Goal: Feedback & Contribution: Leave review/rating

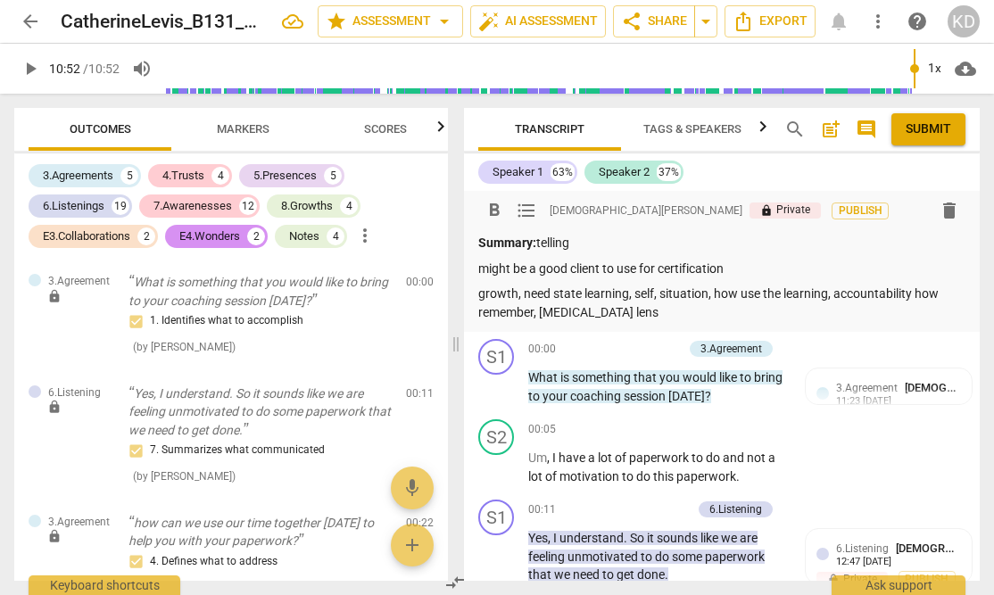
scroll to position [8800, 0]
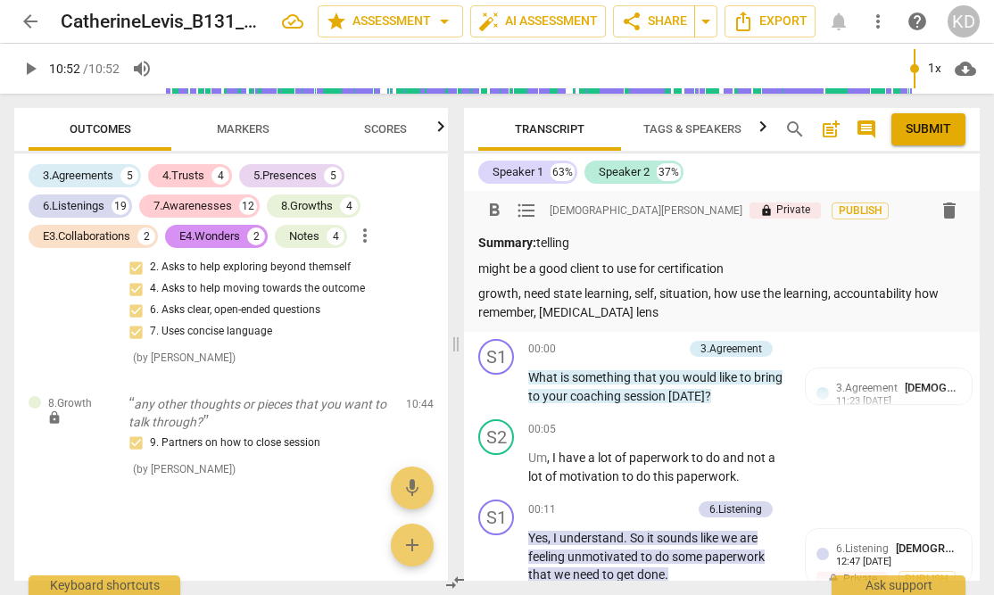
click at [30, 67] on span "play_arrow" at bounding box center [30, 68] width 21 height 21
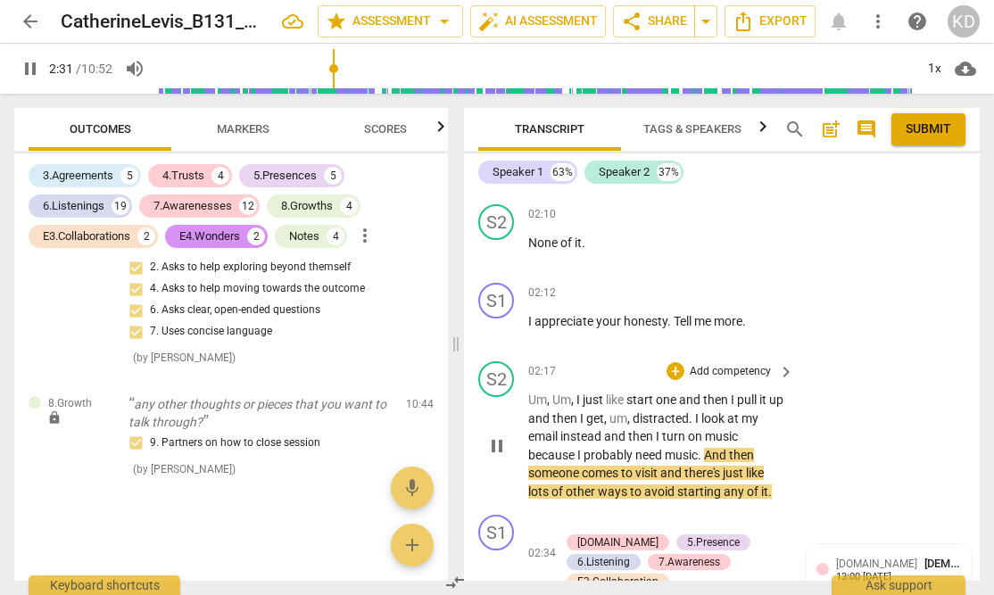
scroll to position [2304, 0]
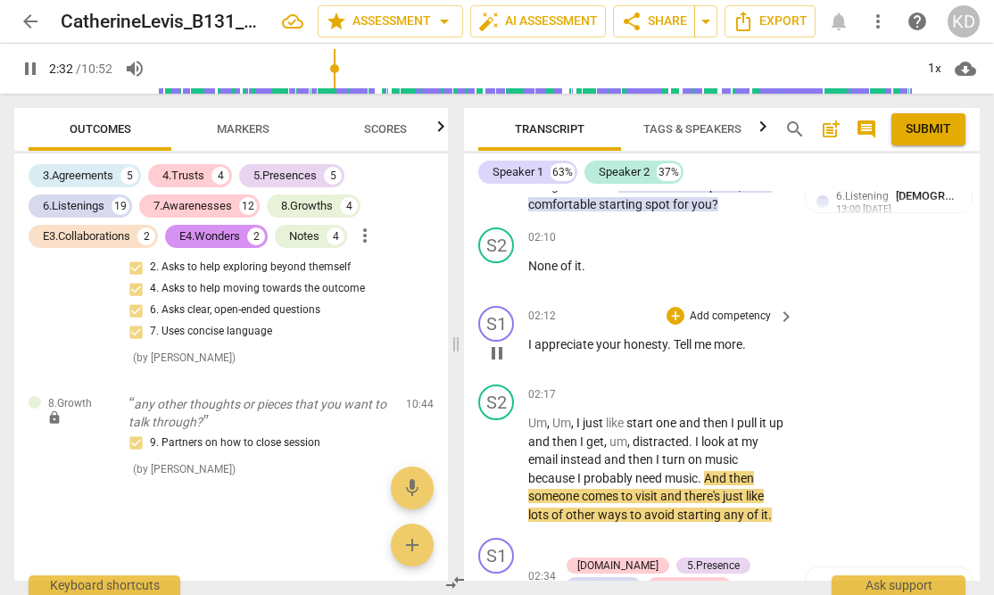
click at [496, 356] on span "pause" at bounding box center [496, 353] width 21 height 21
type input "152"
drag, startPoint x: 527, startPoint y: 345, endPoint x: 758, endPoint y: 344, distance: 231.1
click at [758, 344] on p "I appreciate your honesty . Tell me more ." at bounding box center [656, 345] width 257 height 19
click at [739, 313] on p "Add competency" at bounding box center [730, 317] width 85 height 16
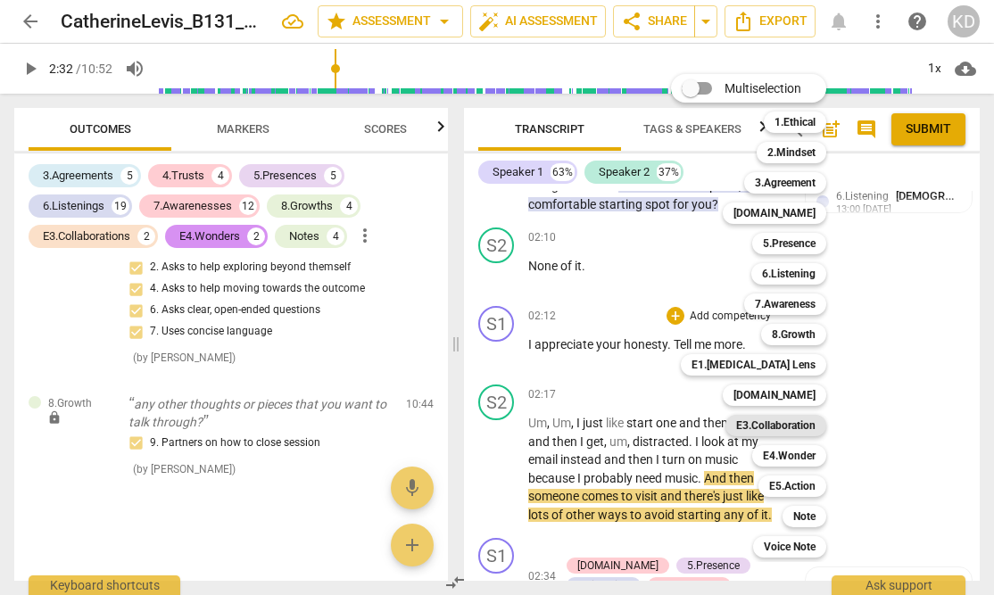
click at [791, 432] on b "E3.Collaboration" at bounding box center [775, 425] width 79 height 21
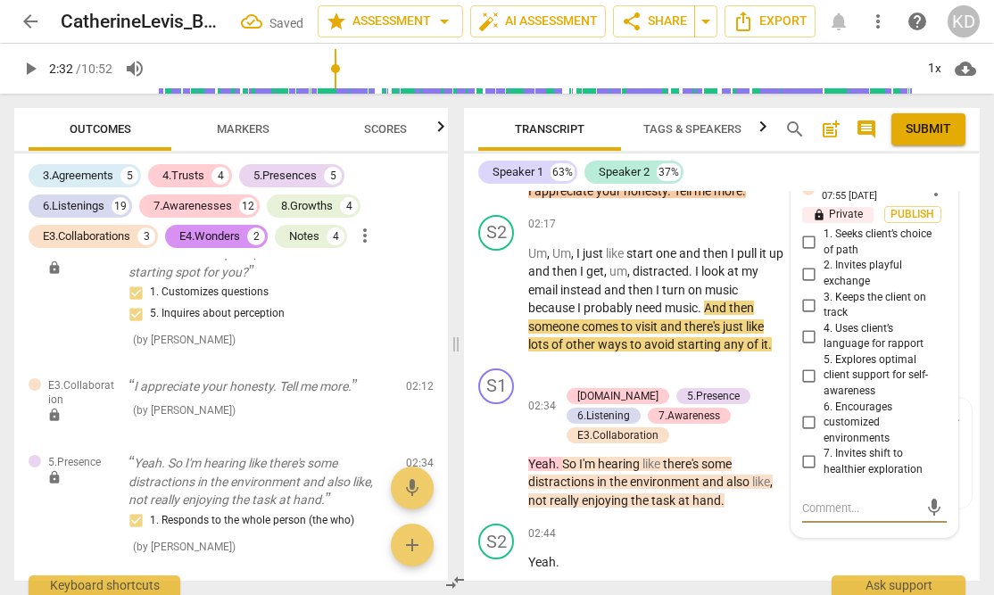
scroll to position [2473, 0]
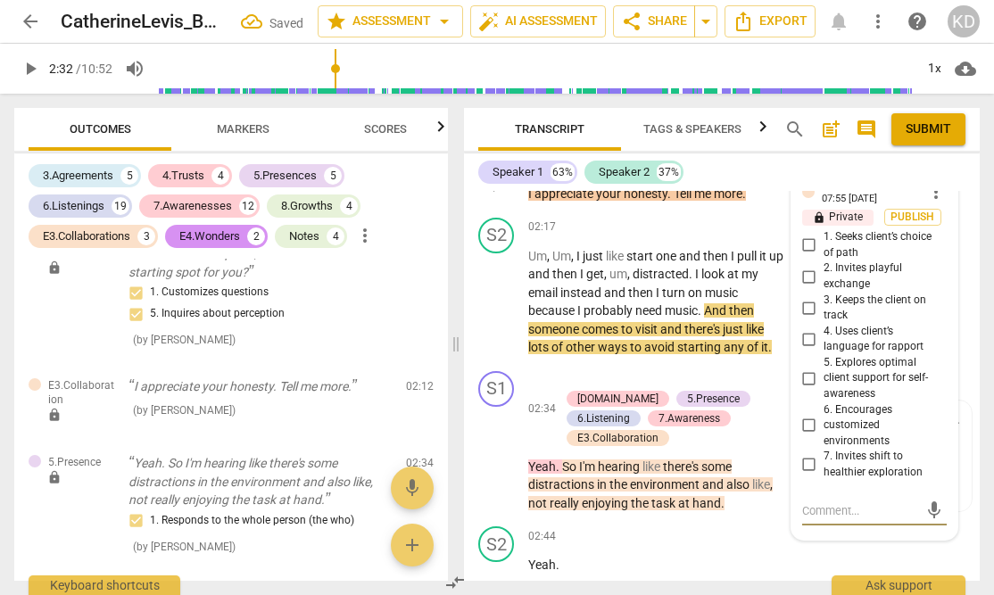
click at [807, 276] on input "2. Invites playful exchange" at bounding box center [809, 276] width 29 height 21
checkbox input "true"
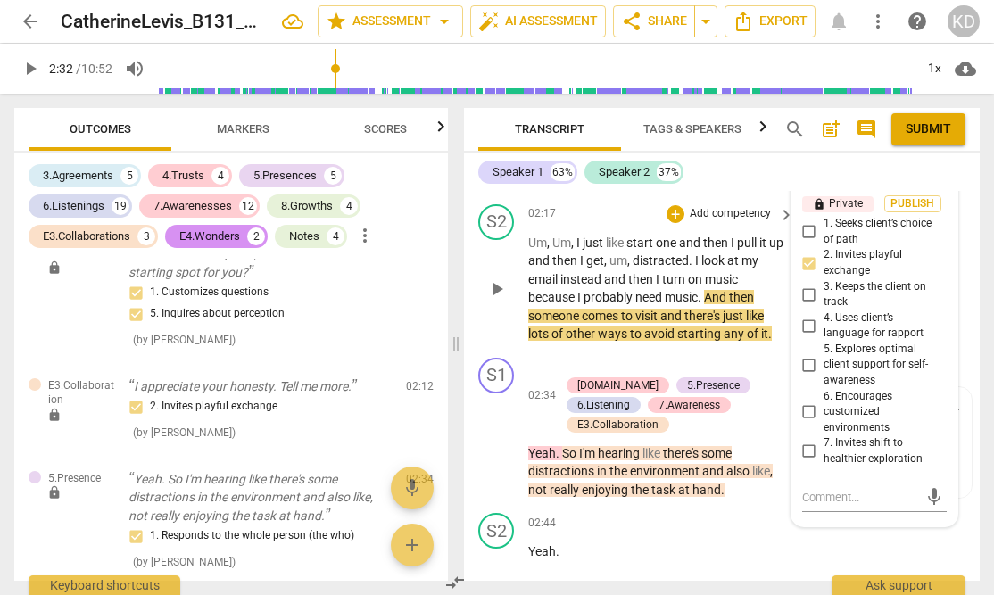
scroll to position [2498, 0]
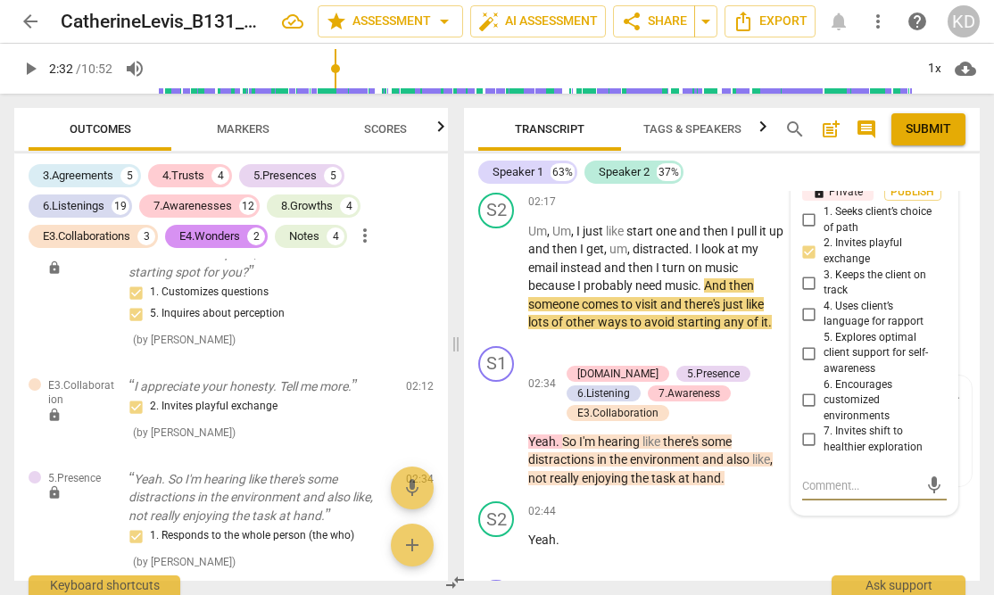
click at [838, 485] on textarea at bounding box center [860, 485] width 116 height 17
type textarea "I"
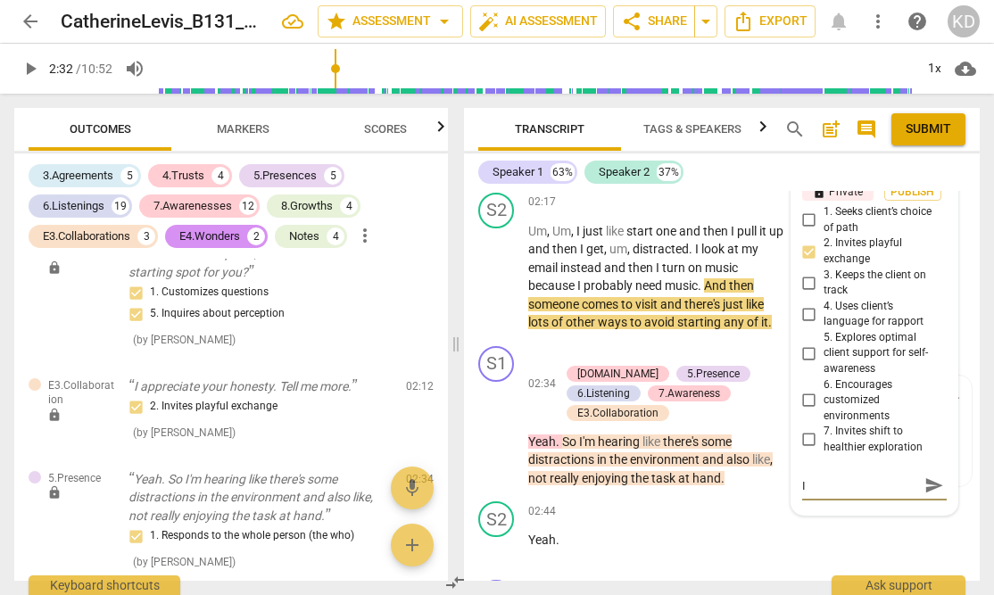
type textarea "I"
type textarea "It"
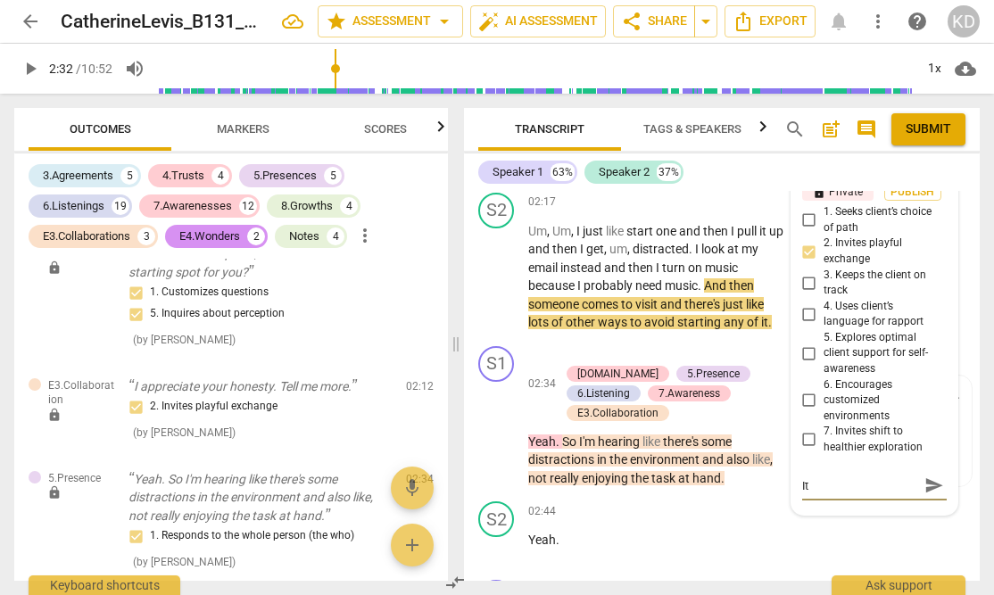
type textarea "It"
type textarea "It i"
type textarea "It is"
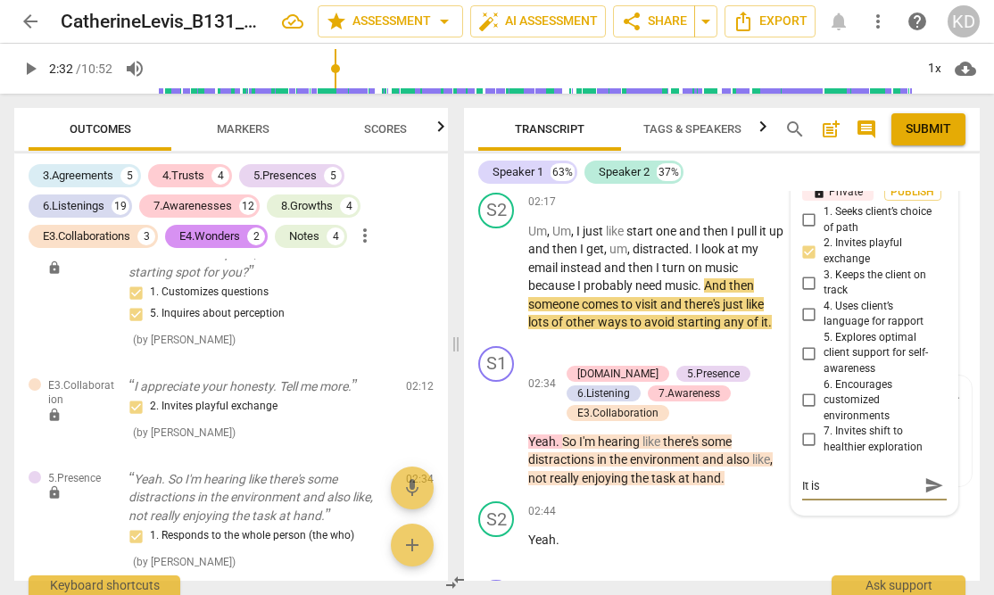
type textarea "It is"
type textarea "It is a"
type textarea "It is al"
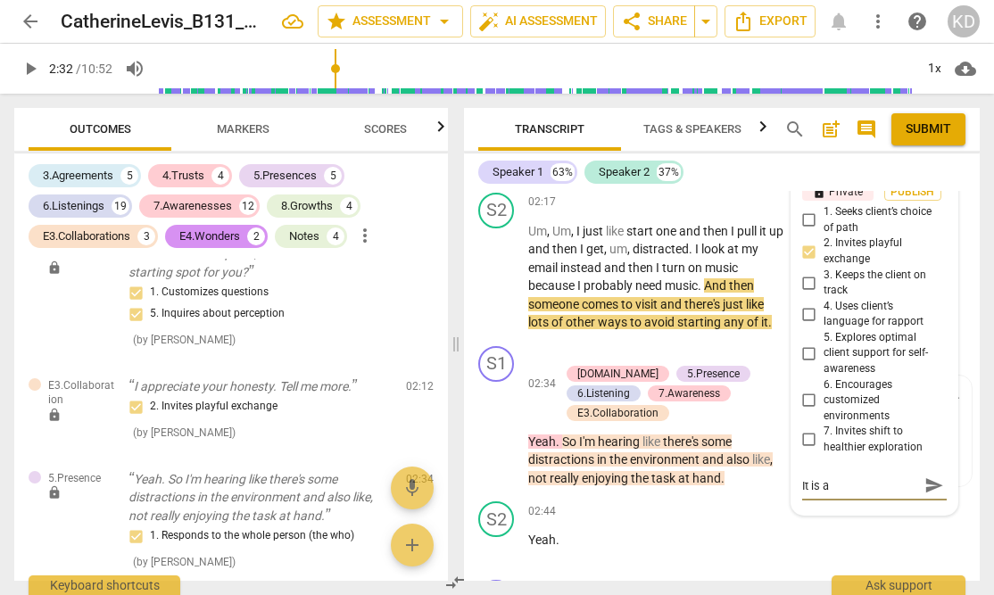
type textarea "It is al"
type textarea "It is alw"
type textarea "It is alwa"
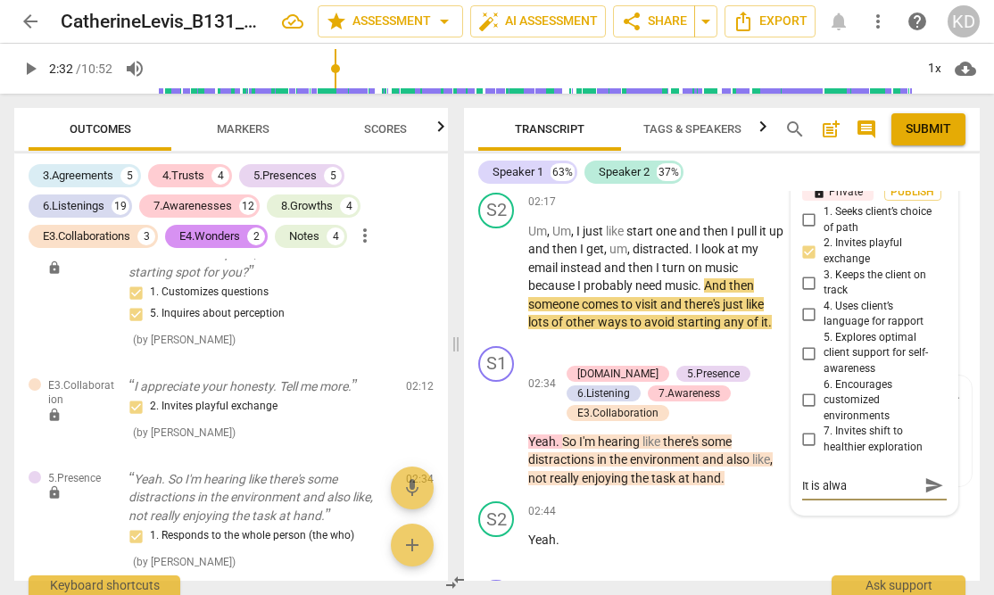
type textarea "It is alway"
type textarea "It is always"
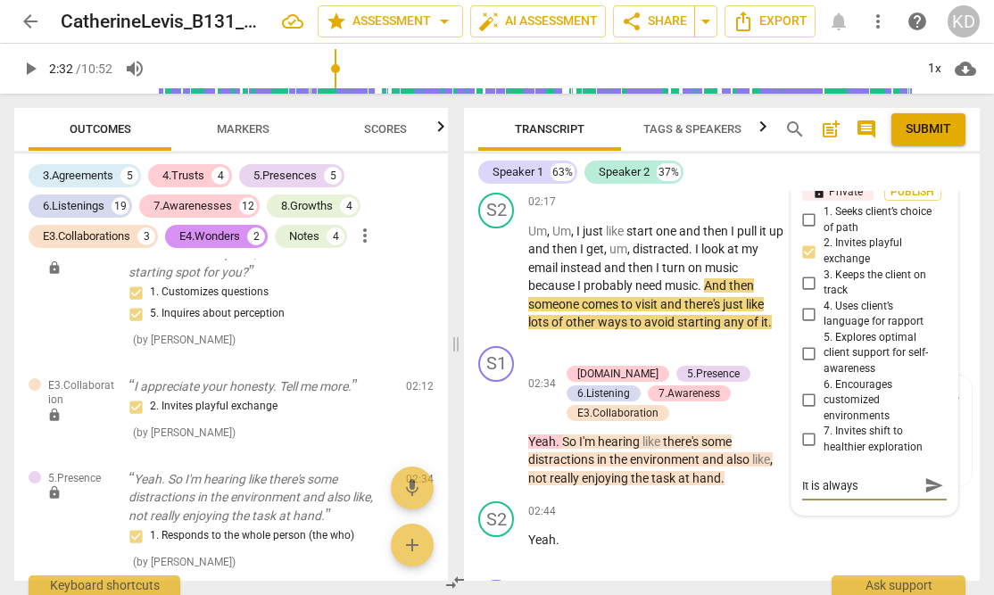
type textarea "It is always"
type textarea "It is always n"
type textarea "It is always ni"
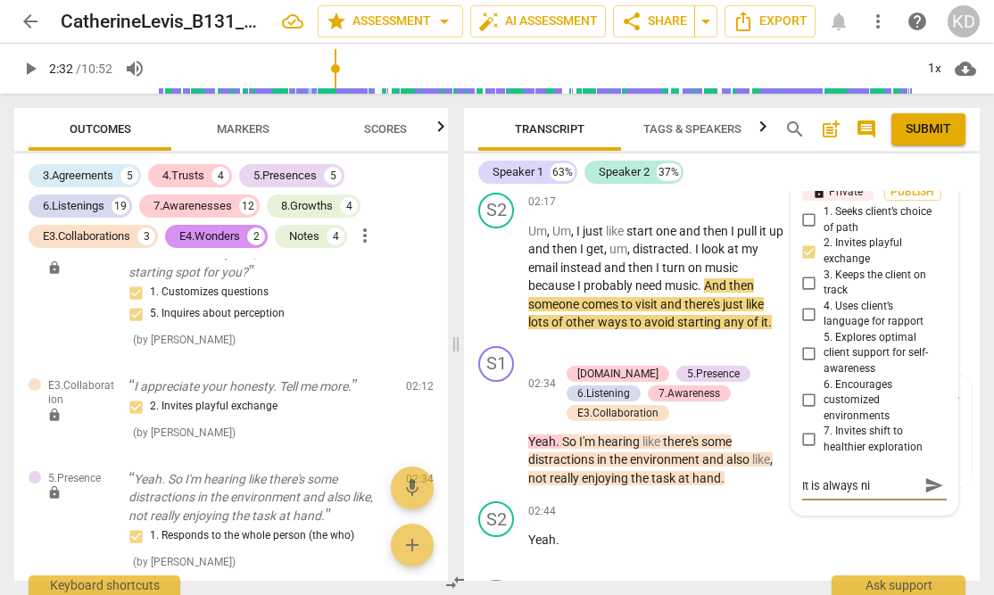
type textarea "It is always nic"
type textarea "It is always nice"
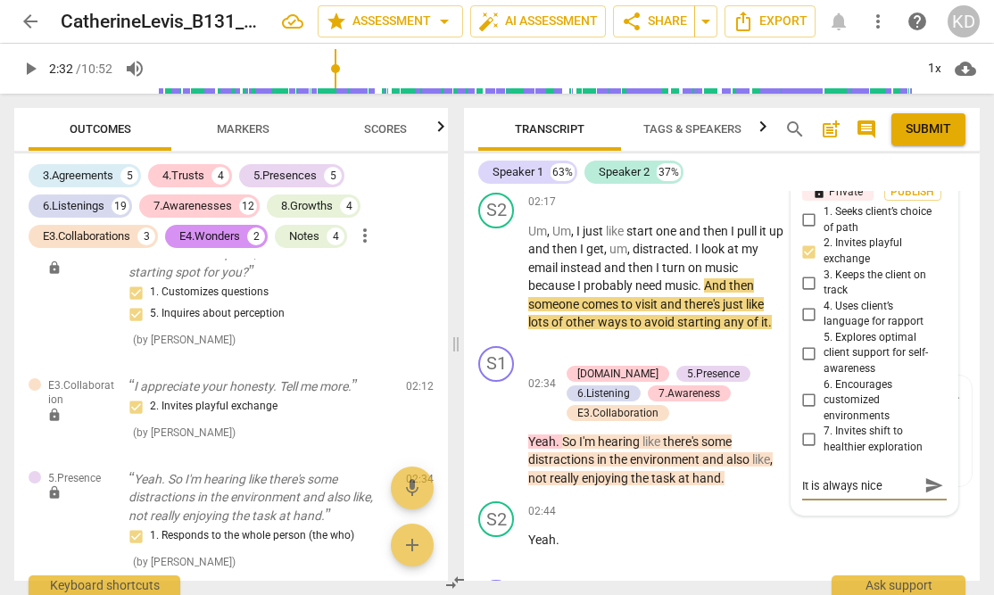
type textarea "It is always nice"
type textarea "It is always nice t"
type textarea "It is always nice to"
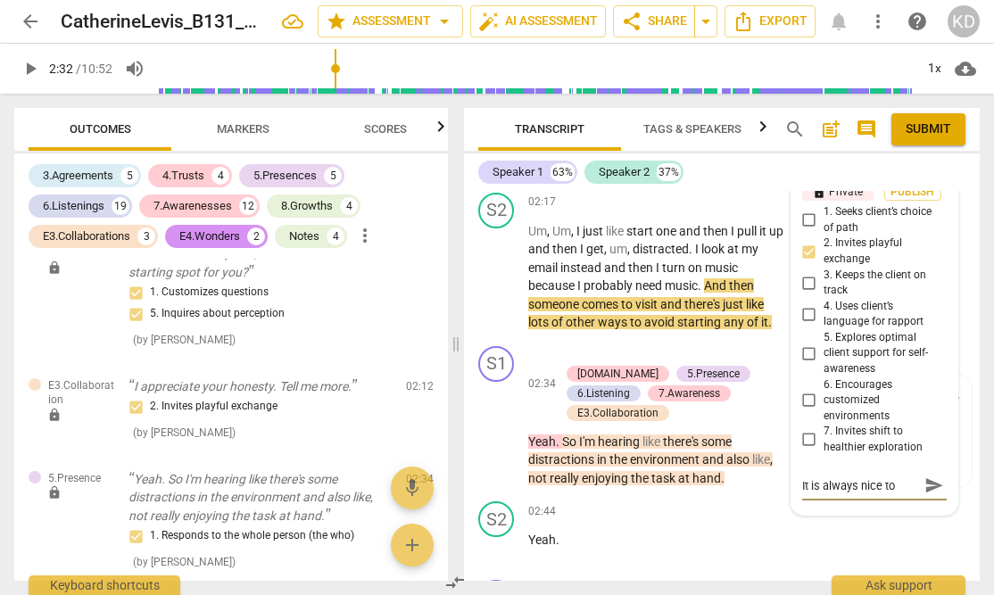
type textarea "It is always nice to a"
type textarea "It is always nice to ap"
type textarea "It is always nice to app"
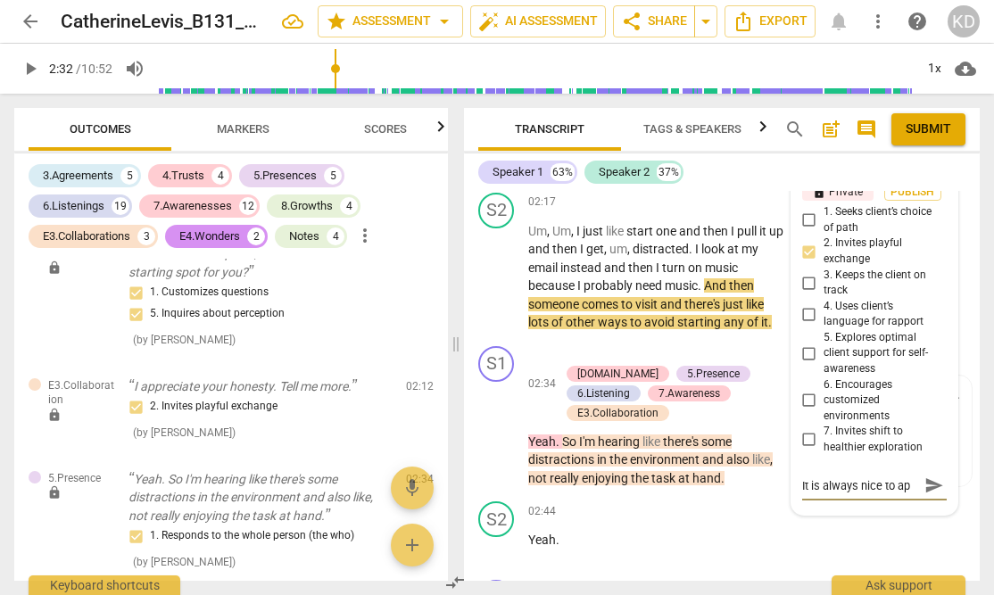
type textarea "It is always nice to app"
type textarea "It is always nice to appr"
type textarea "It is always nice to appre"
type textarea "It is always nice to apprec"
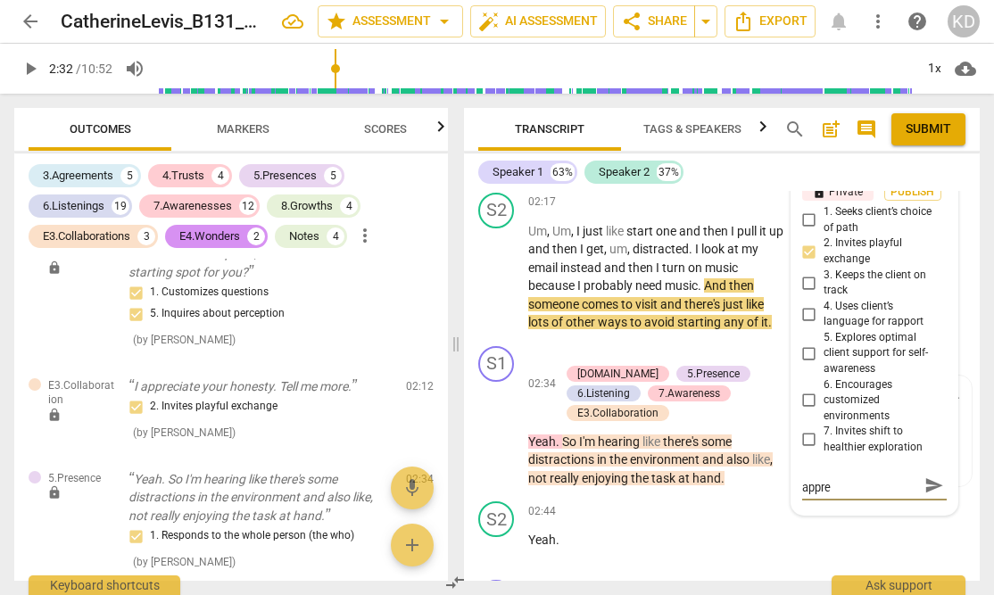
type textarea "It is always nice to apprec"
type textarea "It is always nice to appreci"
type textarea "It is always nice to apprecia"
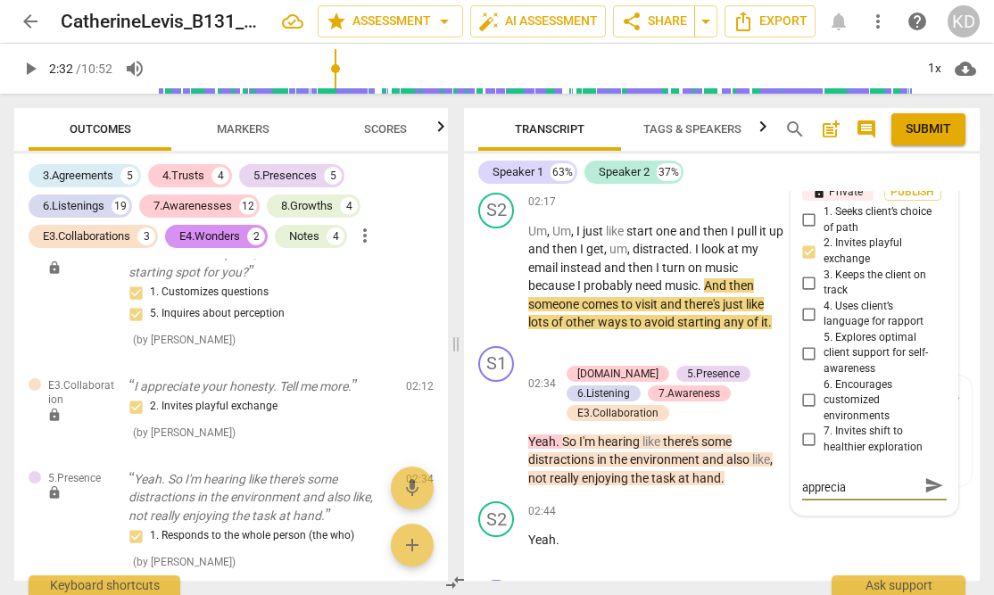
type textarea "It is always nice to appreciat"
type textarea "It is always nice to appreciate"
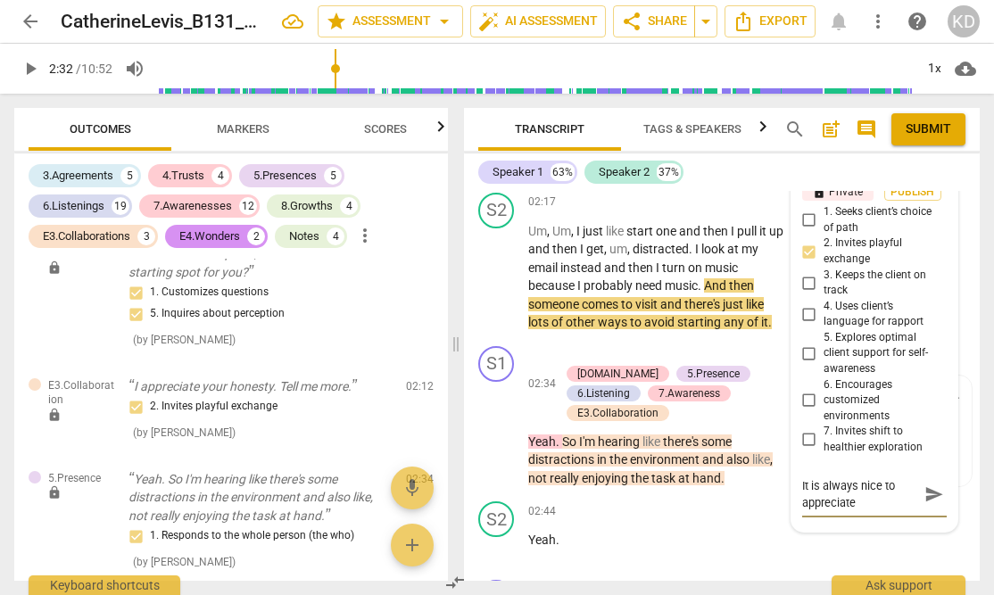
type textarea "It is always nice to appreciate c"
type textarea "It is always nice to appreciate cl"
type textarea "It is always nice to appreciate cli"
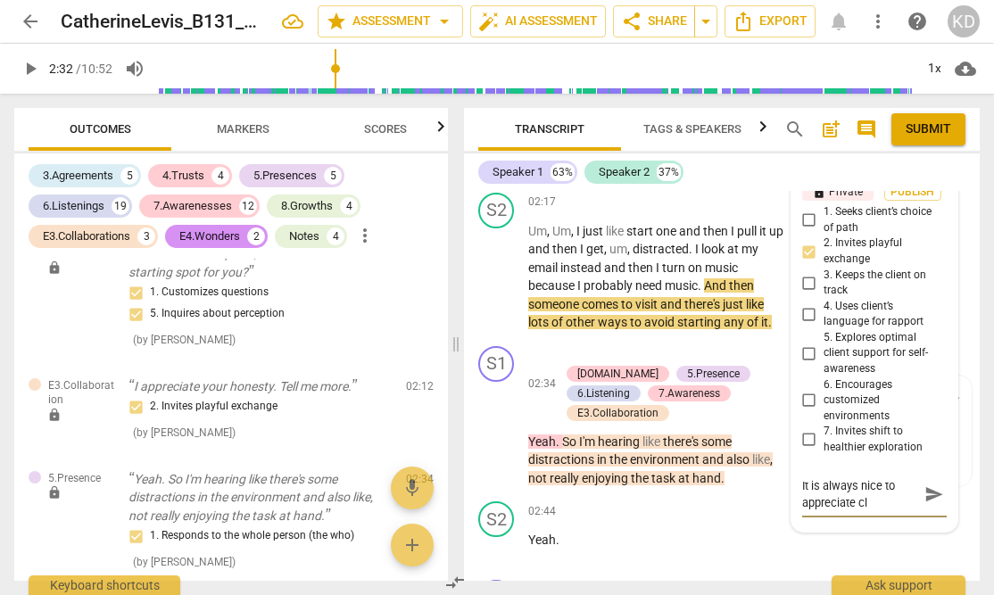
type textarea "It is always nice to appreciate cli"
type textarea "It is always nice to appreciate clie"
type textarea "It is always nice to appreciate clien"
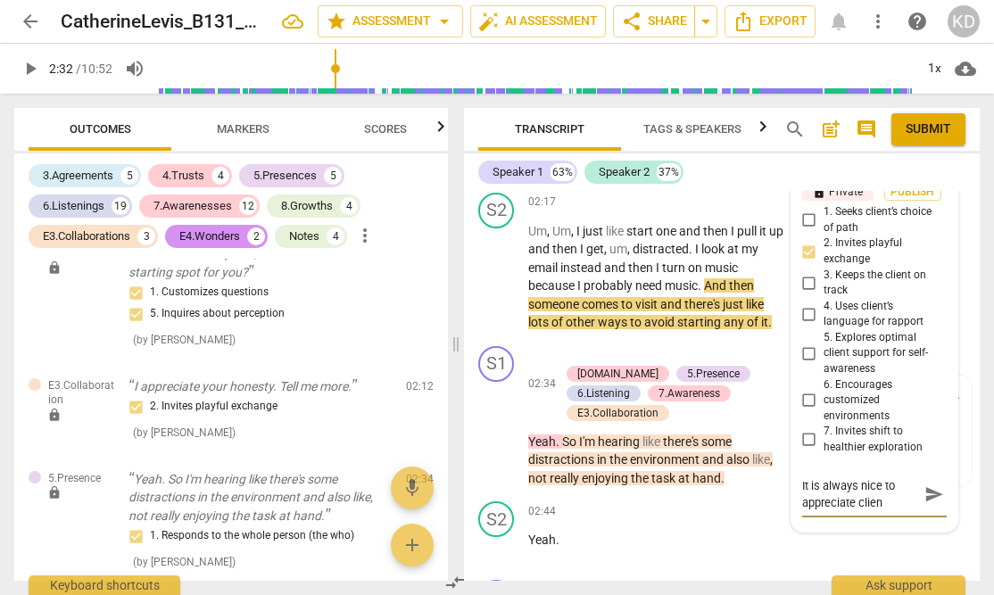
type textarea "It is always nice to appreciate client"
type textarea "It is always nice to appreciate clients"
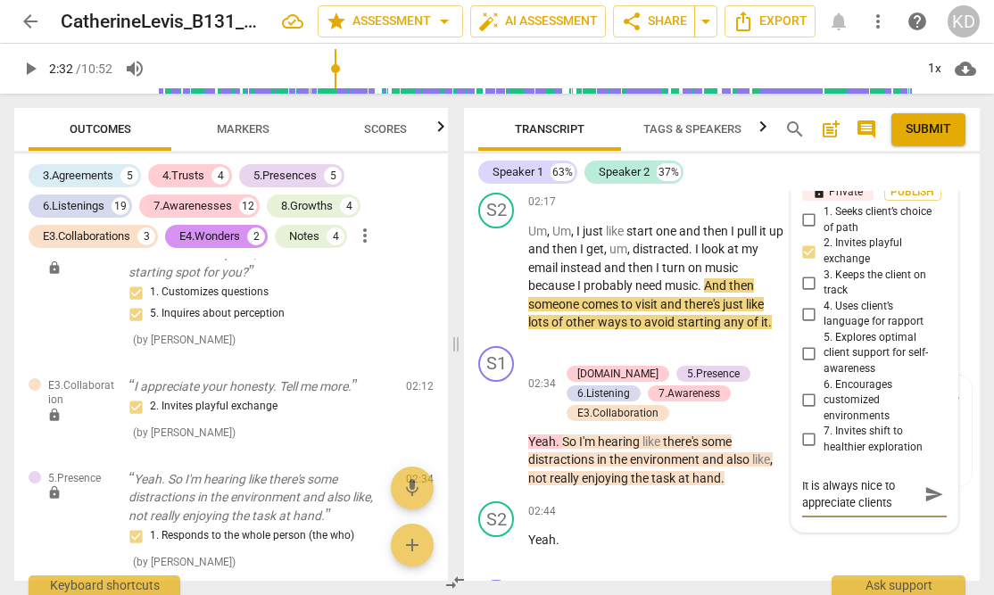
type textarea "It is always nice to appreciate clients"
type textarea "It is always nice to appreciate clients f"
type textarea "It is always nice to appreciate clients fo"
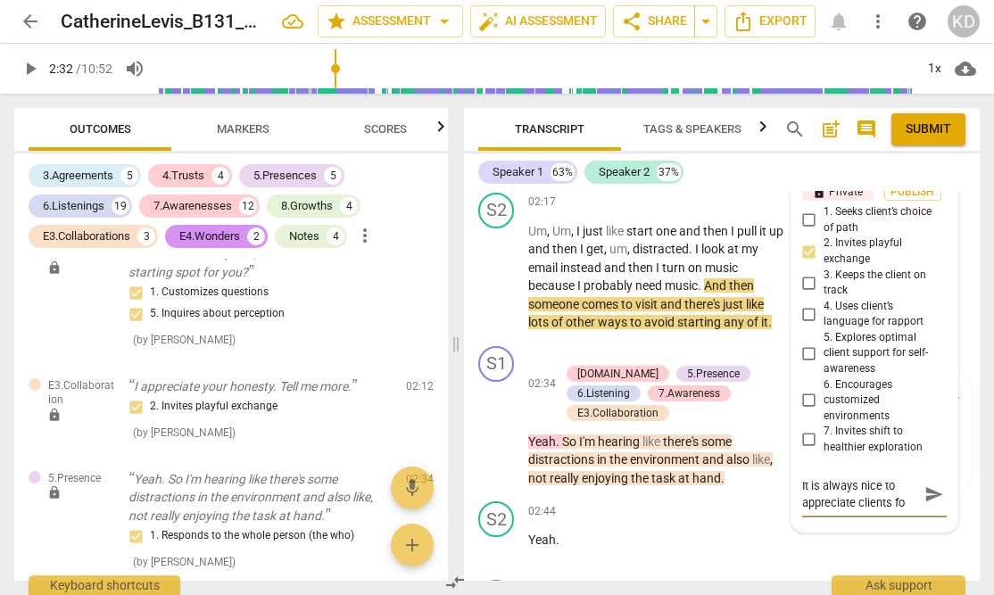
type textarea "It is always nice to appreciate clients for"
type textarea "It is always nice to appreciate clients for t"
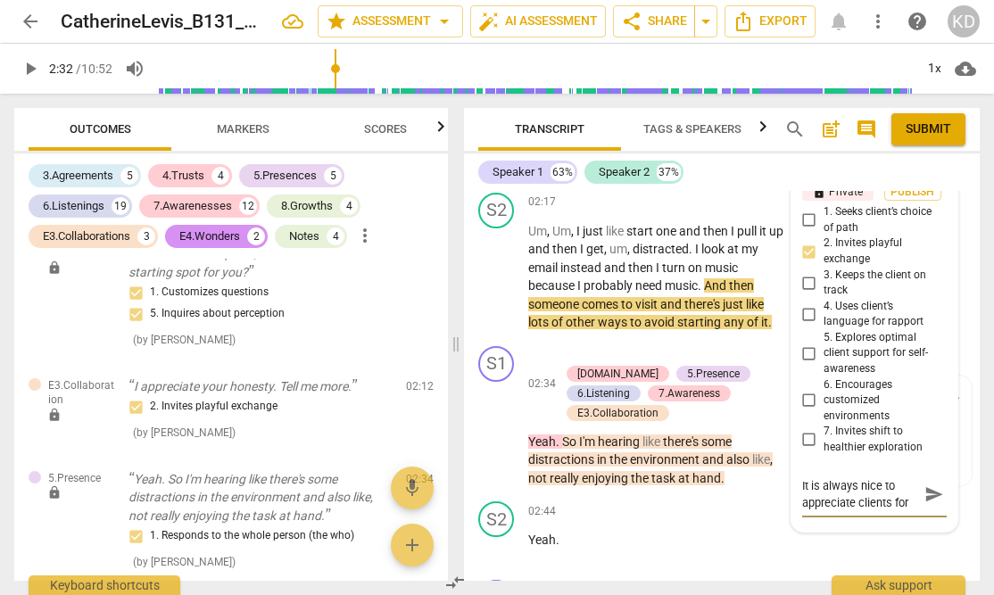
type textarea "It is always nice to appreciate clients for t"
type textarea "It is always nice to appreciate clients for th"
type textarea "It is always nice to appreciate clients for the"
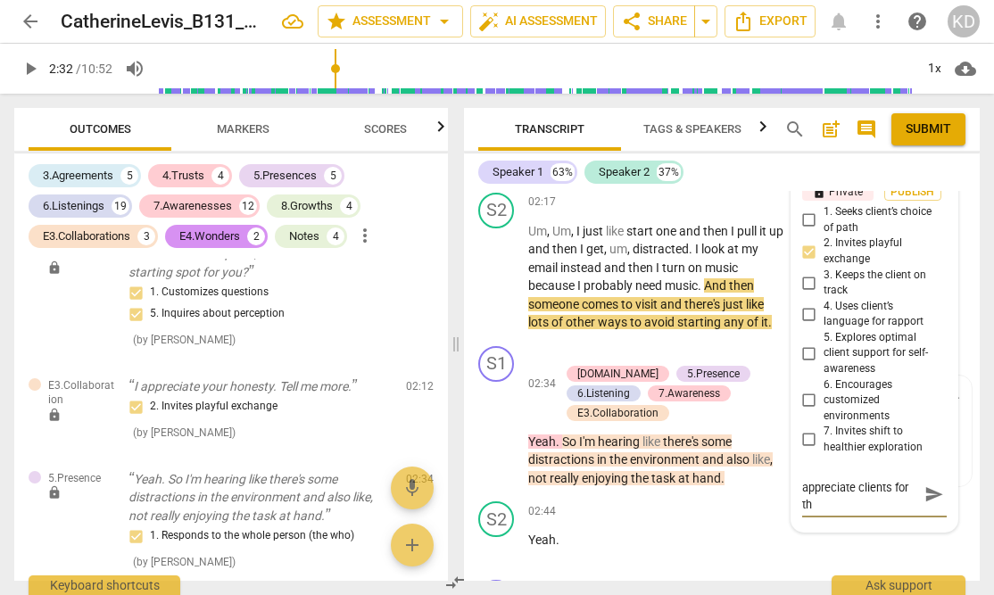
type textarea "It is always nice to appreciate clients for the"
type textarea "It is always nice to appreciate clients for thei"
type textarea "It is always nice to appreciate clients for their"
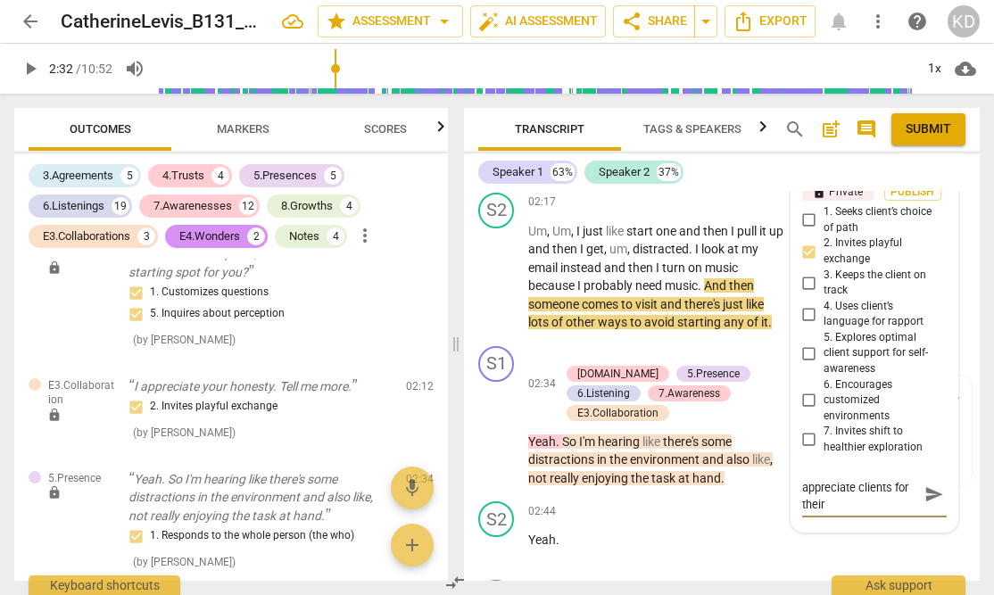
type textarea "It is always nice to appreciate clients for their S"
type textarea "It is always nice to appreciate clients for their"
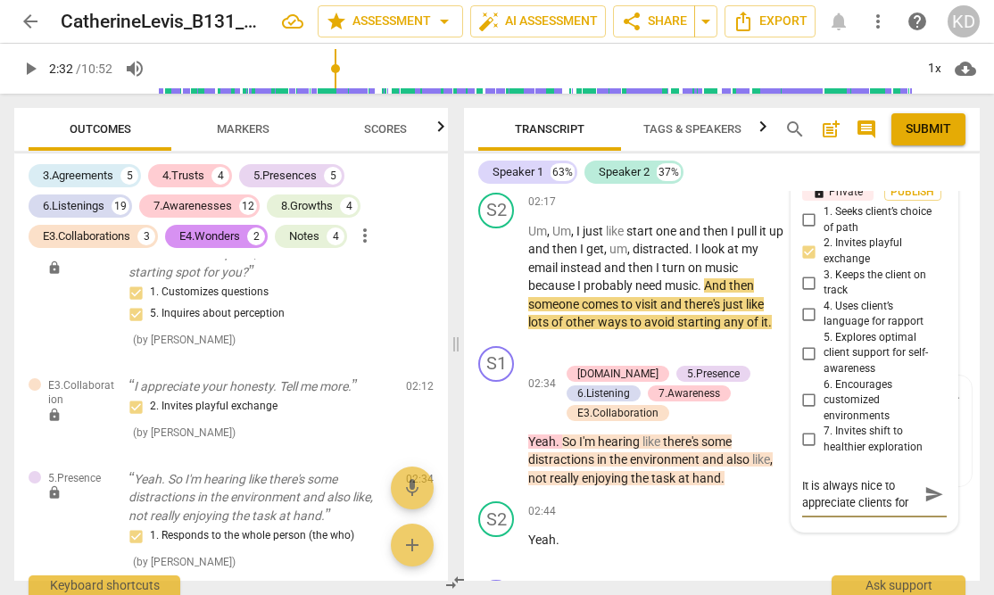
type textarea "It is always nice to appreciate clients for their s"
type textarea "It is always nice to appreciate clients for their st"
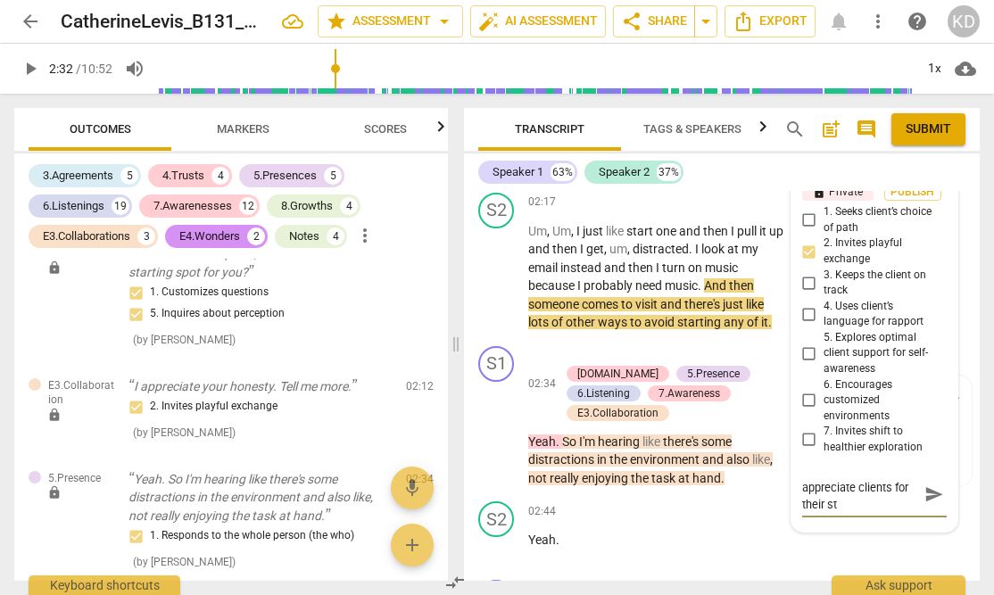
scroll to position [0, 0]
type textarea "It is always nice to appreciate clients for their str"
type textarea "It is always nice to appreciate clients for their stre"
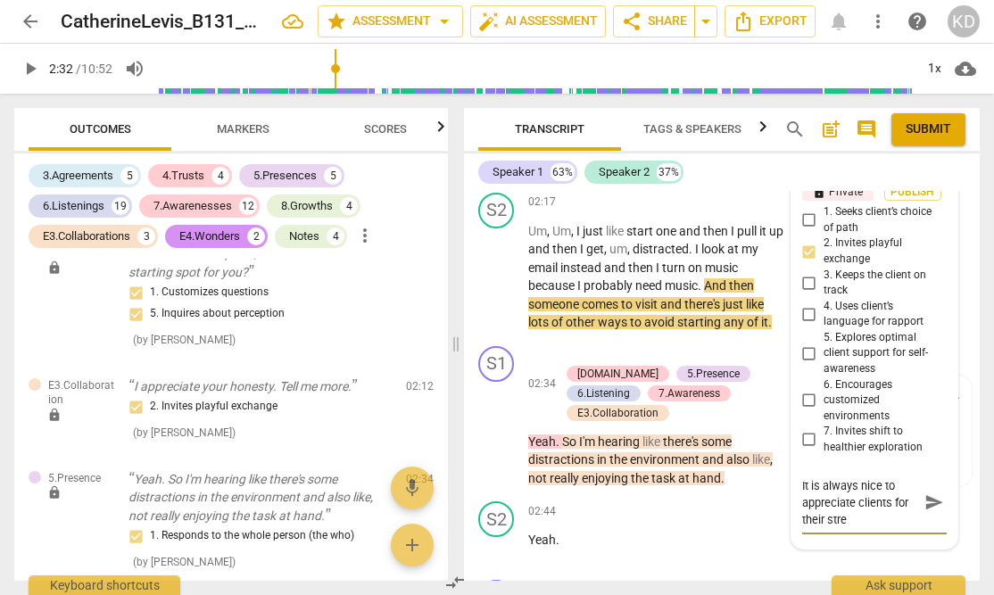
type textarea "It is always nice to appreciate clients for their stren"
type textarea "It is always nice to appreciate clients for their [PERSON_NAME]"
type textarea "It is always nice to appreciate clients for their strengh"
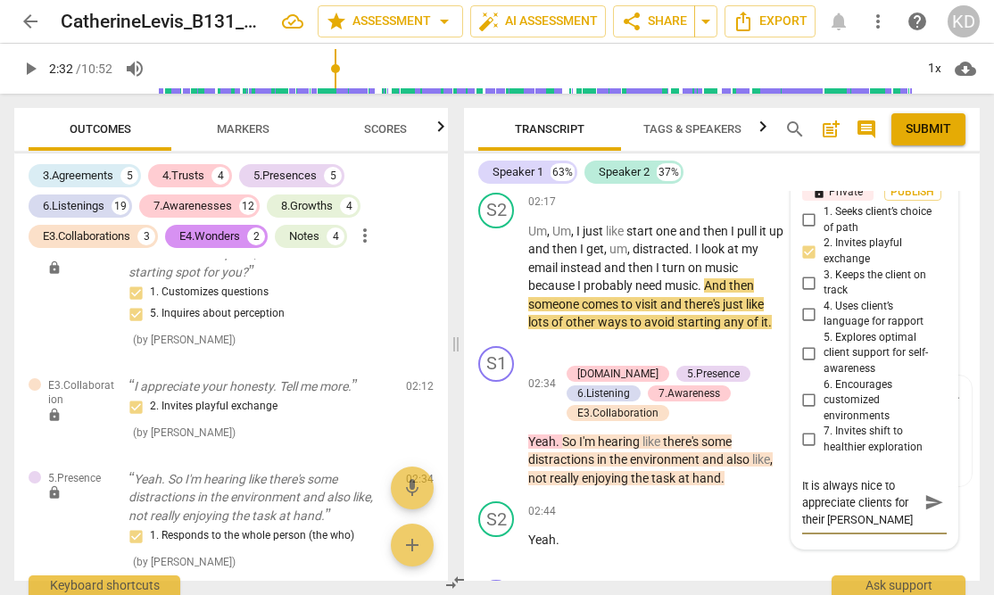
type textarea "It is always nice to appreciate clients for their strengh"
type textarea "It is always nice to appreciate clients for their [PERSON_NAME]"
type textarea "It is always nice to appreciate clients for their strengt"
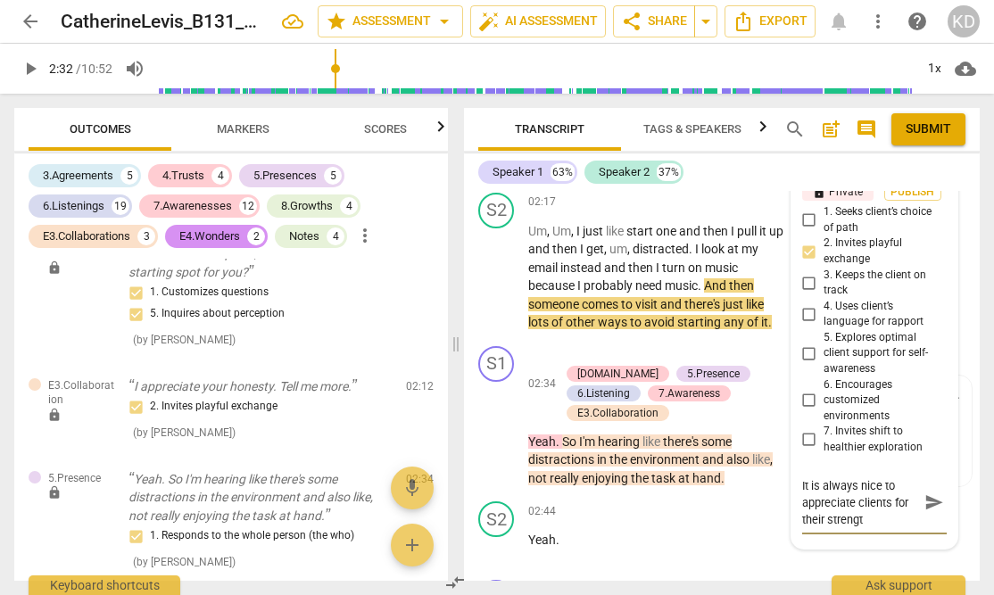
type textarea "It is always nice to appreciate clients for their strength"
type textarea "It is always nice to appreciate clients for their strengths"
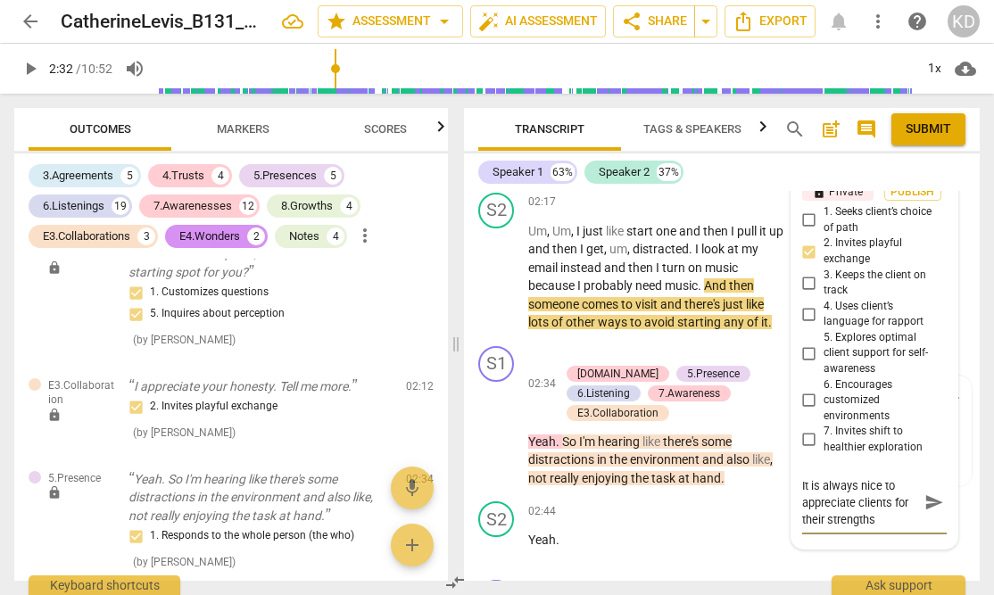
type textarea "It is always nice to appreciate clients for their strengths"
type textarea "It is always nice to appreciate clients for their strengths."
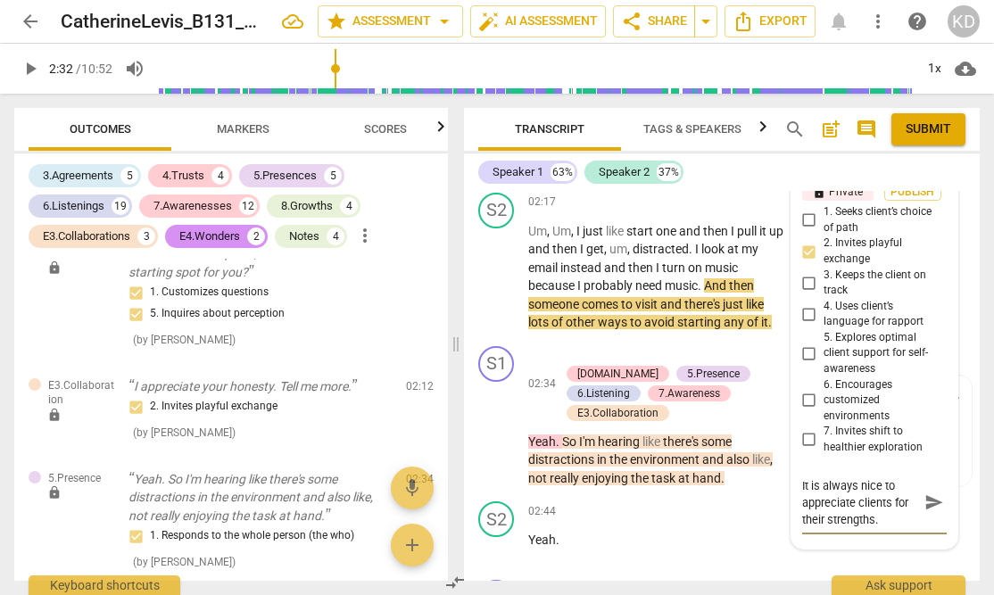
type textarea "It is always nice to appreciate clients for their strengths."
type textarea "It is always nice to appreciate clients for their strengths. Y"
type textarea "It is always nice to appreciate clients for their strengths. Yo"
type textarea "It is always nice to appreciate clients for their strengths. You"
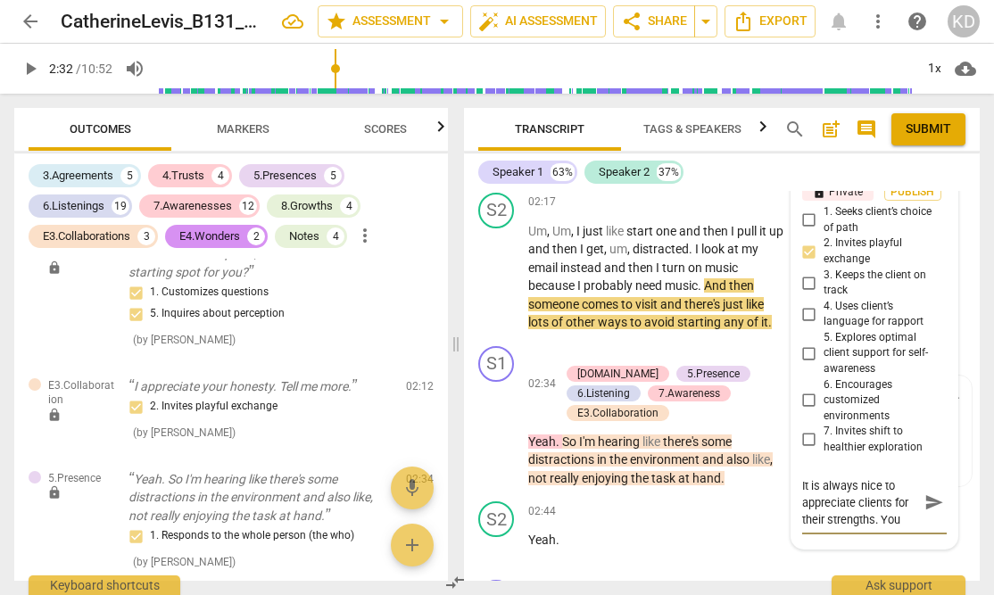
type textarea "It is always nice to appreciate clients for their strengths. You"
type textarea "It is always nice to appreciate clients for their strengths. You t"
type textarea "It is always nice to appreciate clients for their strengths. You to"
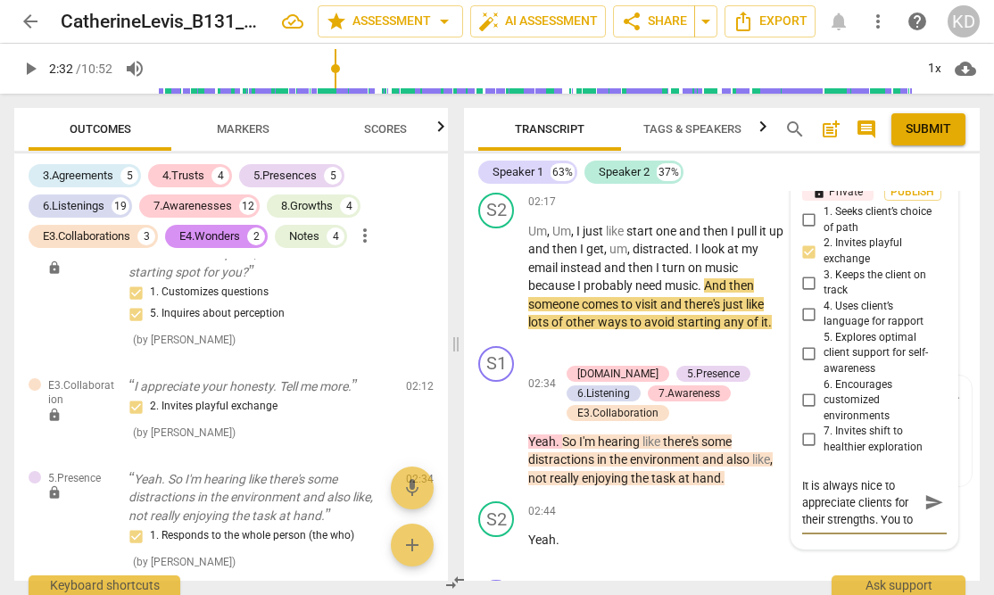
type textarea "It is always nice to appreciate clients for their strengths. You tow"
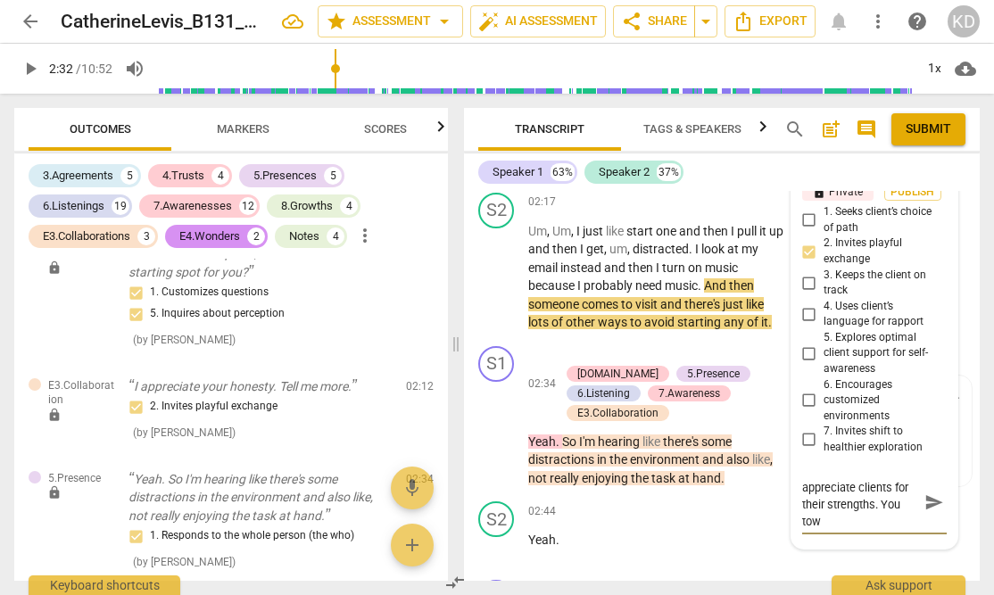
type textarea "It is always nice to appreciate clients for their strengths. You tow h"
type textarea "It is always nice to appreciate clients for their strengths. You tow"
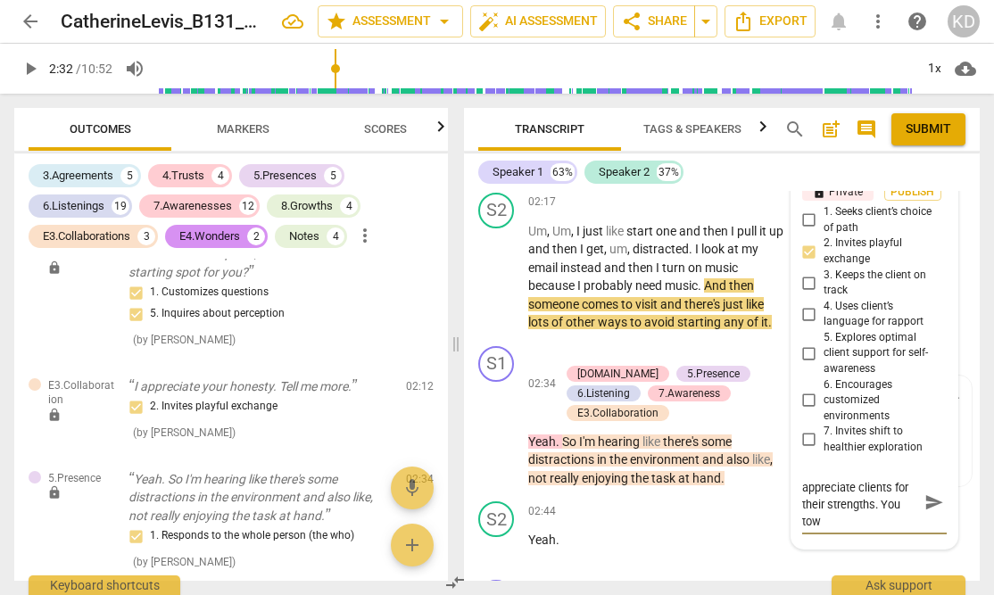
type textarea "It is always nice to appreciate clients for their strengths. You tow"
type textarea "It is always nice to appreciate clients for their strengths. You to"
type textarea "It is always nice to appreciate clients for their strengths. You t"
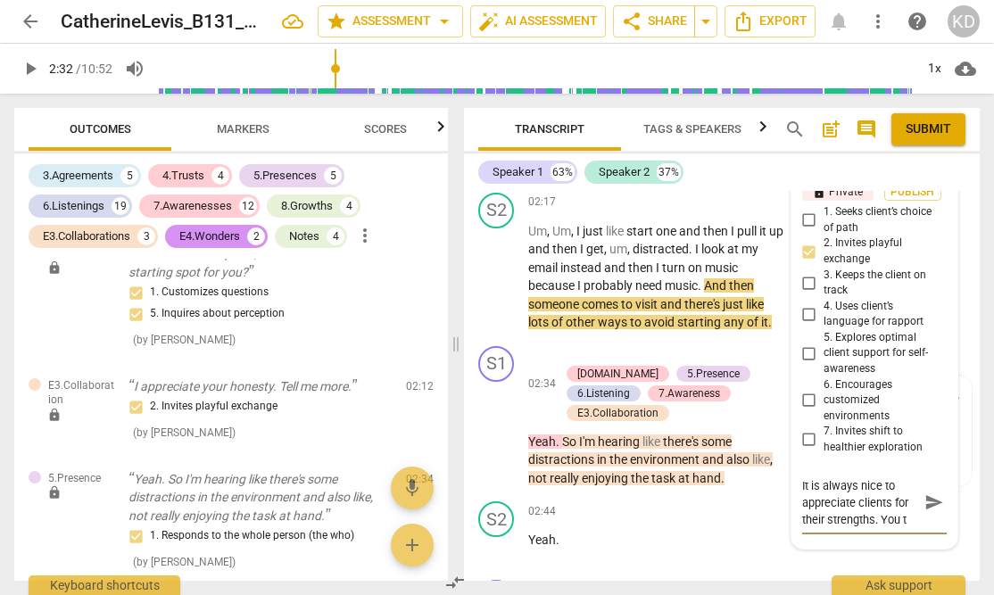
type textarea "It is always nice to appreciate clients for their strengths. You"
type textarea "It is always nice to appreciate clients for their strengths. You h"
type textarea "It is always nice to appreciate clients for their strengths. You ha"
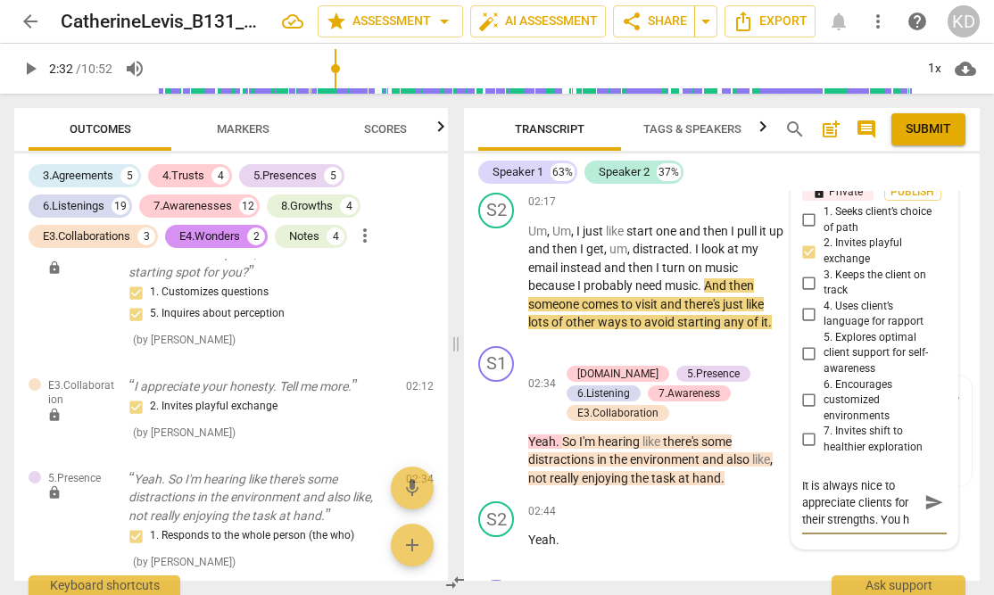
type textarea "It is always nice to appreciate clients for their strengths. You ha"
type textarea "It is always nice to appreciate clients for their strengths. You hav"
type textarea "It is always nice to appreciate clients for their strengths. You have"
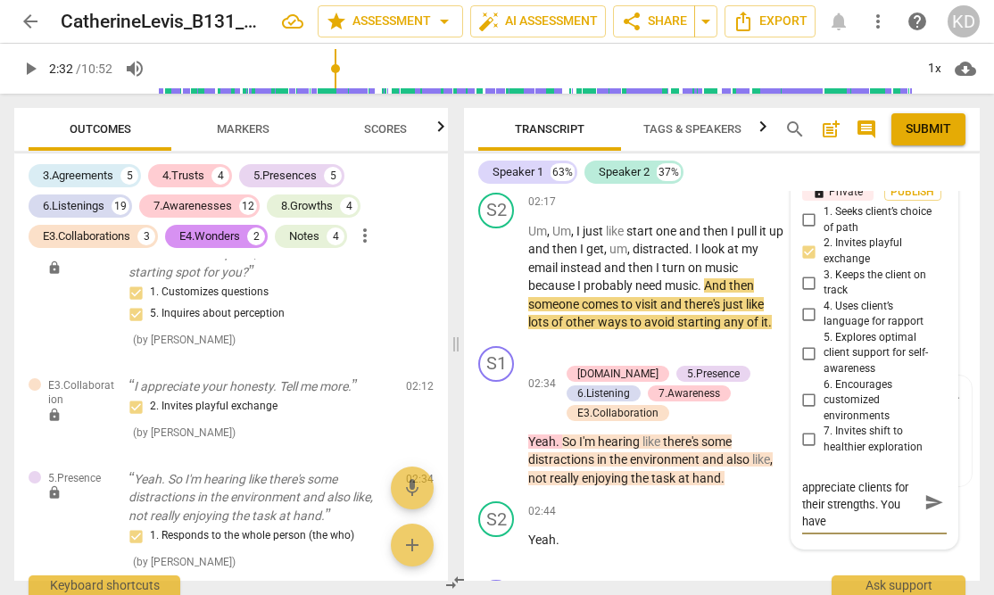
type textarea "It is always nice to appreciate clients for their strengths. You have"
type textarea "It is always nice to appreciate clients for their strengths. You have a"
type textarea "It is always nice to appreciate clients for their strengths. You have a l"
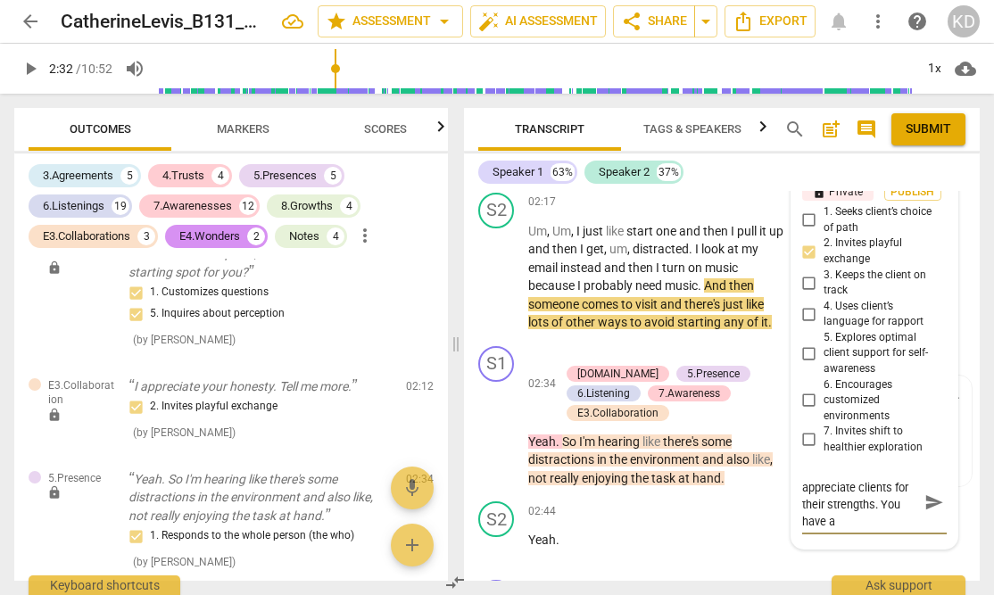
type textarea "It is always nice to appreciate clients for their strengths. You have a l"
type textarea "It is always nice to appreciate clients for their strengths. You have a lo"
type textarea "It is always nice to appreciate clients for their strengths. You have a lov"
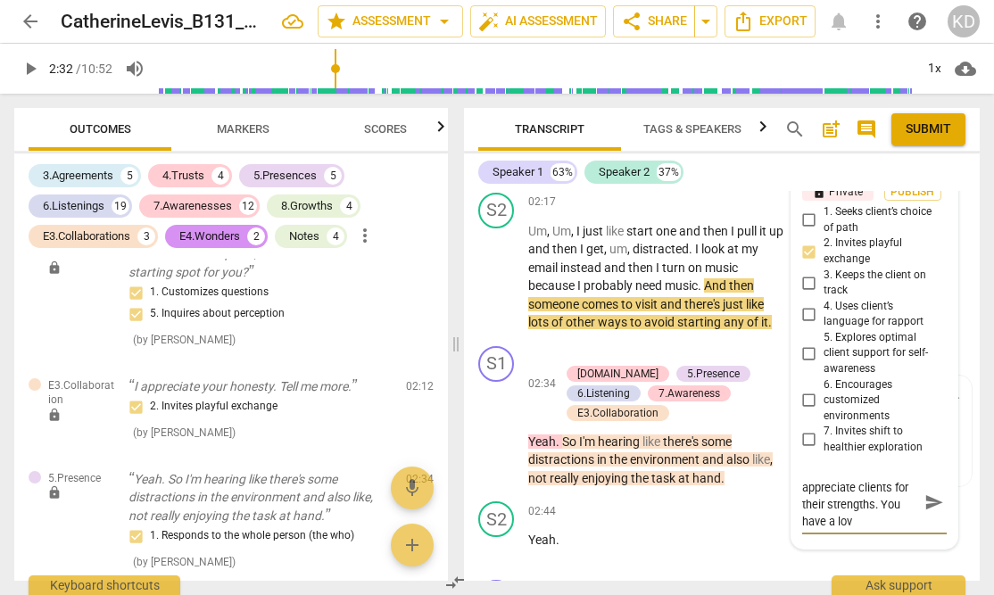
type textarea "It is always nice to appreciate clients for their strengths. You have a love"
type textarea "It is always nice to appreciate clients for their strengths. You have a lovel"
type textarea "It is always nice to appreciate clients for their strengths. You have a lovely"
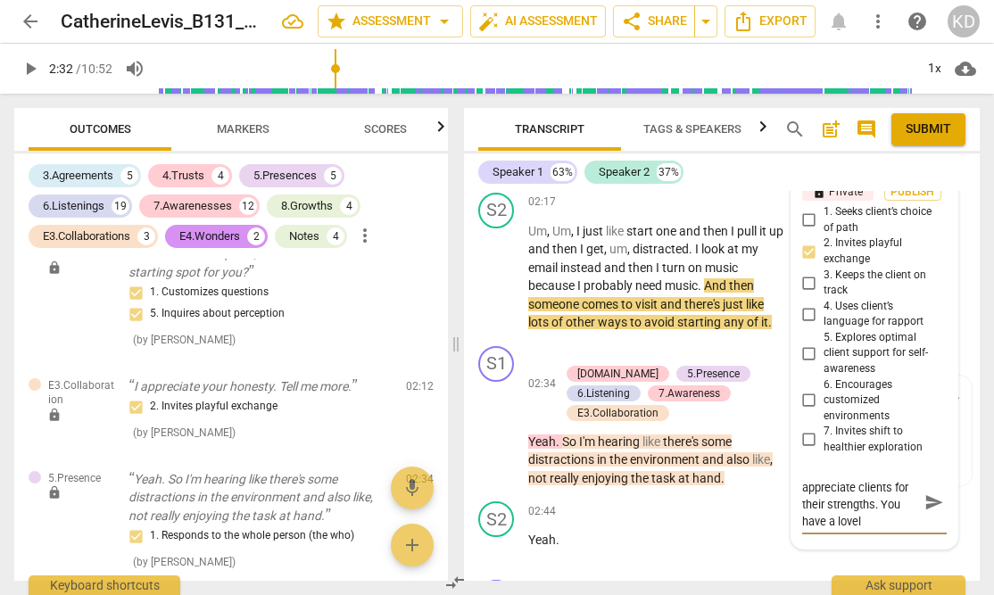
type textarea "It is always nice to appreciate clients for their strengths. You have a lovely"
type textarea "It is always nice to appreciate clients for their strengths. You have a lovely r"
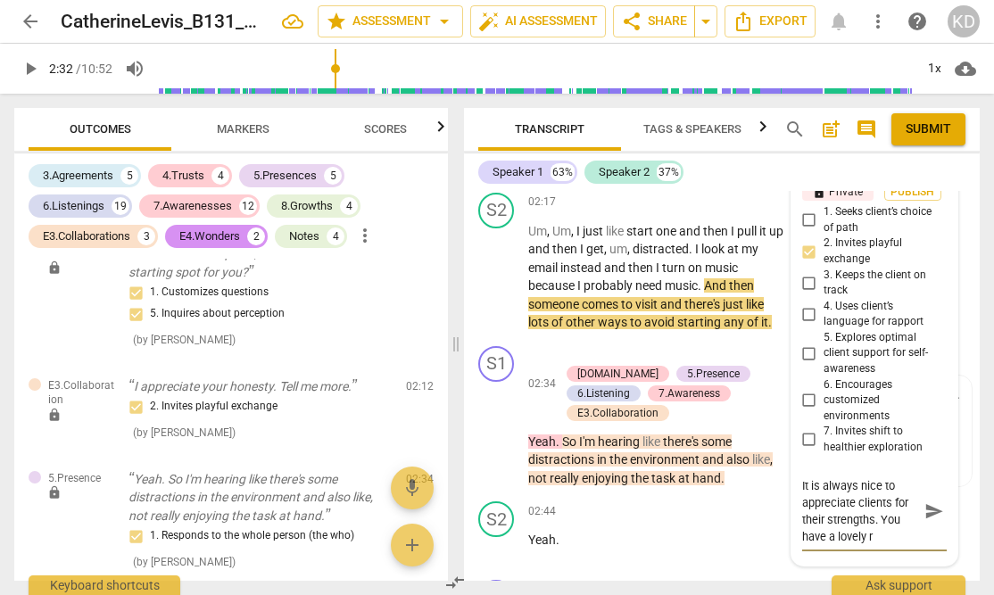
scroll to position [0, 0]
type textarea "It is always nice to appreciate clients for their strengths. You have a lovely …"
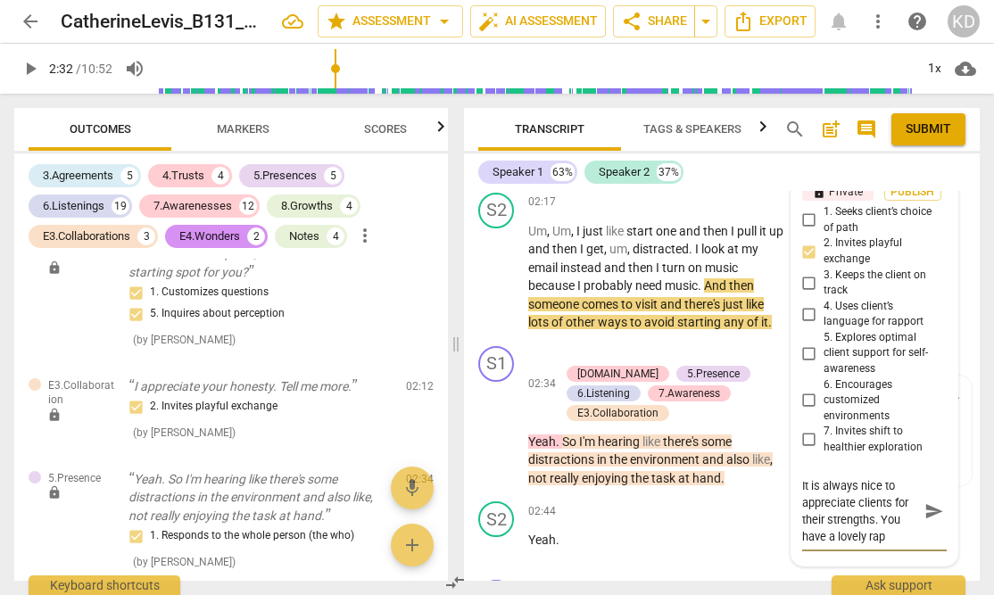
type textarea "It is always nice to appreciate clients for their strengths. You have a lovely …"
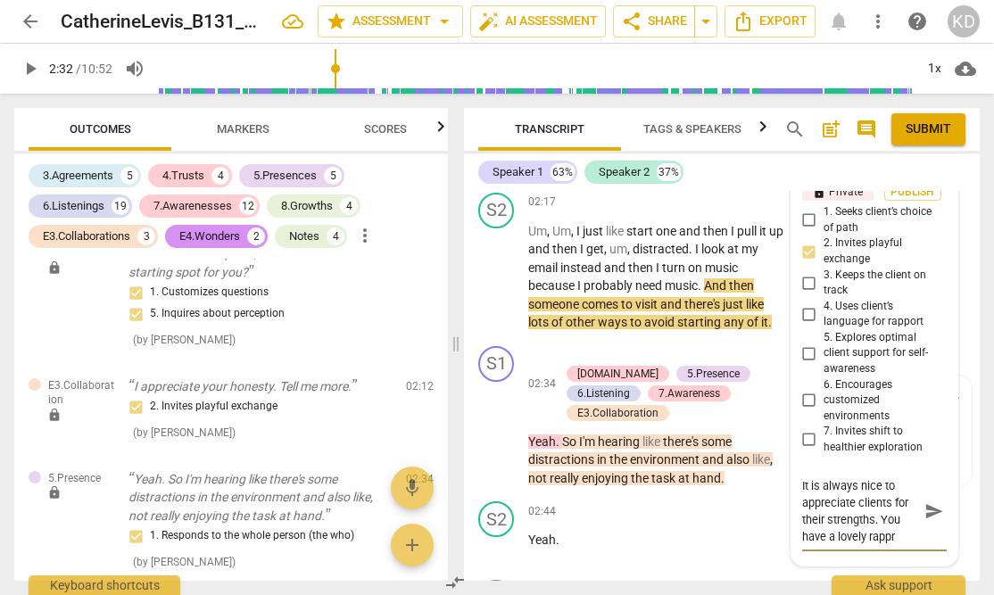
type textarea "It is always nice to appreciate clients for their strengths. You have a lovely …"
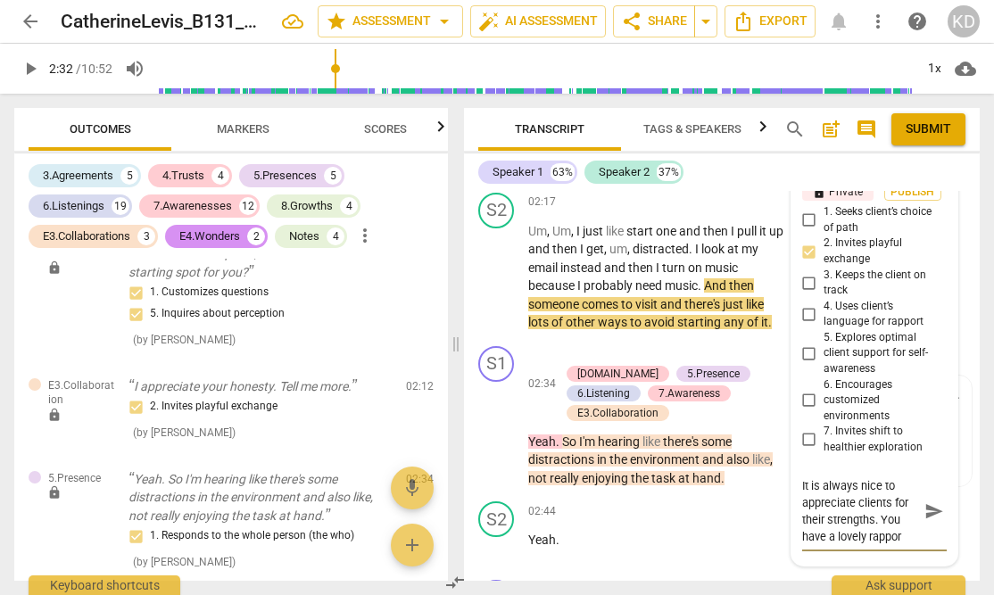
type textarea "It is always nice to appreciate clients for their strengths. You have a lovely …"
click at [466, 272] on div "S2 play_arrow pause 02:17 + Add competency keyboard_arrow_right Um , Um , I jus…" at bounding box center [722, 262] width 516 height 153
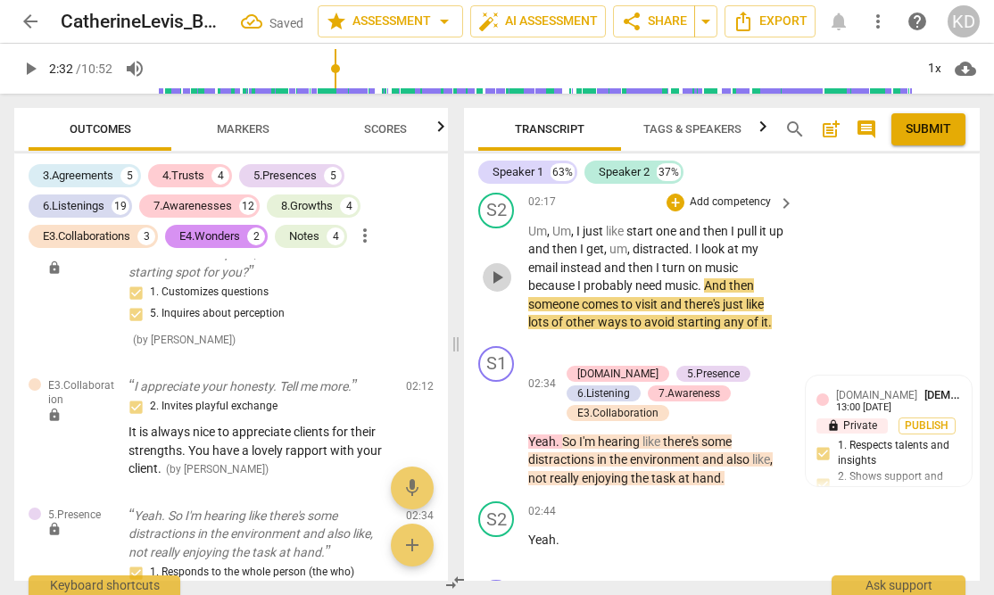
click at [501, 279] on span "play_arrow" at bounding box center [496, 277] width 21 height 21
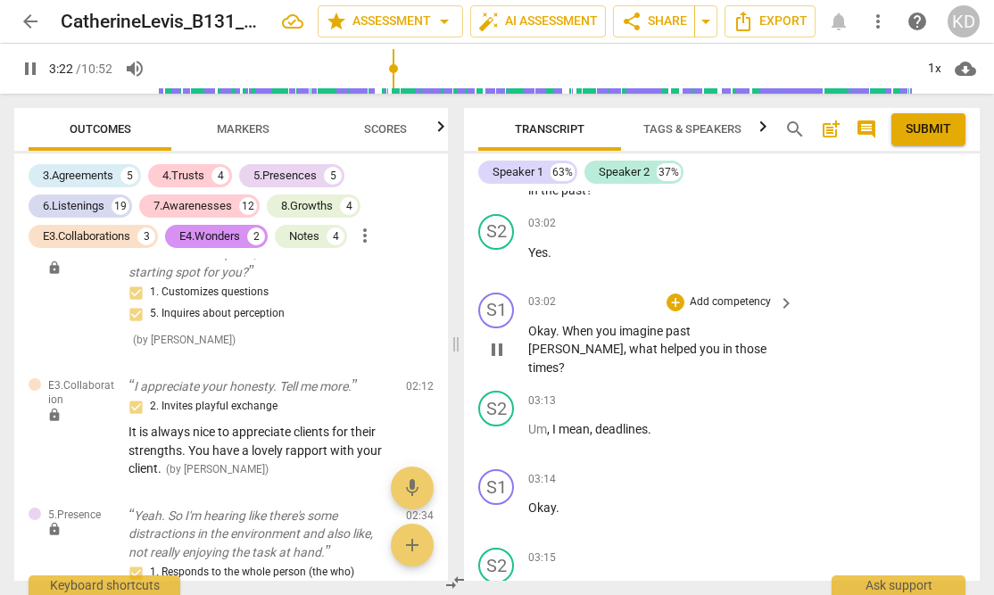
scroll to position [2955, 0]
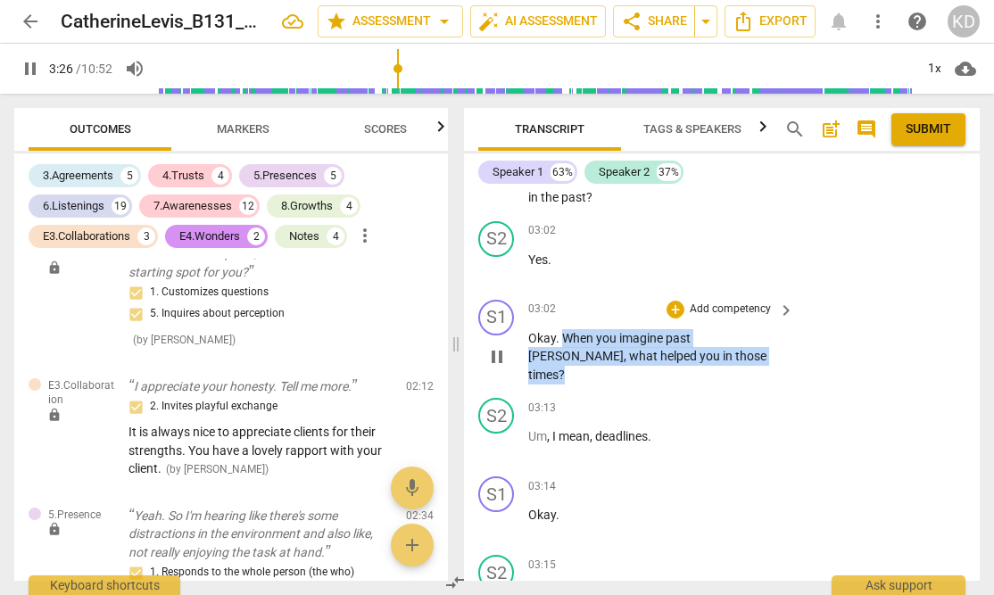
drag, startPoint x: 560, startPoint y: 315, endPoint x: 695, endPoint y: 335, distance: 136.2
click at [695, 335] on p "Okay . When you imagine past [PERSON_NAME] , what helped you in those times ?" at bounding box center [656, 356] width 257 height 55
click at [726, 302] on p "Add competency" at bounding box center [730, 310] width 85 height 16
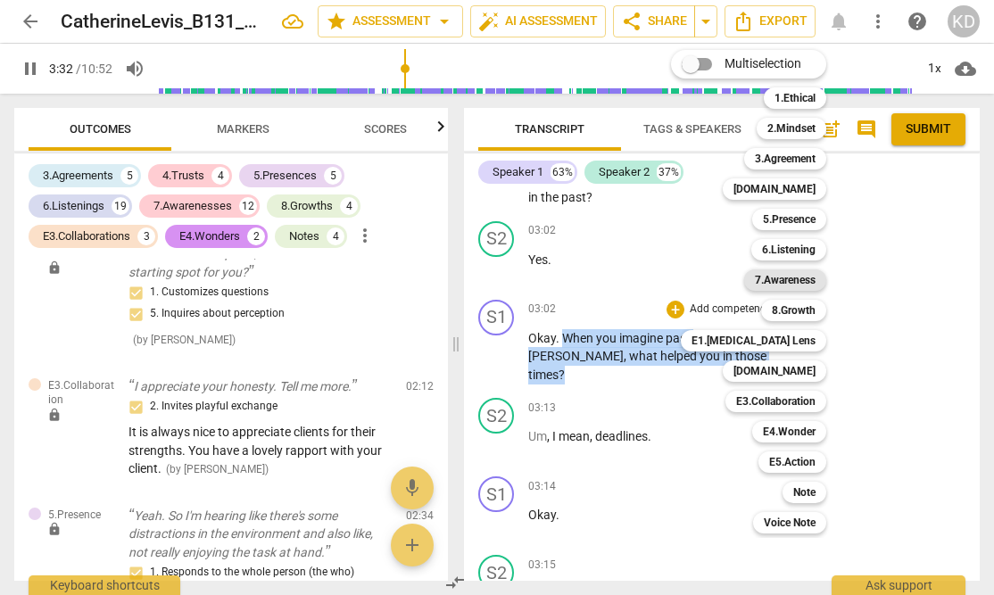
scroll to position [3649, 0]
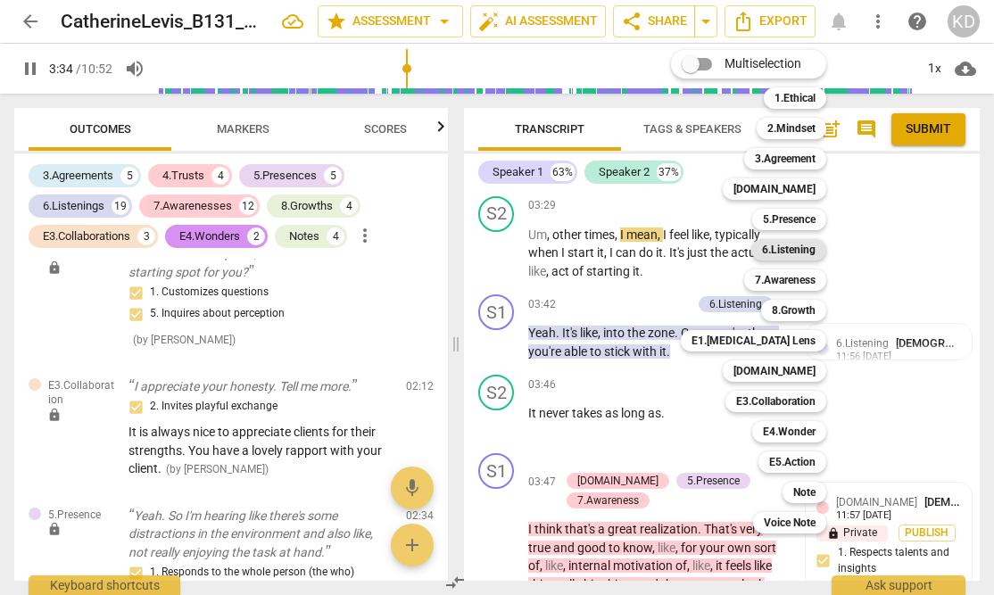
click at [793, 247] on b "6.Listening" at bounding box center [789, 249] width 54 height 21
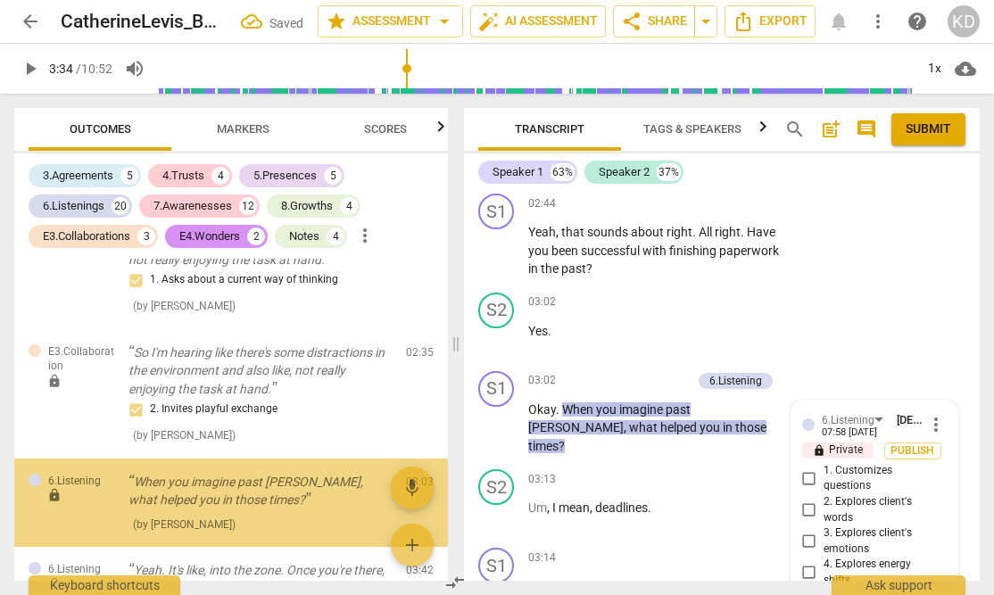
scroll to position [2515, 0]
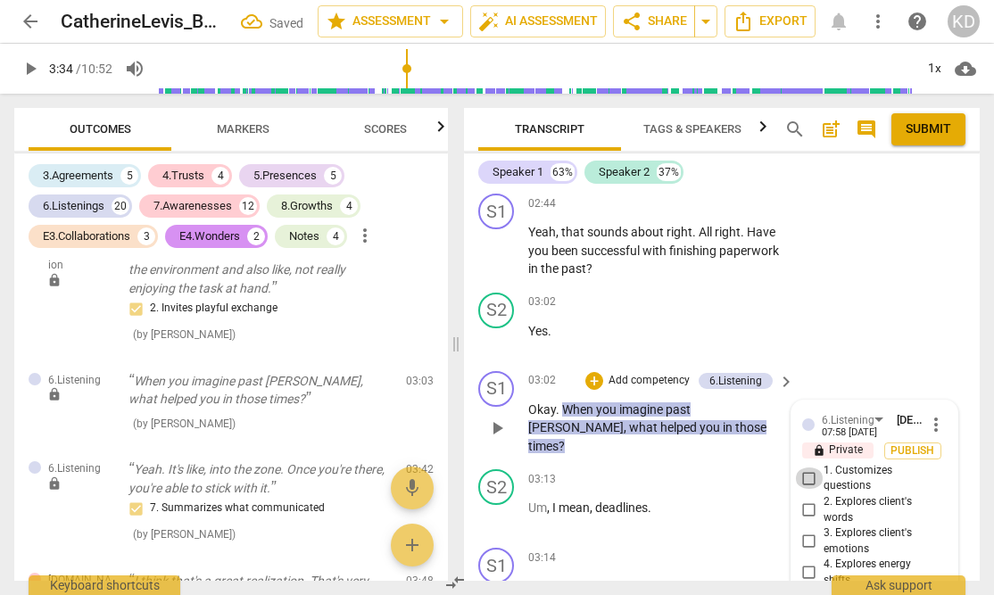
click at [805, 468] on input "1. Customizes questions" at bounding box center [809, 478] width 29 height 21
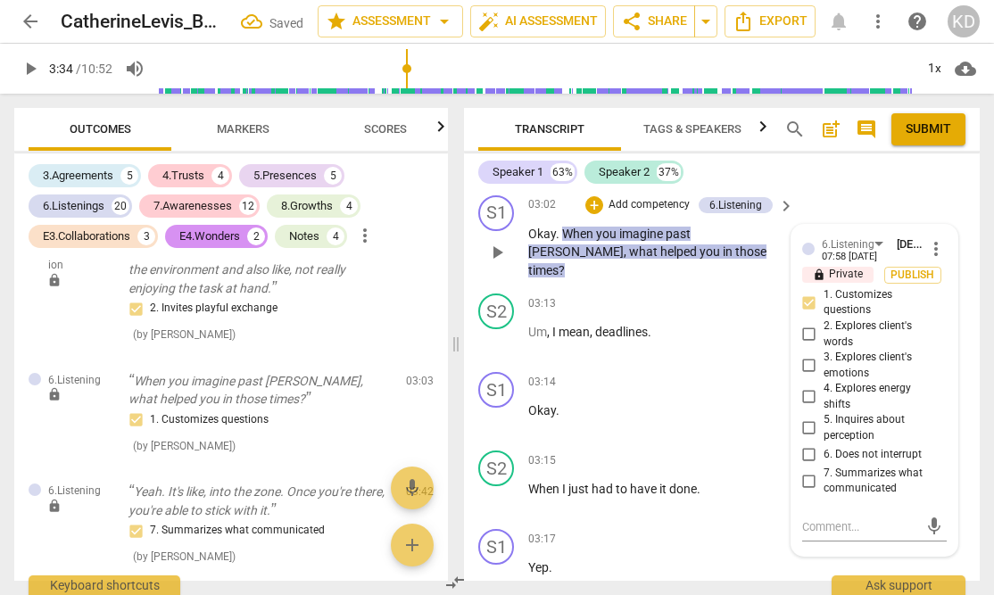
scroll to position [3061, 0]
click at [807, 417] on input "5. Inquires about perception" at bounding box center [809, 427] width 29 height 21
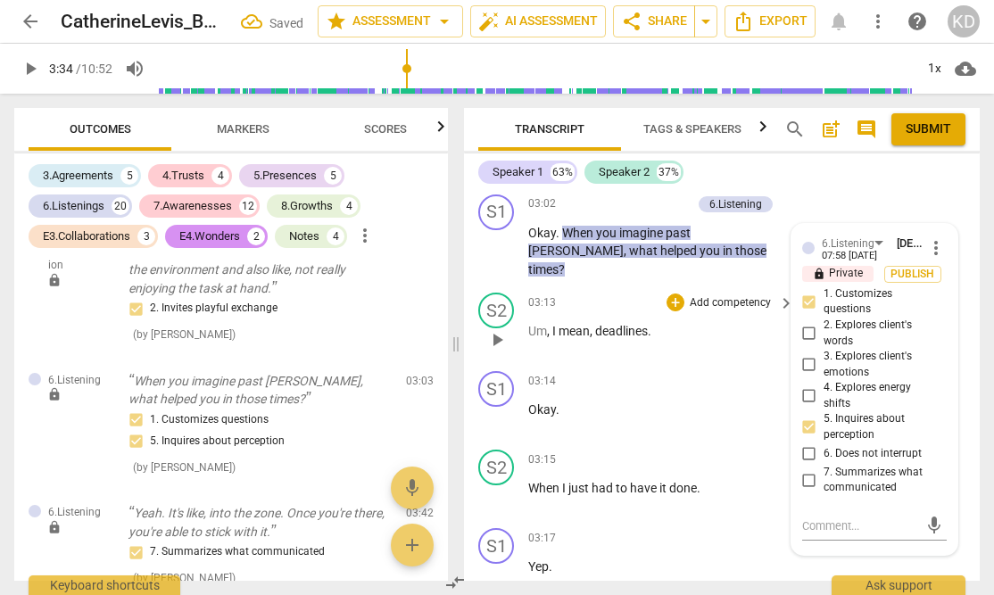
click at [466, 306] on div "S2 play_arrow pause 03:13 + Add competency keyboard_arrow_right Um , I mean , d…" at bounding box center [722, 325] width 516 height 79
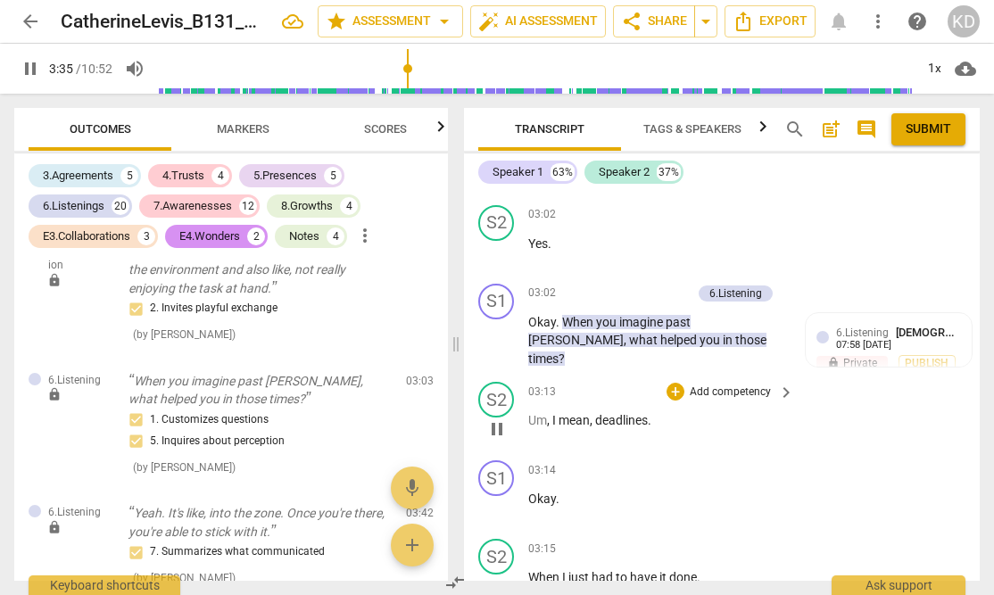
scroll to position [2967, 0]
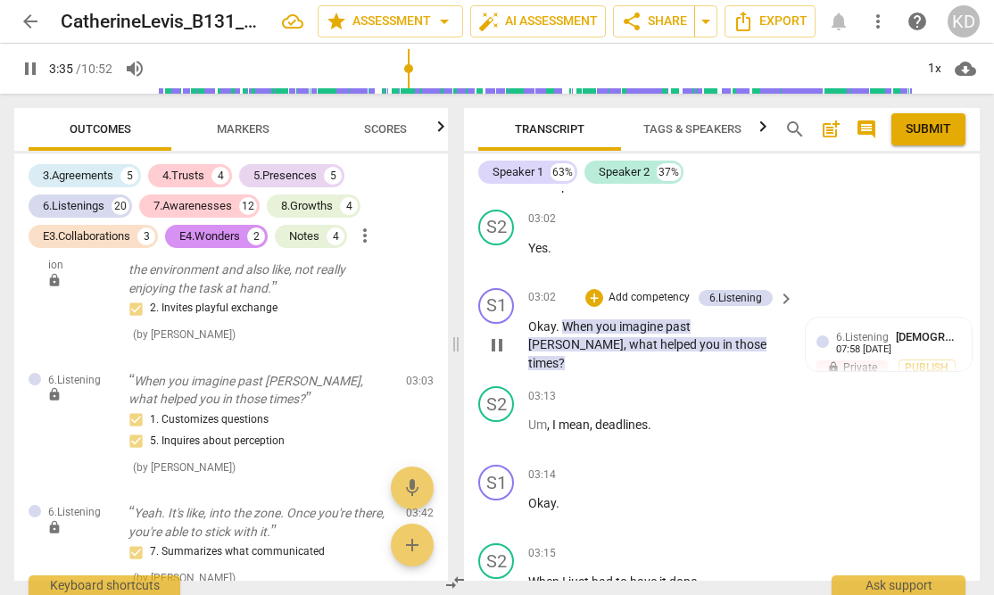
click at [650, 290] on p "Add competency" at bounding box center [649, 298] width 85 height 16
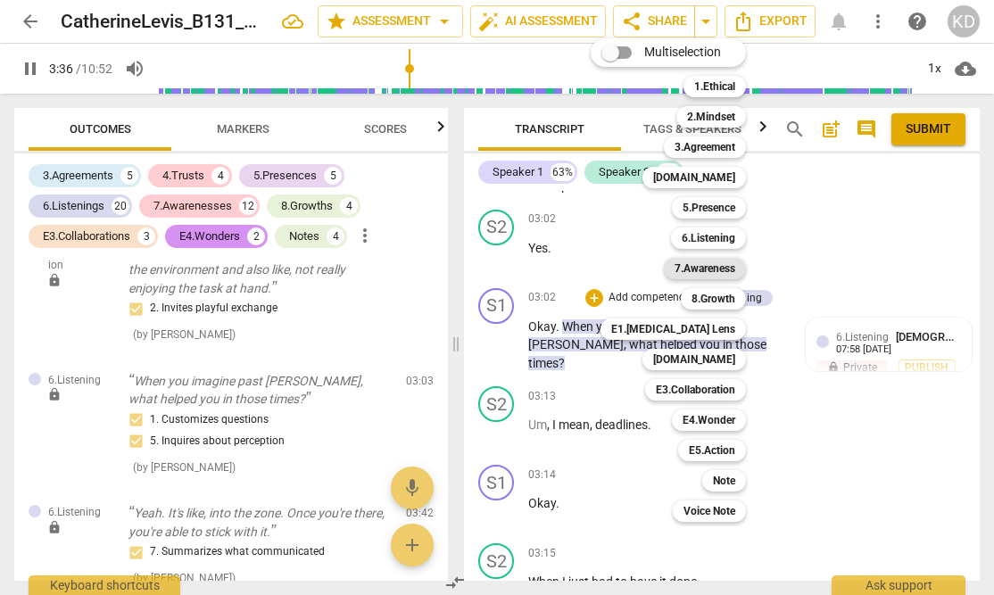
click at [705, 269] on b "7.Awareness" at bounding box center [705, 268] width 61 height 21
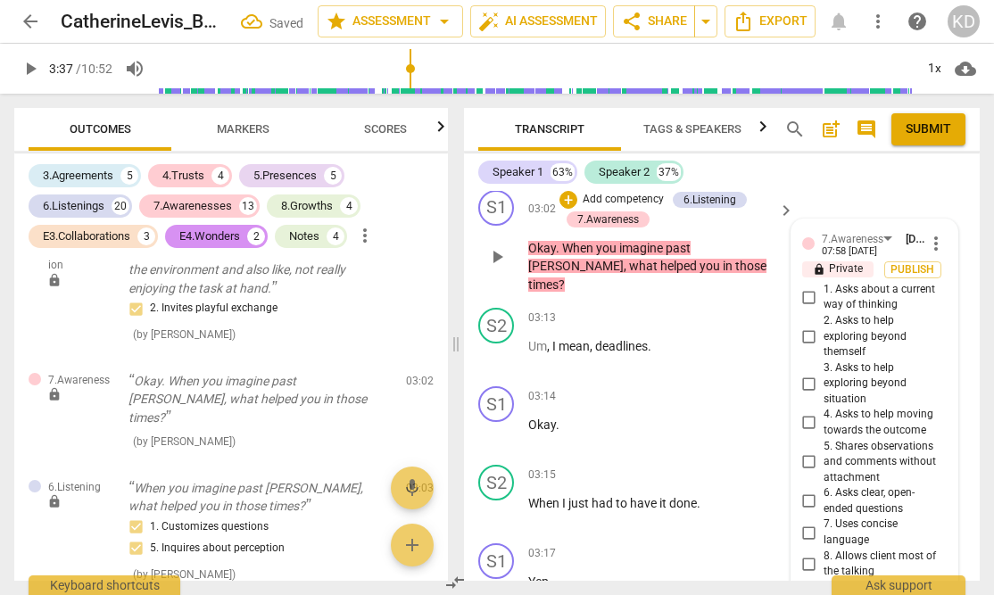
scroll to position [3061, 0]
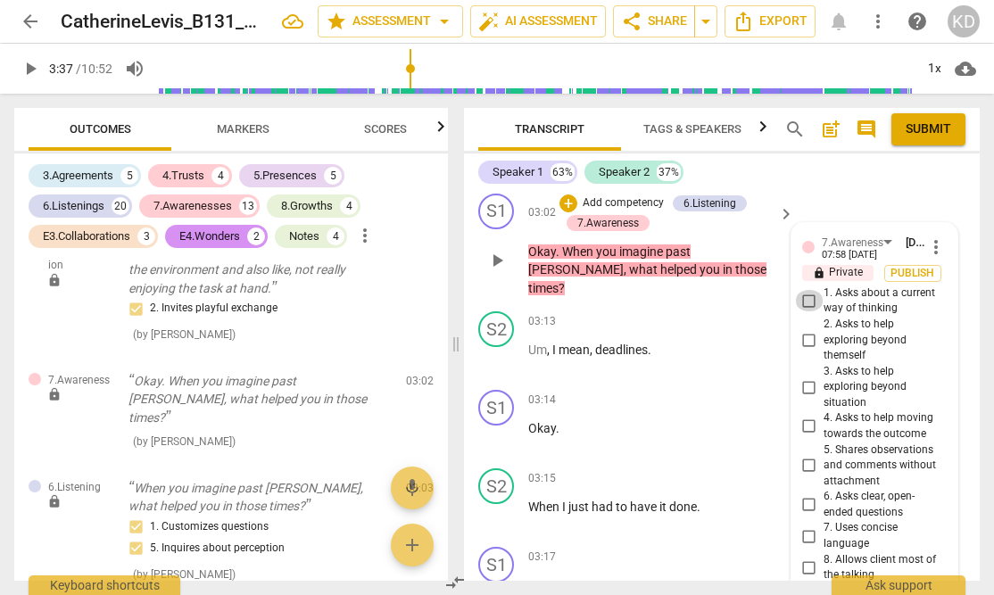
click at [807, 290] on input "1. Asks about a current way of thinking" at bounding box center [809, 300] width 29 height 21
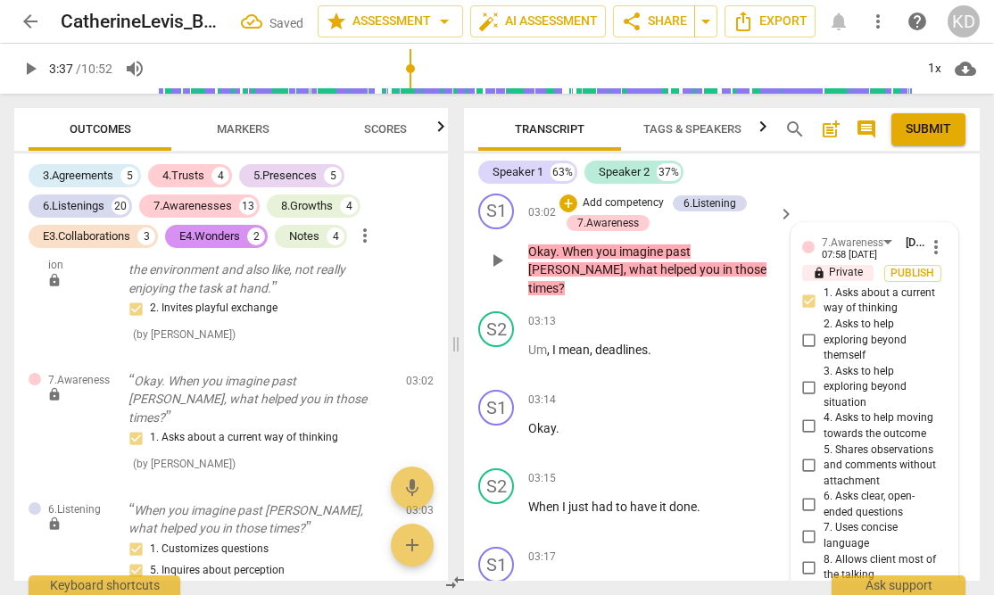
click at [805, 377] on input "3. Asks to help exploring beyond situation" at bounding box center [809, 387] width 29 height 21
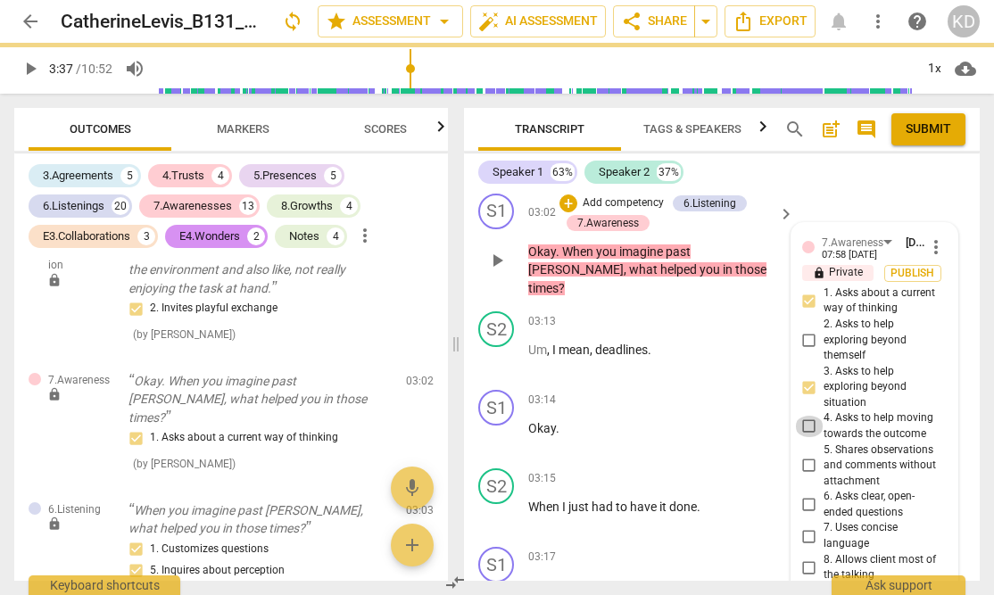
click at [806, 416] on input "4. Asks to help moving towards the outcome" at bounding box center [809, 426] width 29 height 21
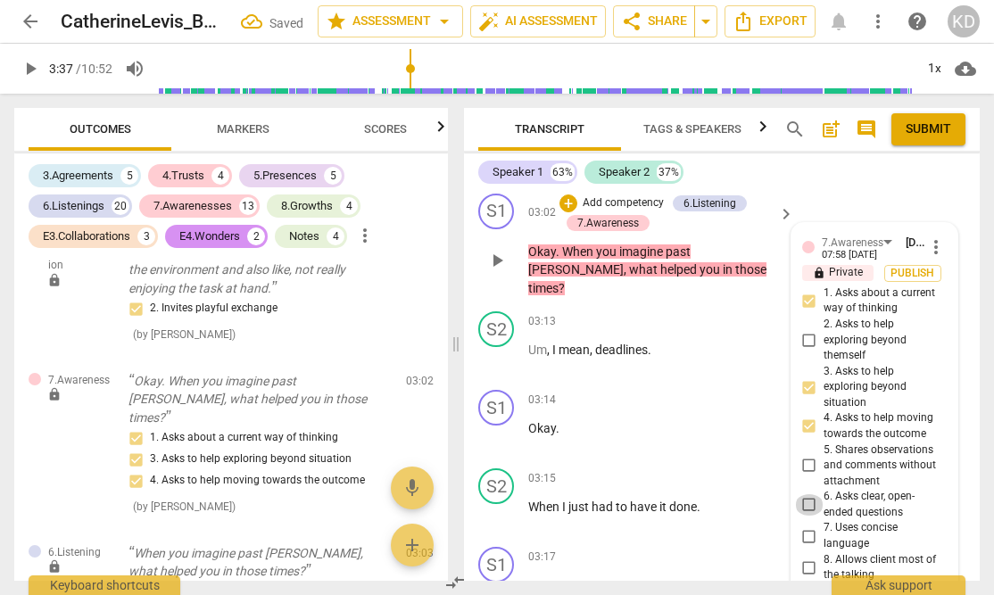
click at [803, 494] on input "6. Asks clear, open-ended questions" at bounding box center [809, 504] width 29 height 21
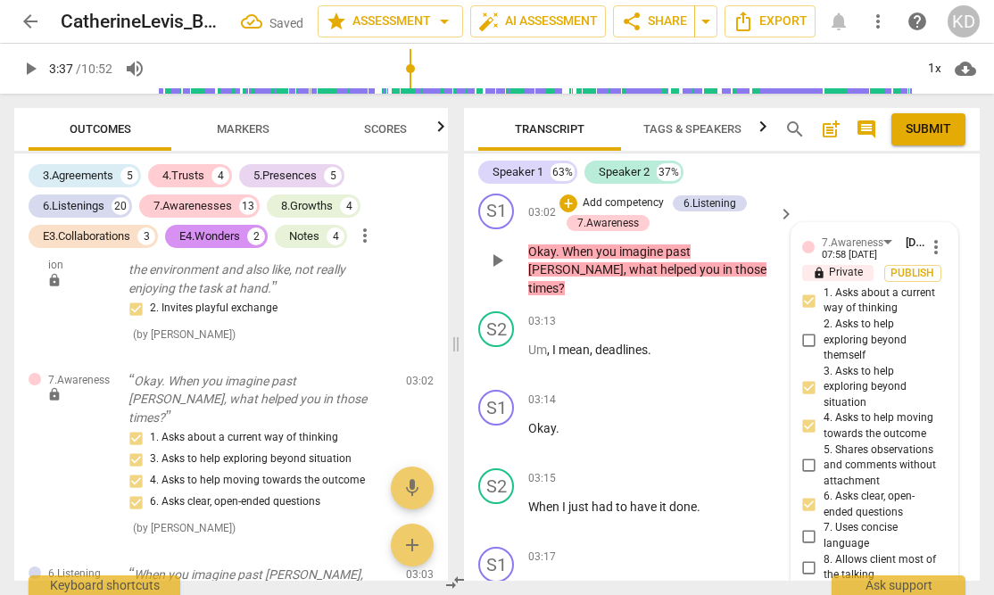
click at [807, 557] on input "8. Allows client most of the talking" at bounding box center [809, 567] width 29 height 21
click at [473, 251] on div "S1 play_arrow pause 03:02 + Add competency 6.Listening 7.Awareness keyboard_arr…" at bounding box center [722, 245] width 516 height 119
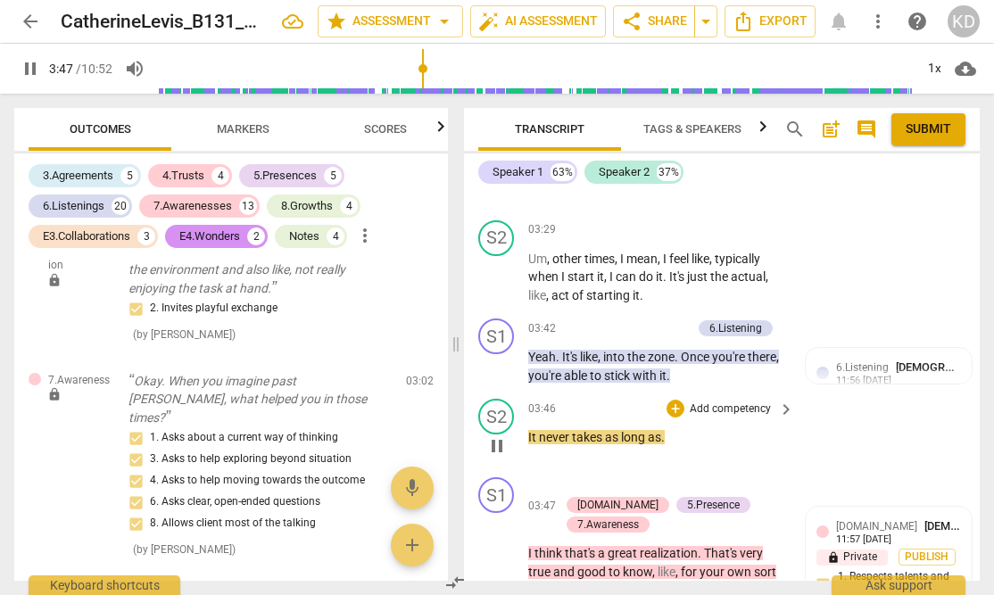
scroll to position [3641, 0]
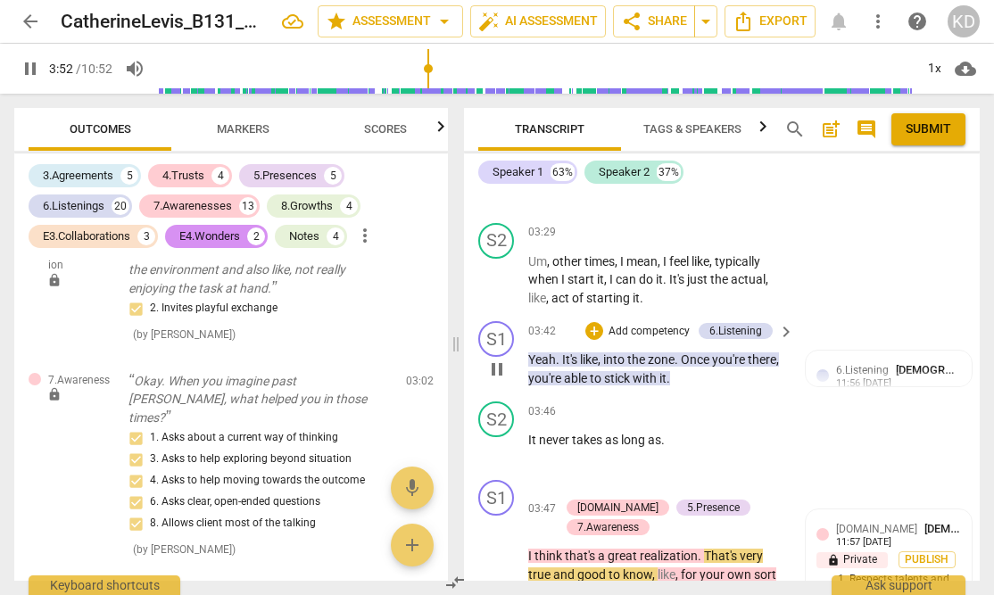
click at [655, 324] on p "Add competency" at bounding box center [649, 332] width 85 height 16
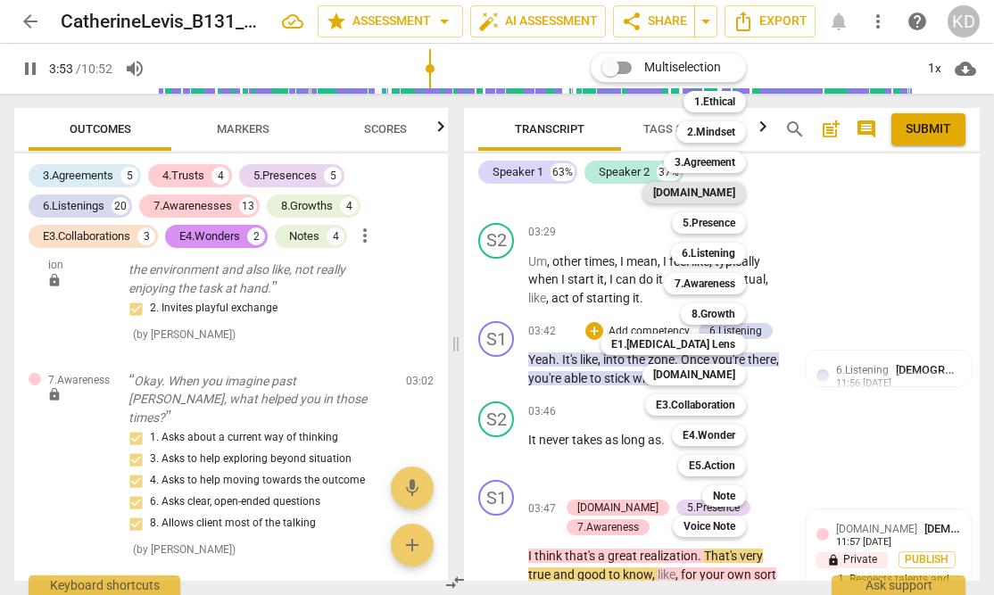
click at [738, 188] on div "[DOMAIN_NAME]" at bounding box center [694, 192] width 104 height 21
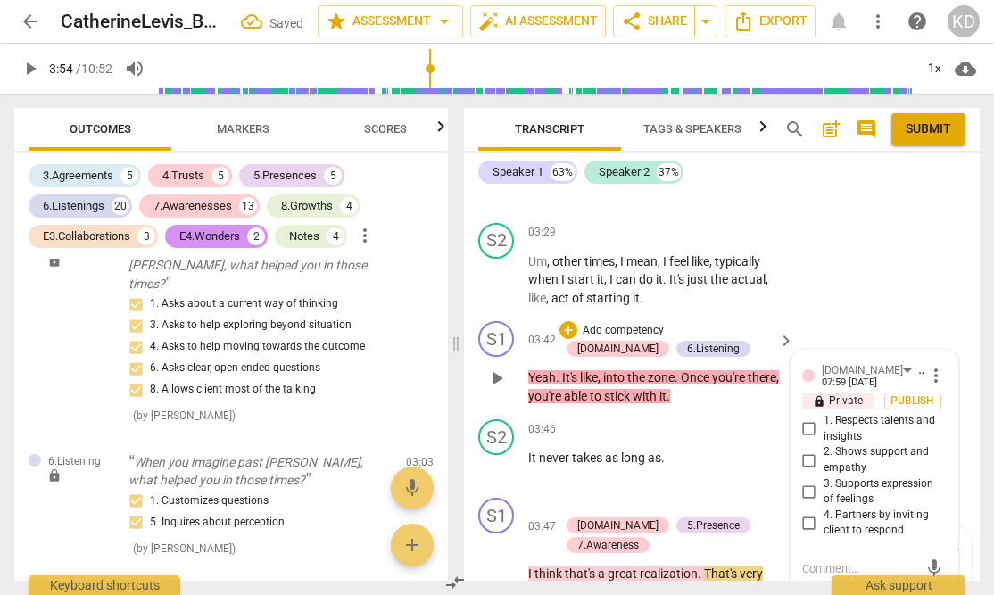
scroll to position [2956, 0]
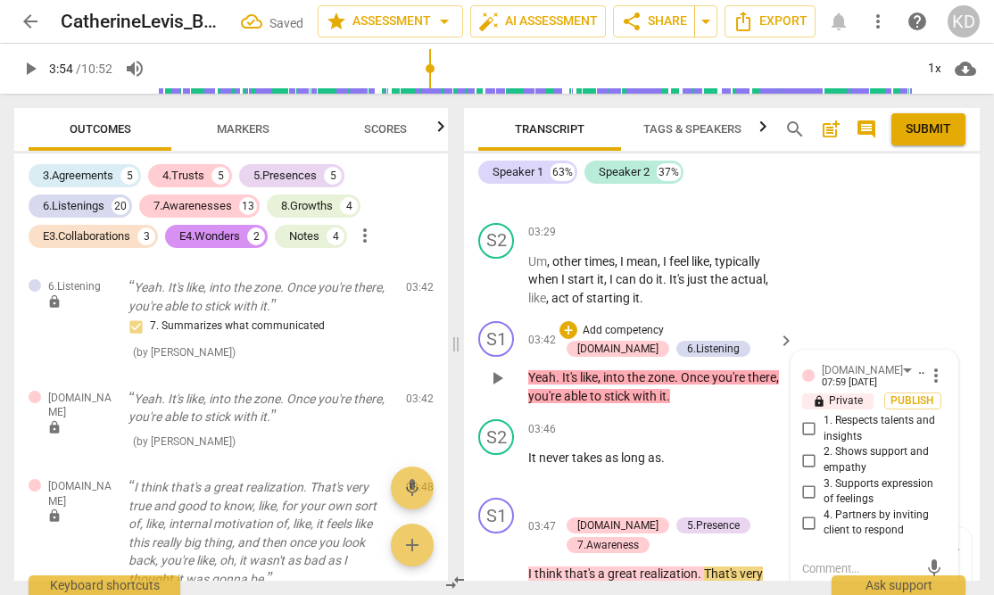
click at [806, 418] on input "1. Respects talents and insights" at bounding box center [809, 428] width 29 height 21
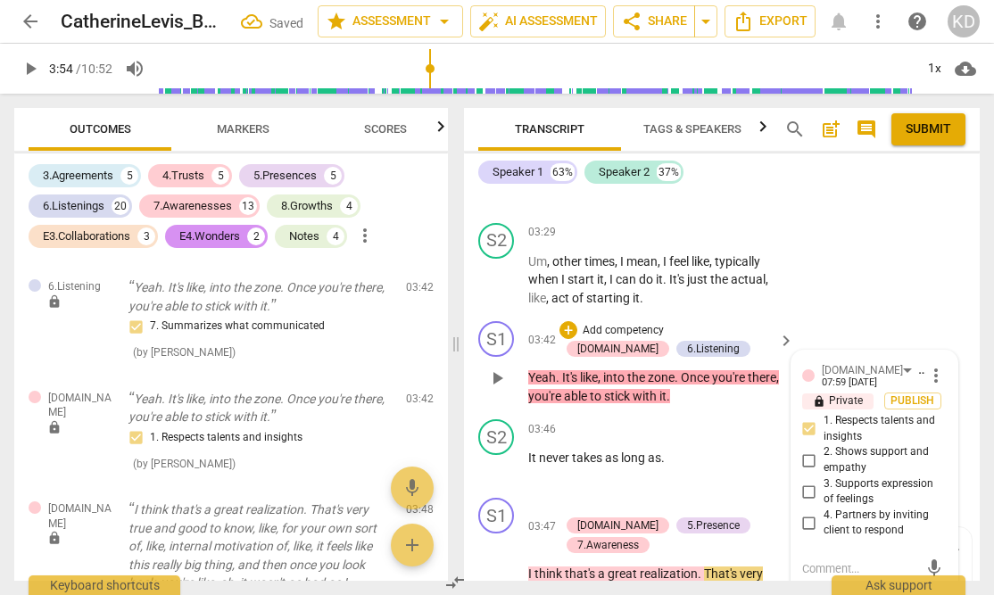
click at [628, 323] on p "Add competency" at bounding box center [623, 331] width 85 height 16
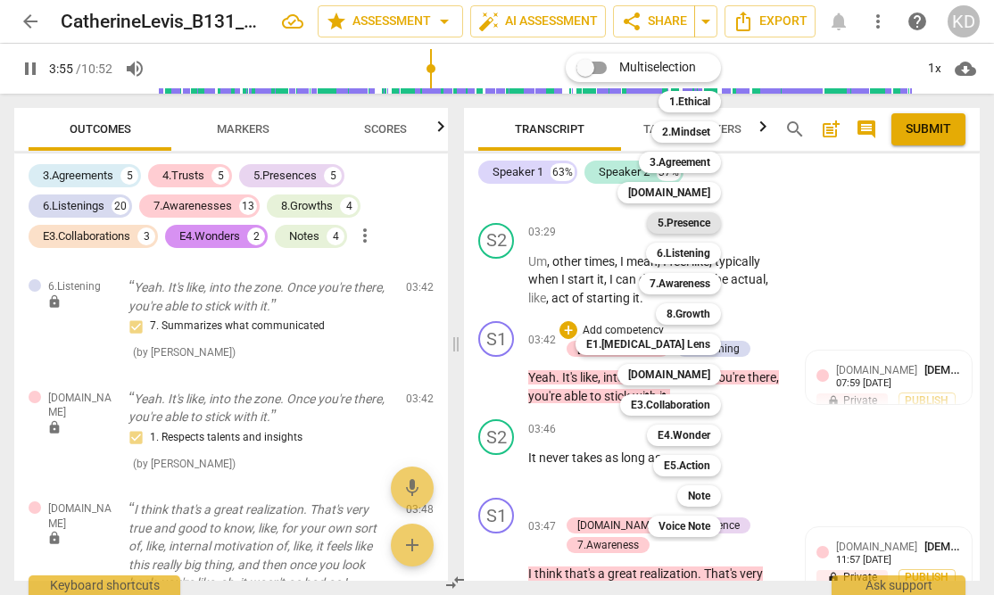
click at [694, 223] on b "5.Presence" at bounding box center [684, 222] width 53 height 21
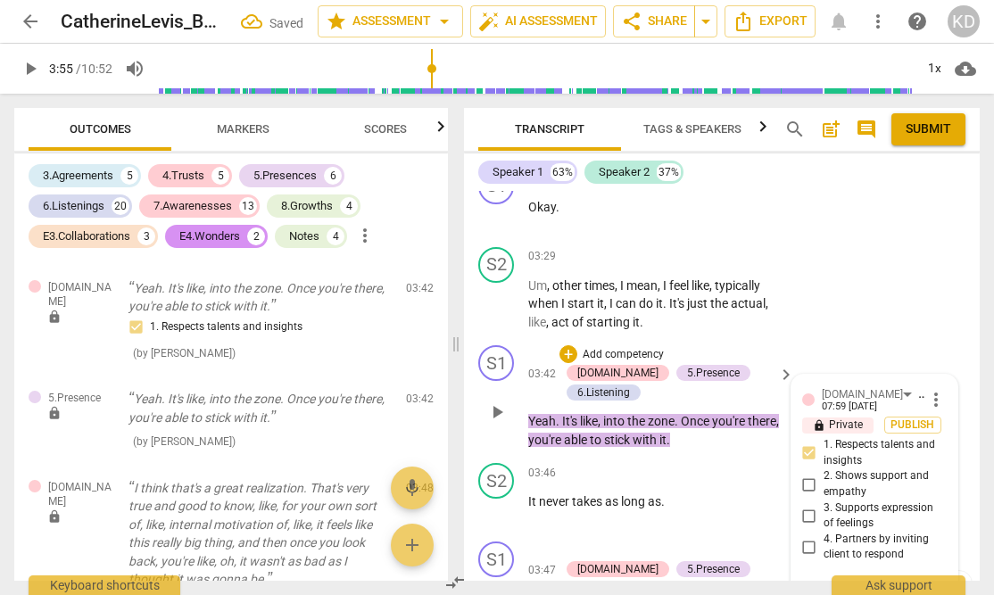
scroll to position [3622, 0]
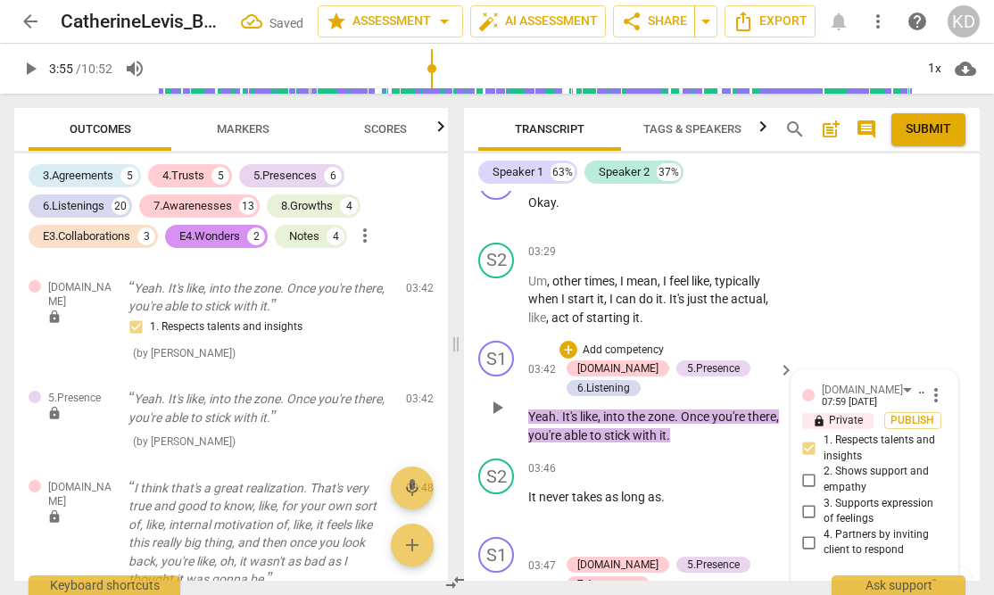
click at [806, 469] on input "2. Shows support and empathy" at bounding box center [809, 479] width 29 height 21
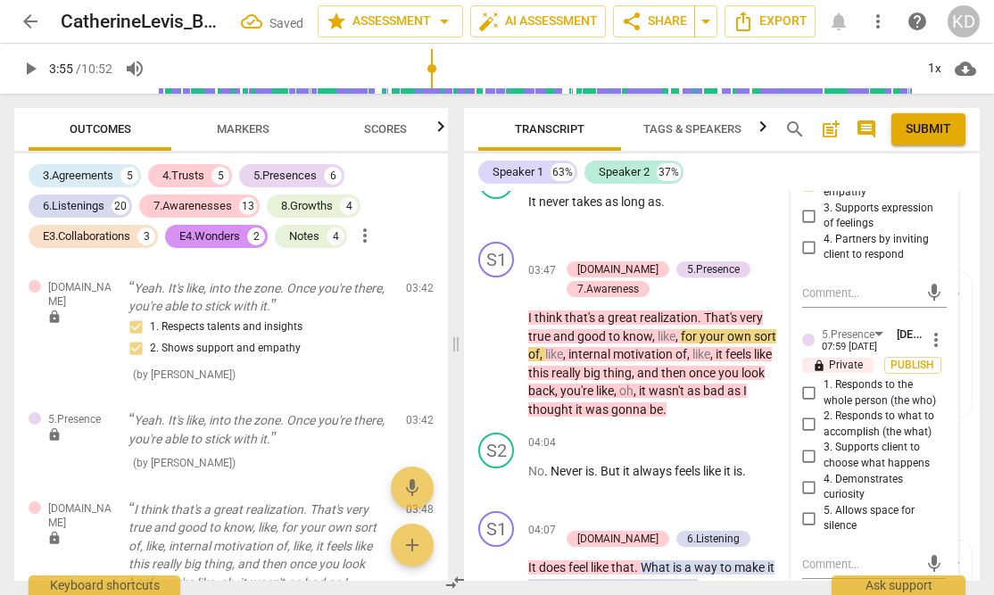
scroll to position [3915, 0]
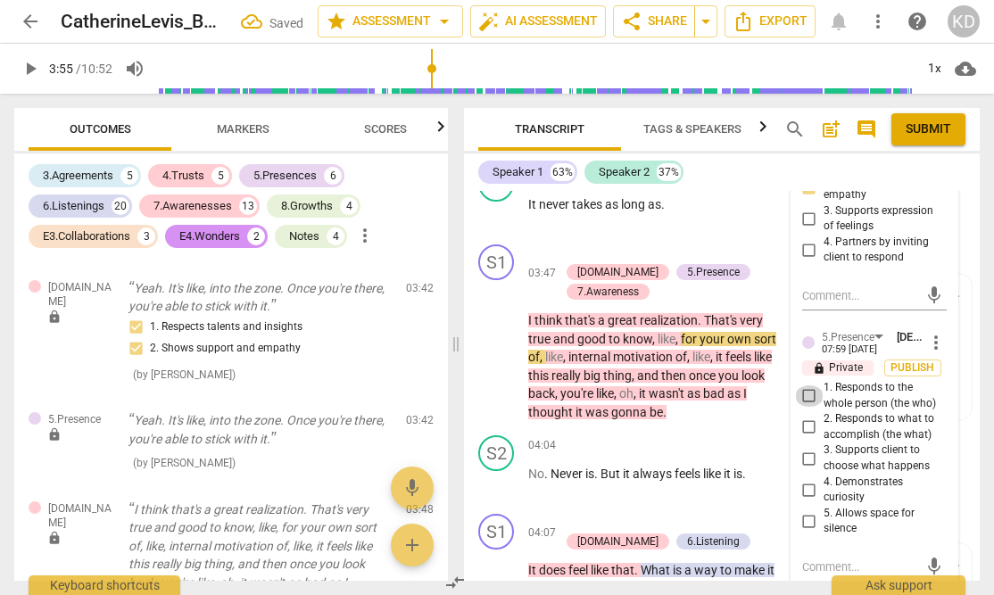
click at [805, 385] on input "1. Responds to the whole person (the who)" at bounding box center [809, 395] width 29 height 21
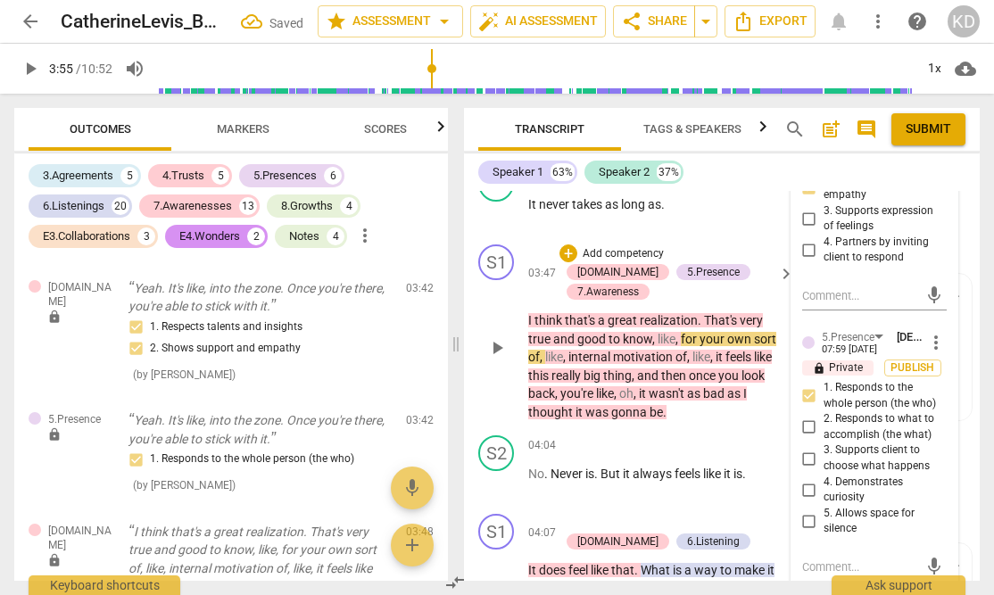
click at [467, 343] on div "S1 play_arrow pause 03:47 + Add competency [DOMAIN_NAME] 5.Presence 7.Awareness…" at bounding box center [722, 332] width 516 height 191
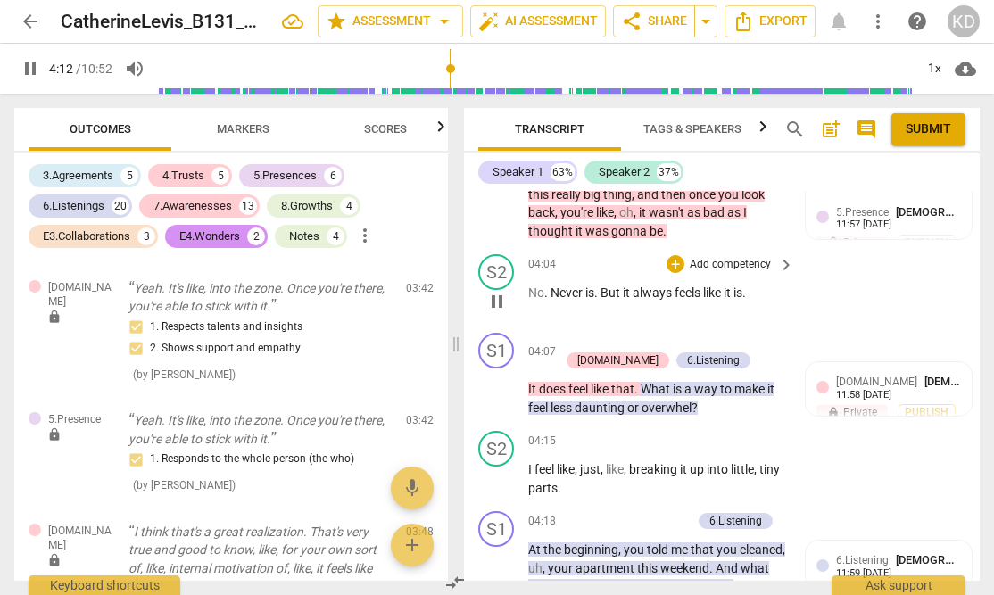
scroll to position [4099, 0]
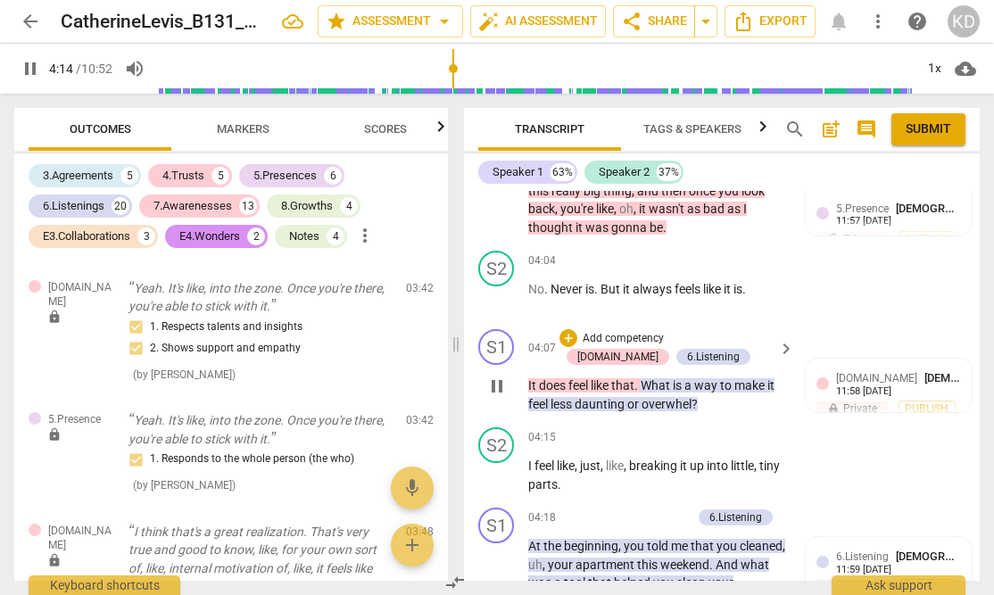
click at [609, 331] on p "Add competency" at bounding box center [623, 339] width 85 height 16
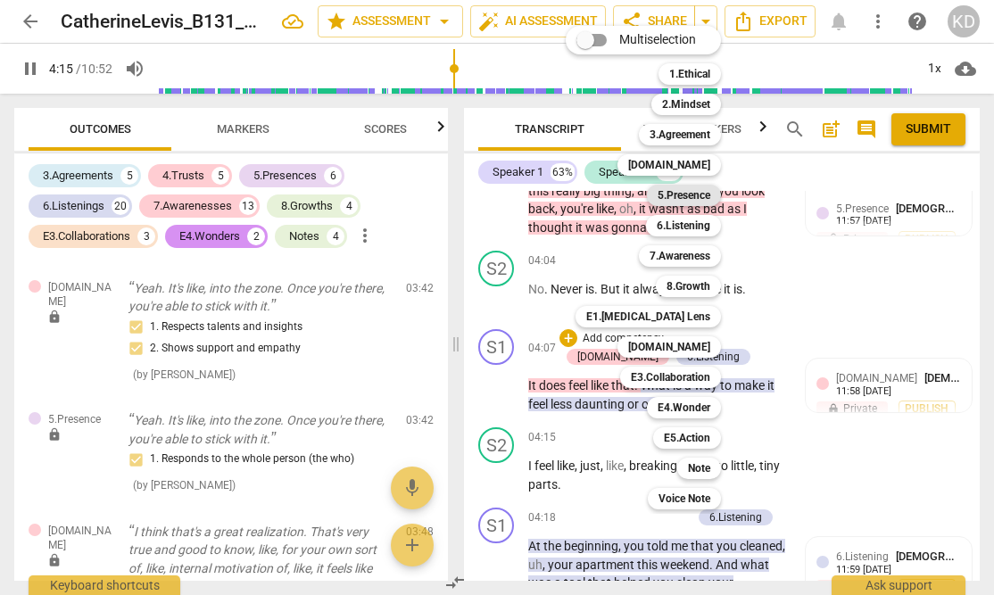
click at [684, 195] on b "5.Presence" at bounding box center [684, 195] width 53 height 21
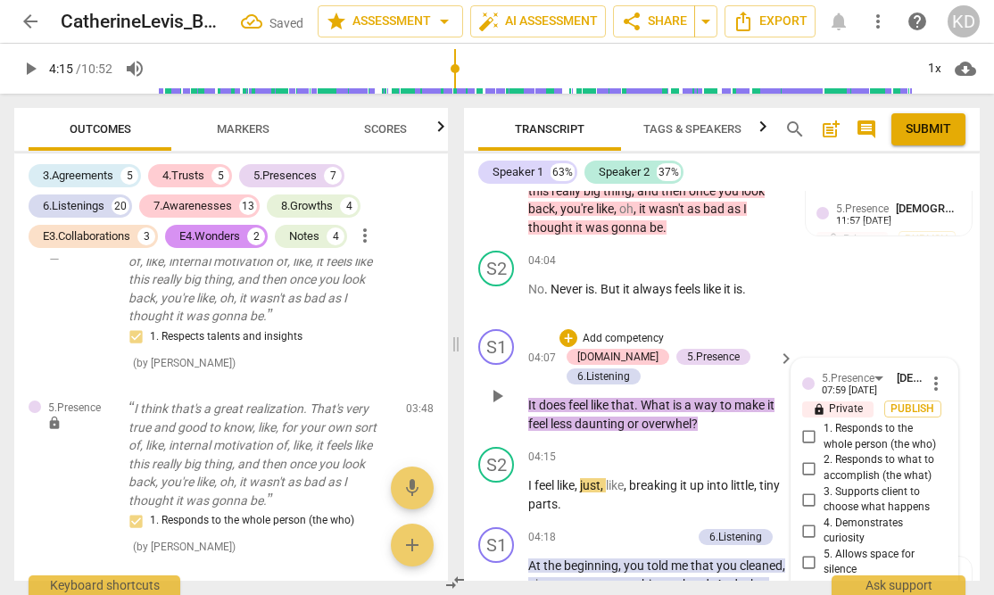
scroll to position [3876, 0]
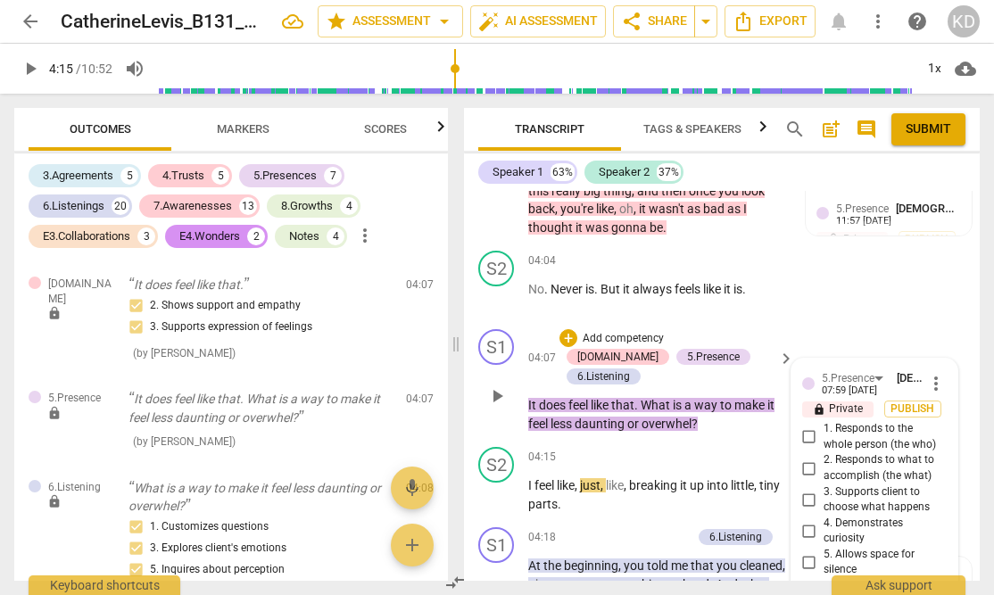
click at [802, 427] on input "1. Responds to the whole person (the who)" at bounding box center [809, 437] width 29 height 21
click at [468, 322] on div "S1 play_arrow pause 04:07 + Add competency [DOMAIN_NAME] 5.Presence 6.Listening…" at bounding box center [722, 381] width 516 height 118
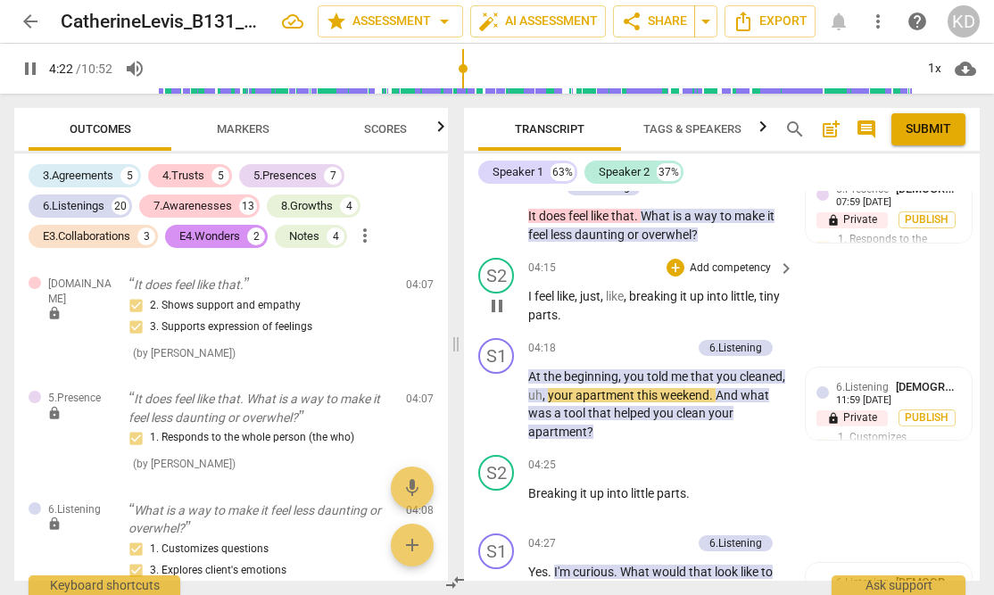
scroll to position [4292, 0]
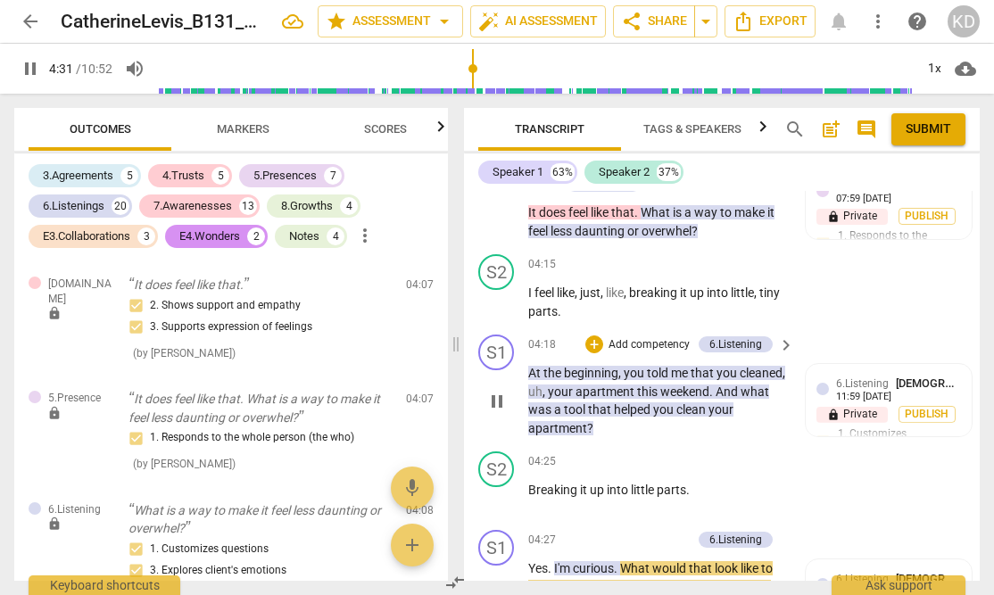
click at [497, 391] on span "pause" at bounding box center [496, 401] width 21 height 21
click at [628, 337] on p "Add competency" at bounding box center [649, 345] width 85 height 16
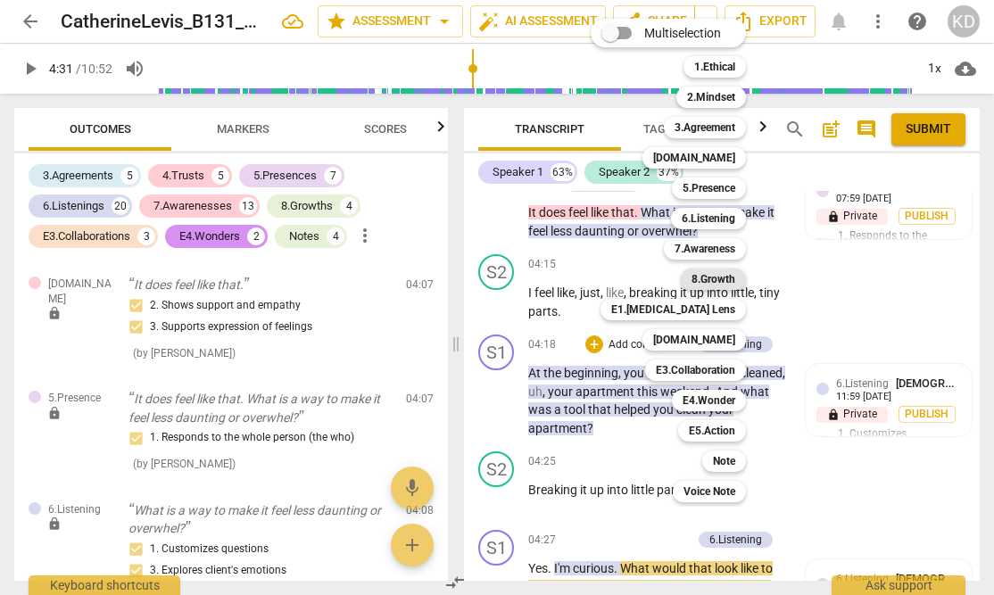
click at [725, 282] on b "8.Growth" at bounding box center [714, 279] width 44 height 21
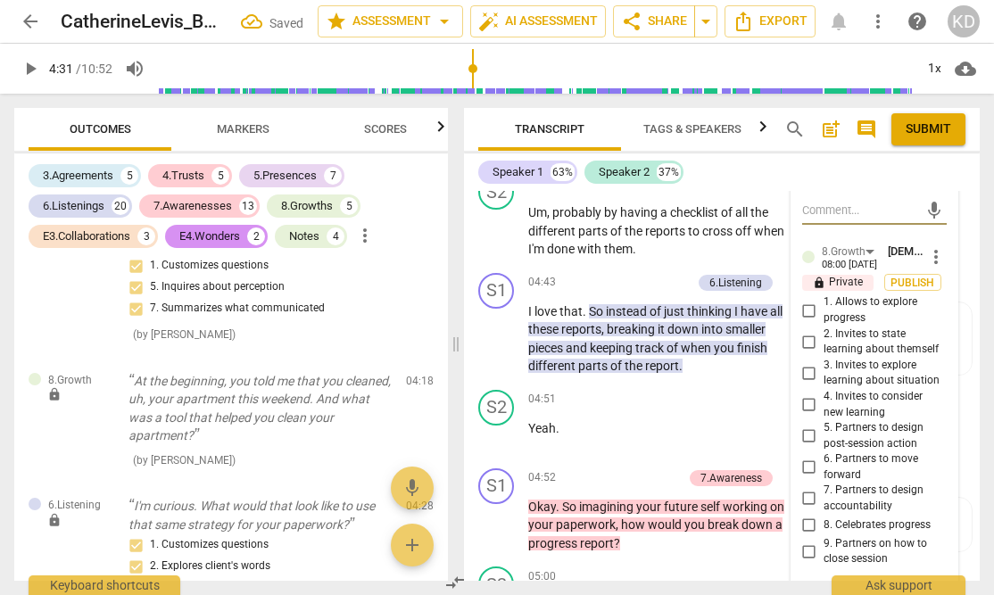
scroll to position [4737, 0]
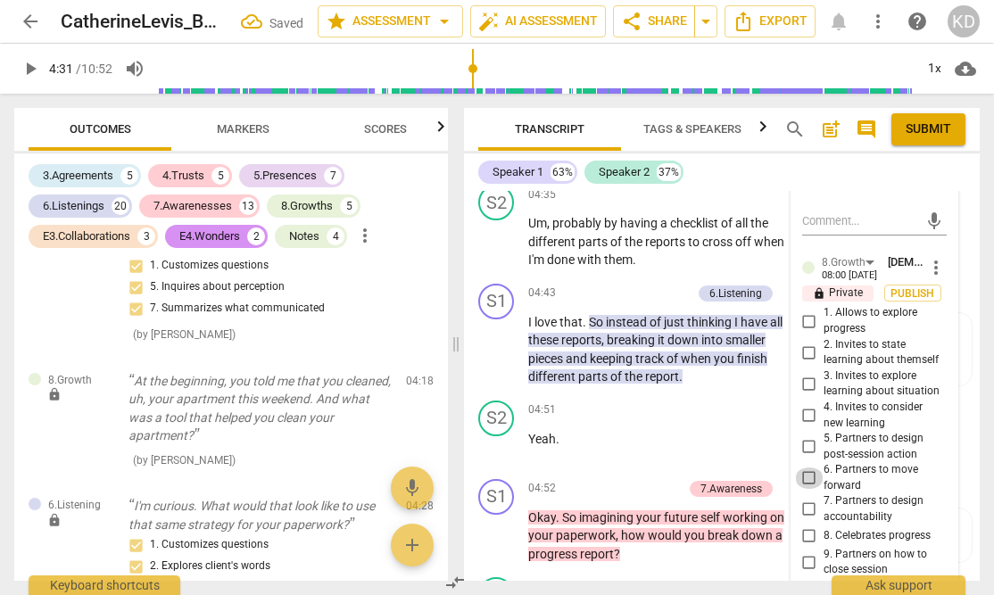
click at [806, 468] on input "6. Partners to move forward" at bounding box center [809, 478] width 29 height 21
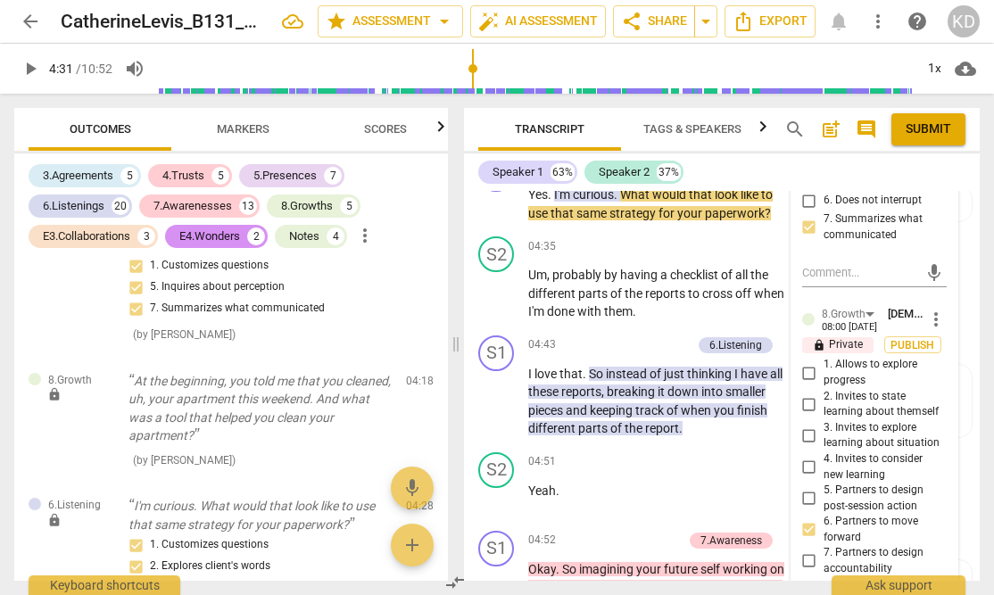
scroll to position [4673, 0]
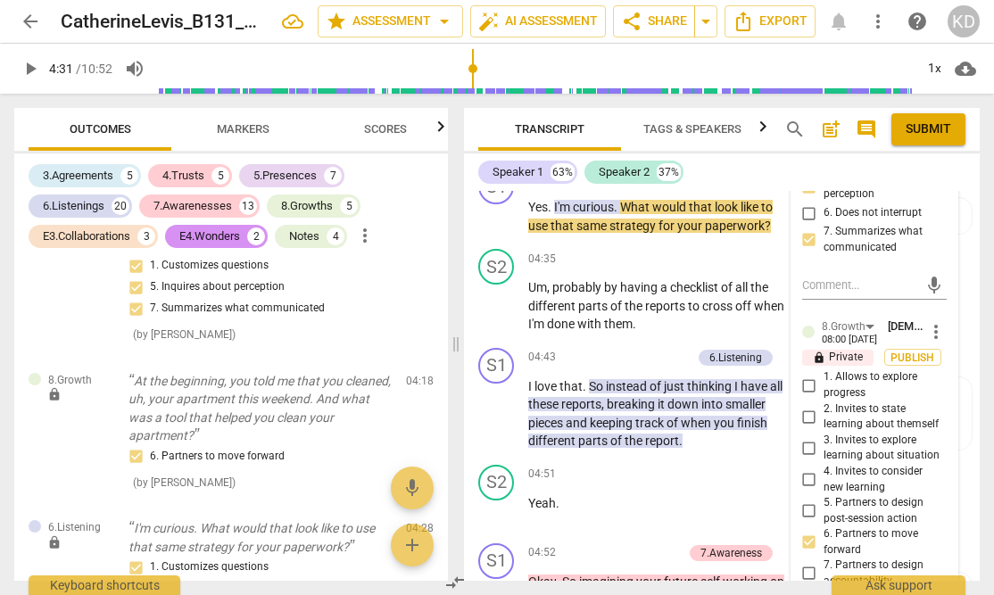
click at [808, 590] on input "8. Celebrates progress" at bounding box center [809, 600] width 29 height 21
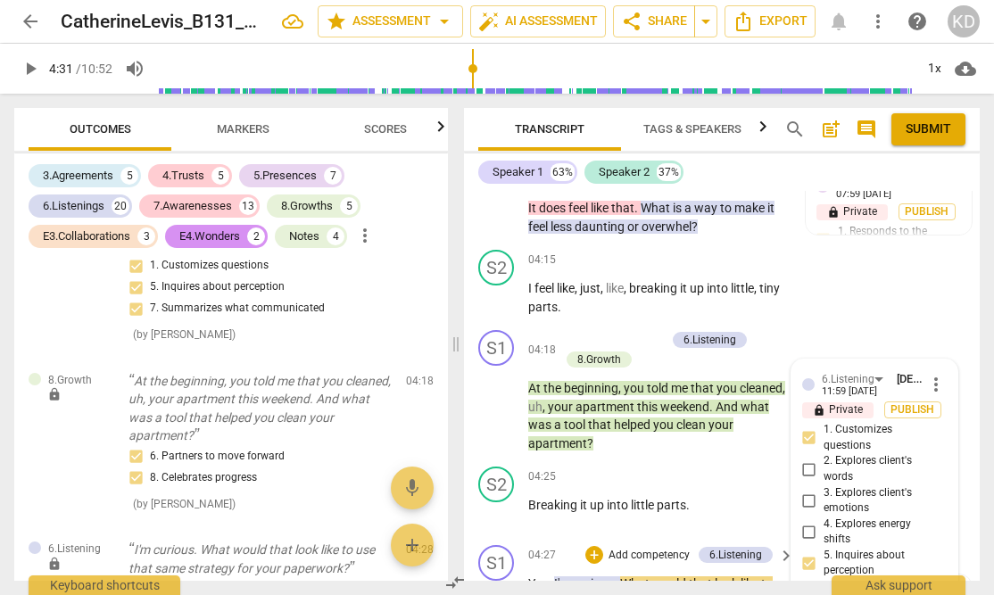
scroll to position [4295, 0]
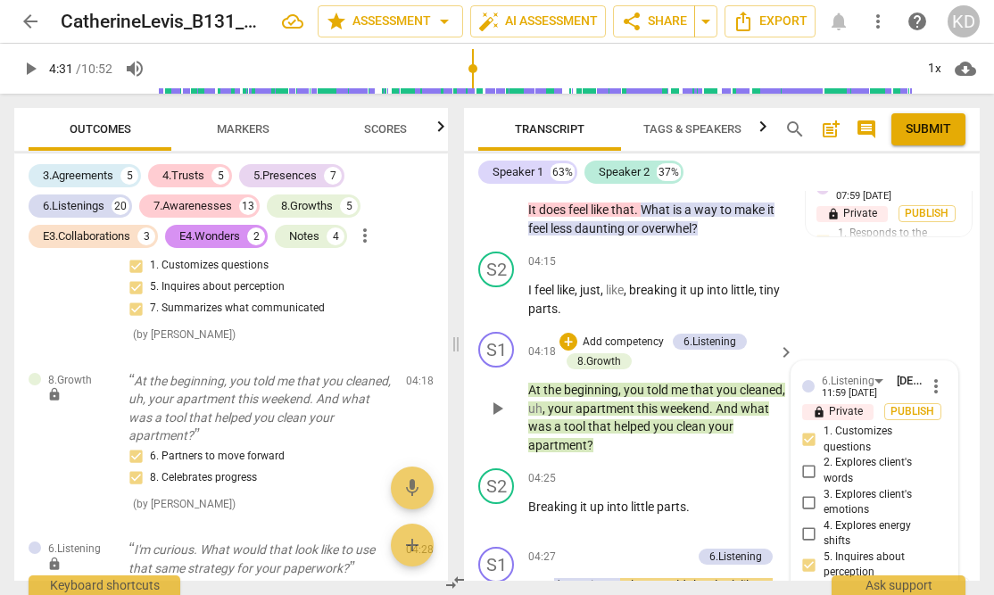
click at [634, 335] on p "Add competency" at bounding box center [623, 343] width 85 height 16
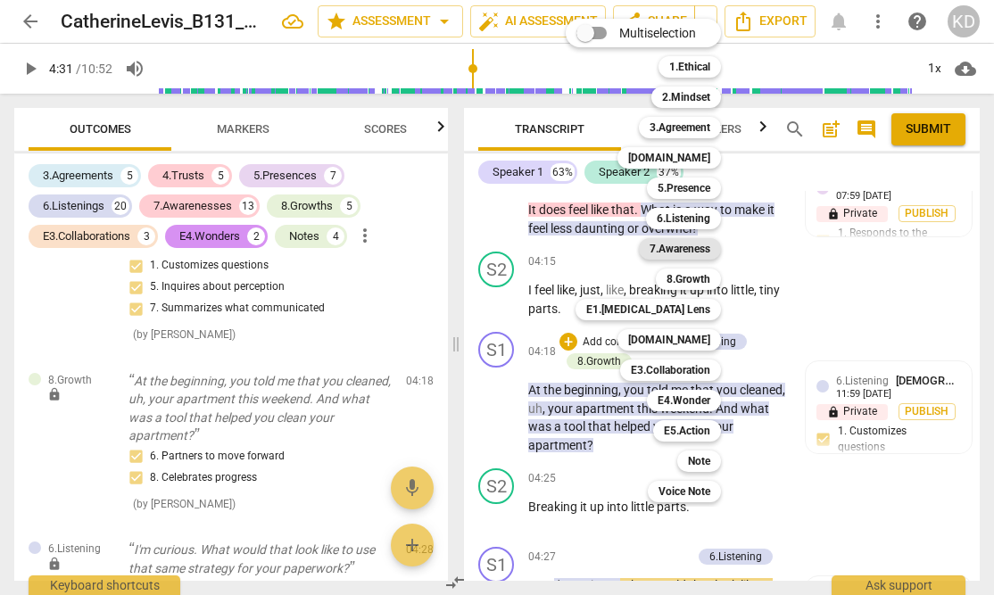
click at [683, 250] on b "7.Awareness" at bounding box center [680, 248] width 61 height 21
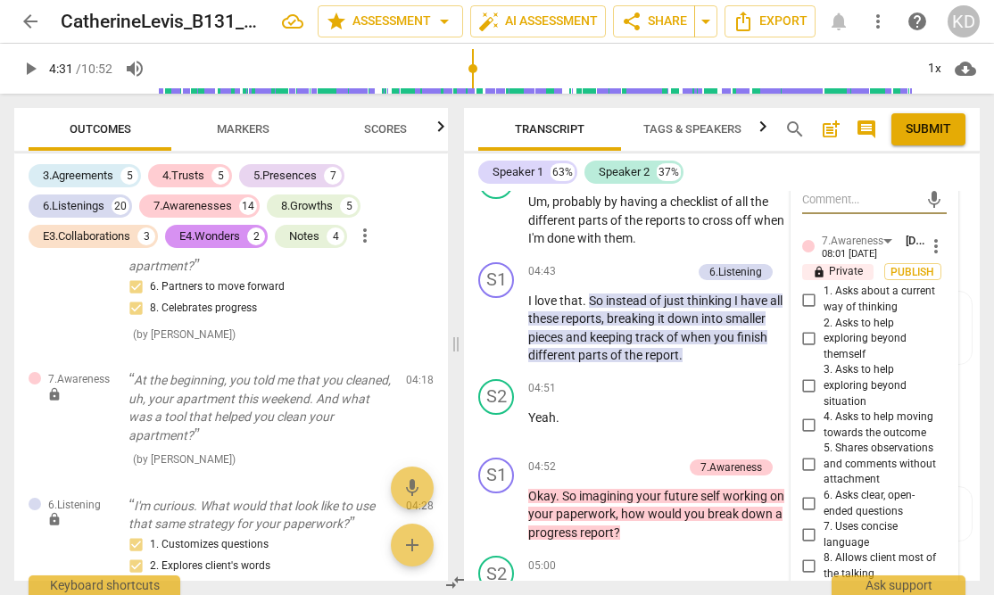
scroll to position [4748, 0]
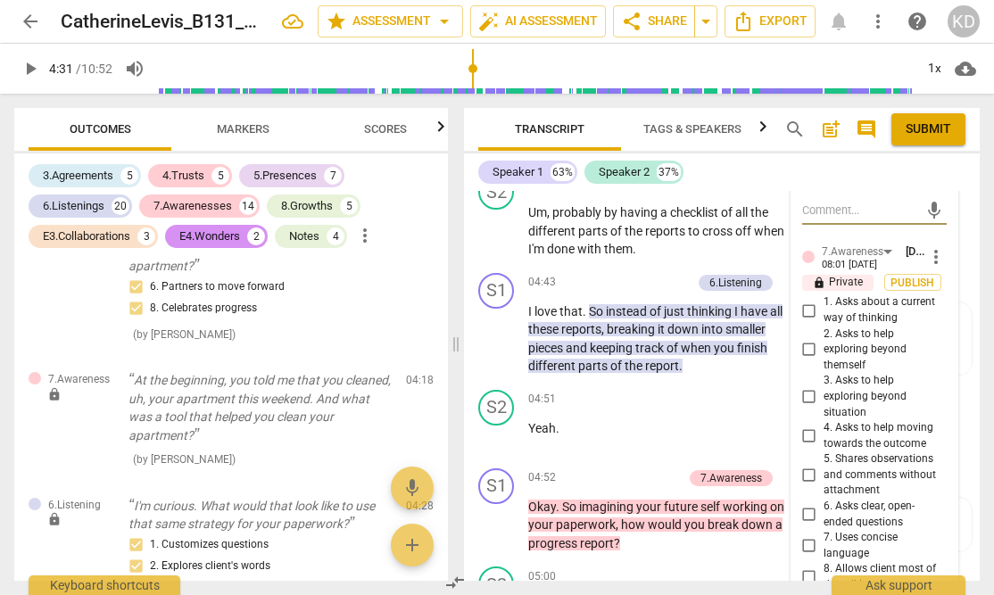
click at [808, 535] on input "7. Uses concise language" at bounding box center [809, 545] width 29 height 21
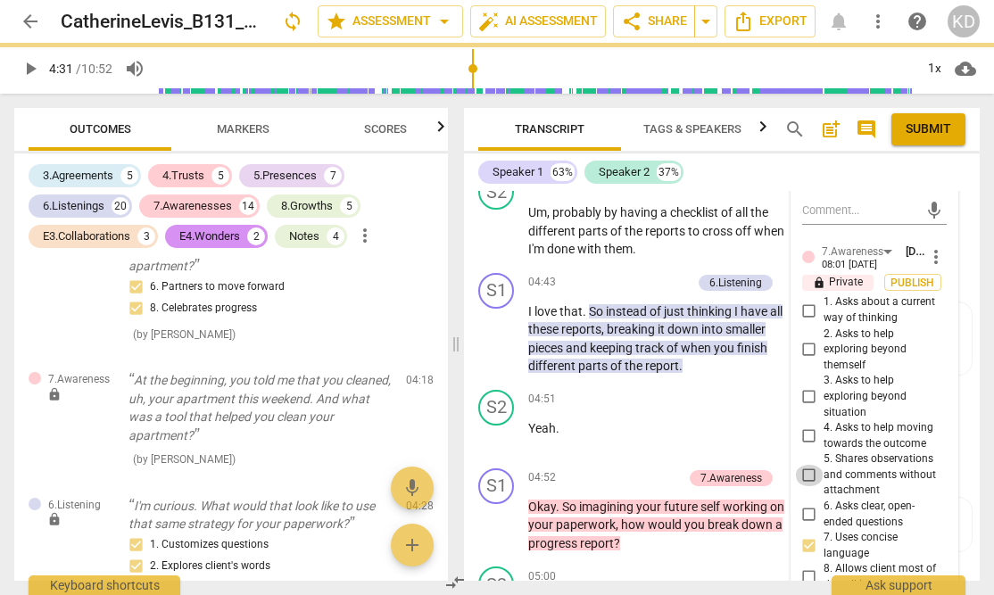
click at [806, 465] on input "5. Shares observations and comments without attachment" at bounding box center [809, 475] width 29 height 21
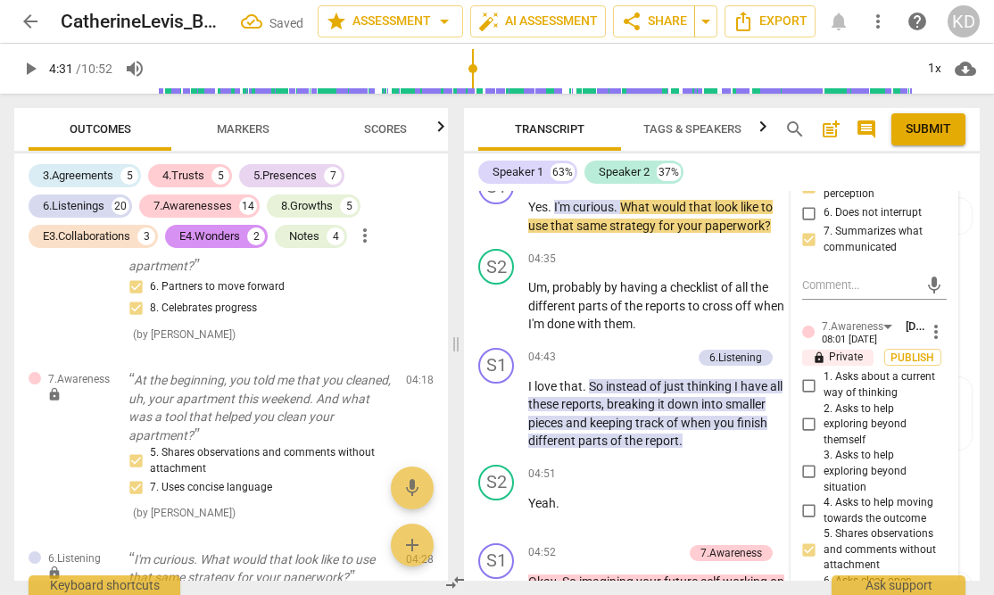
scroll to position [4675, 0]
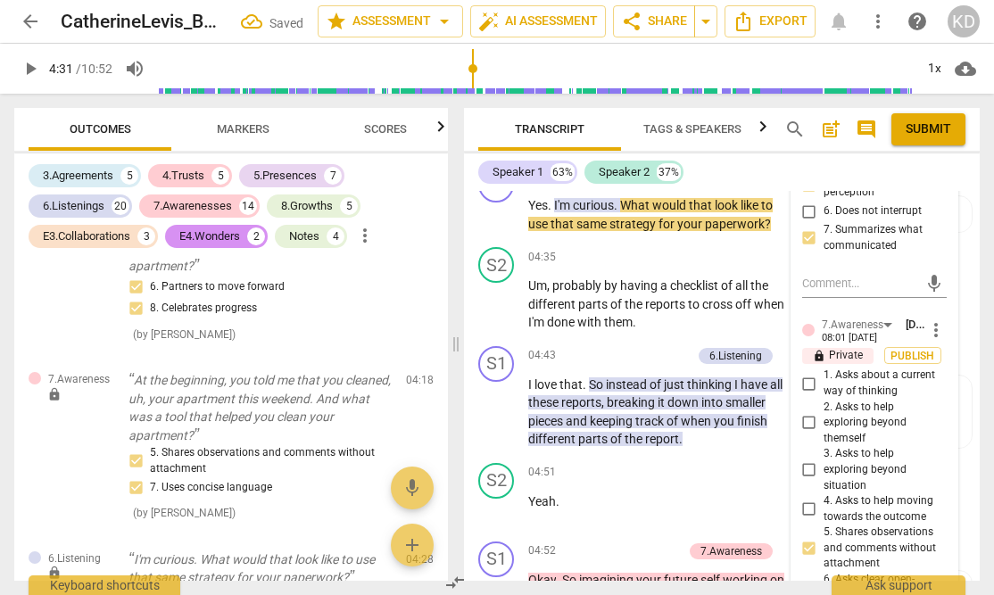
click at [808, 373] on input "1. Asks about a current way of thinking" at bounding box center [809, 383] width 29 height 21
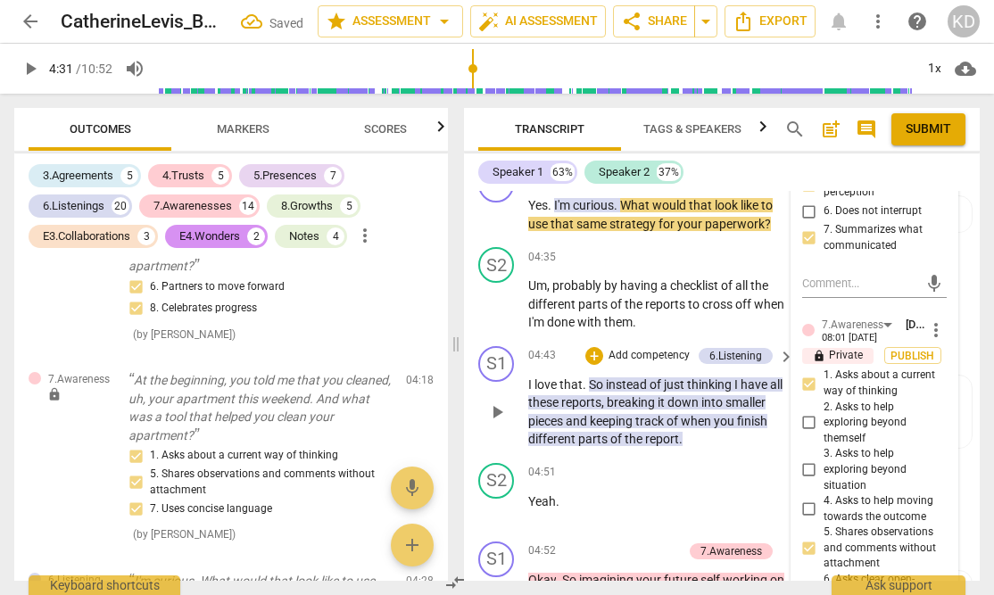
click at [467, 348] on div "S1 play_arrow pause 04:43 + Add competency 6.Listening keyboard_arrow_right I l…" at bounding box center [722, 397] width 516 height 117
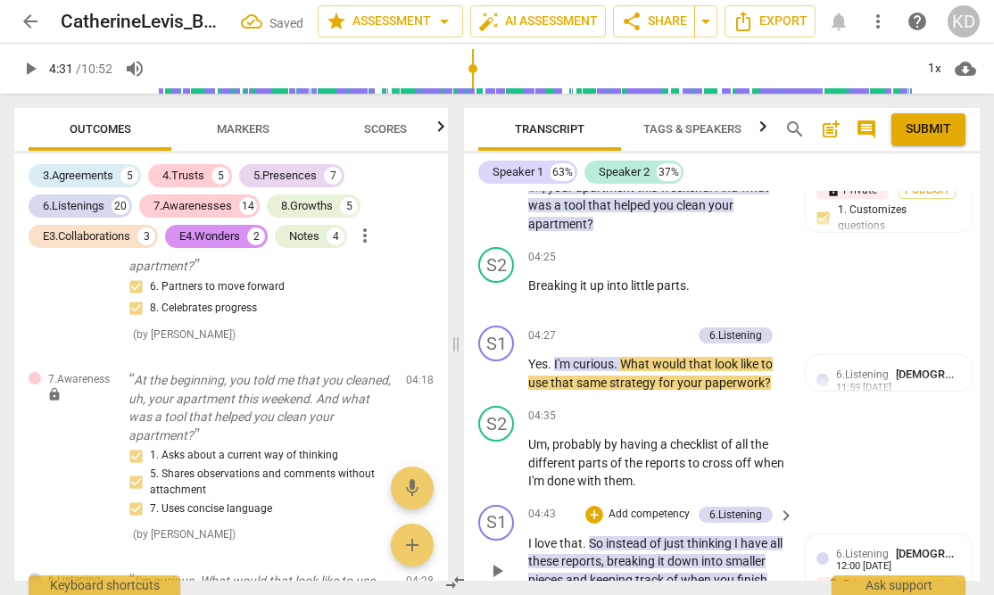
scroll to position [4493, 0]
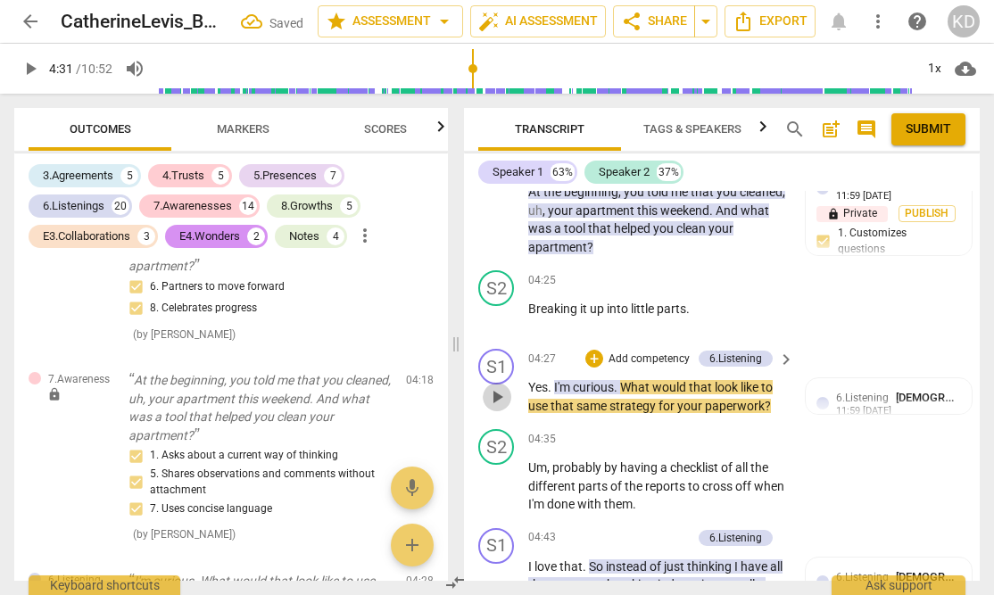
click at [498, 386] on span "play_arrow" at bounding box center [496, 396] width 21 height 21
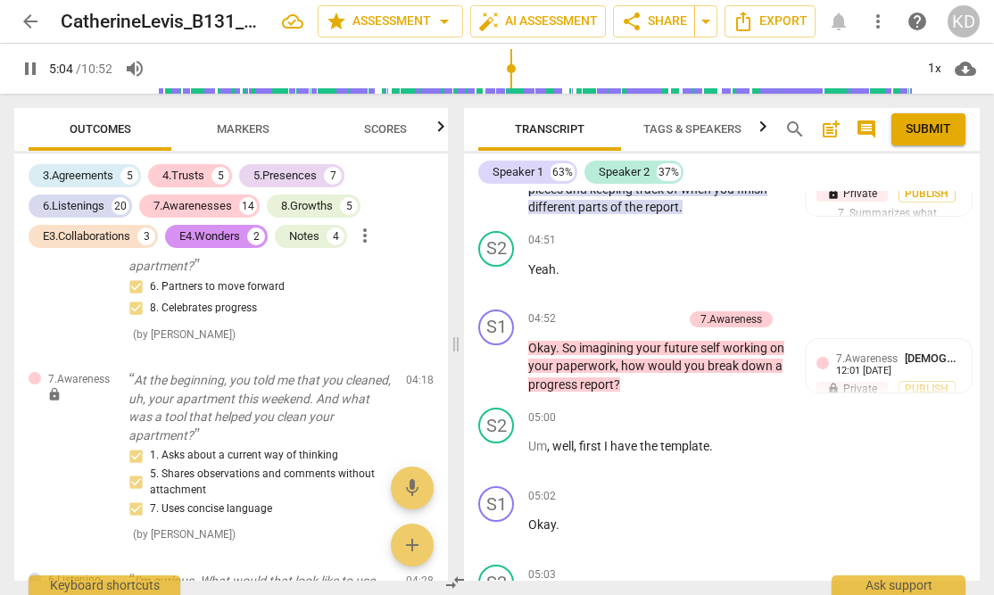
scroll to position [4900, 0]
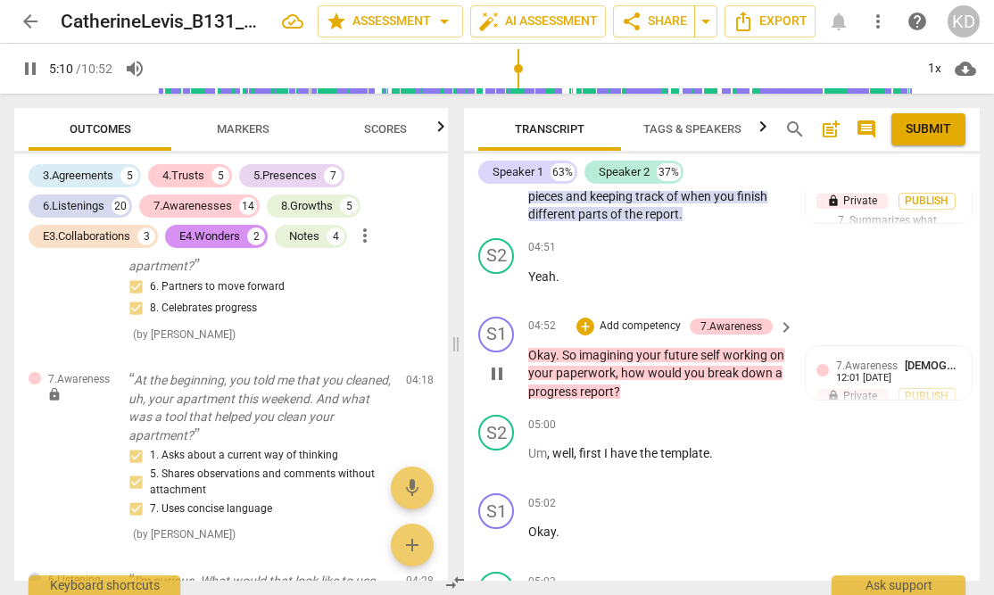
click at [649, 319] on p "Add competency" at bounding box center [640, 327] width 85 height 16
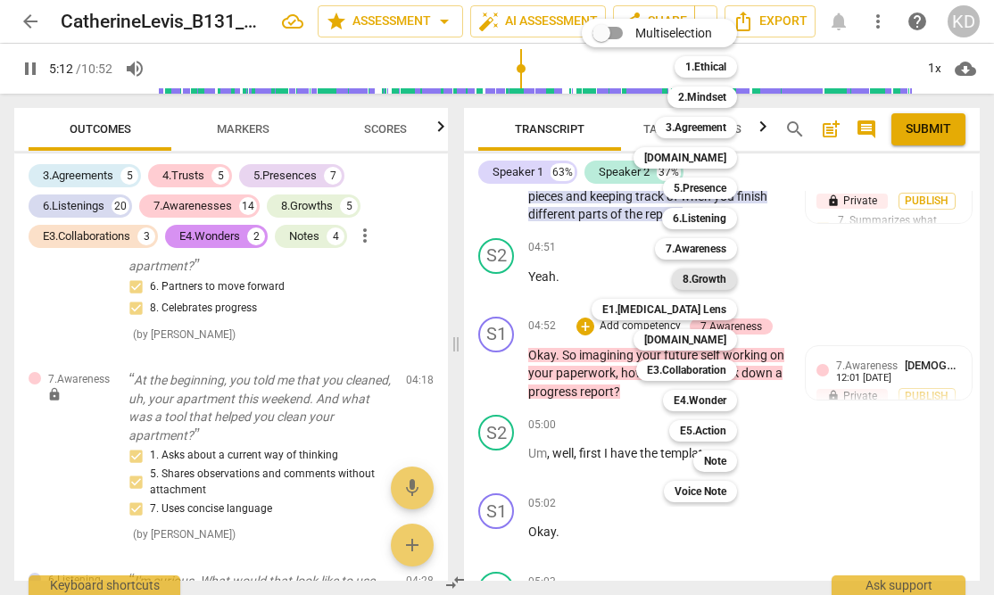
click at [706, 278] on b "8.Growth" at bounding box center [705, 279] width 44 height 21
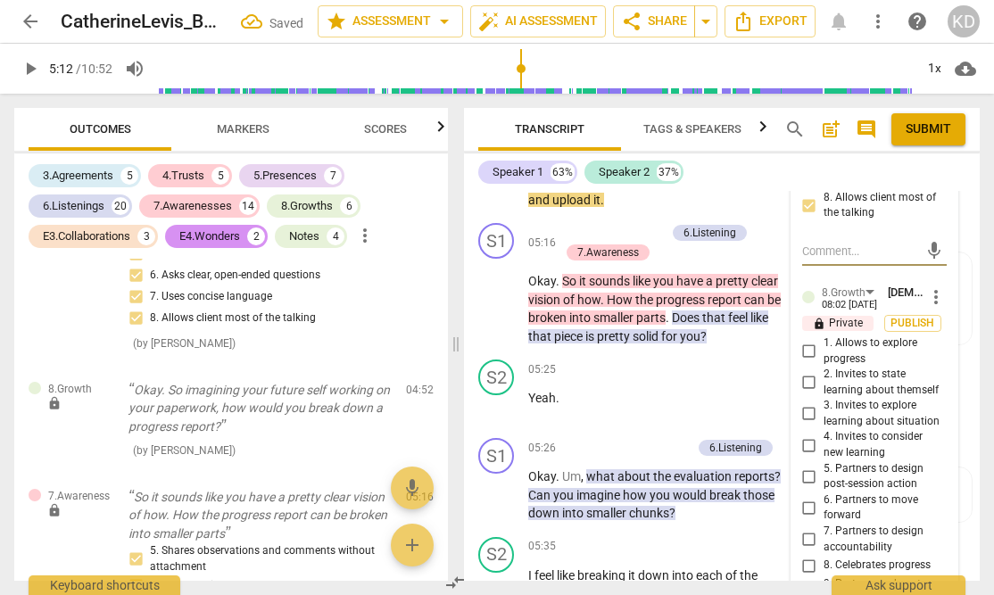
scroll to position [5383, 0]
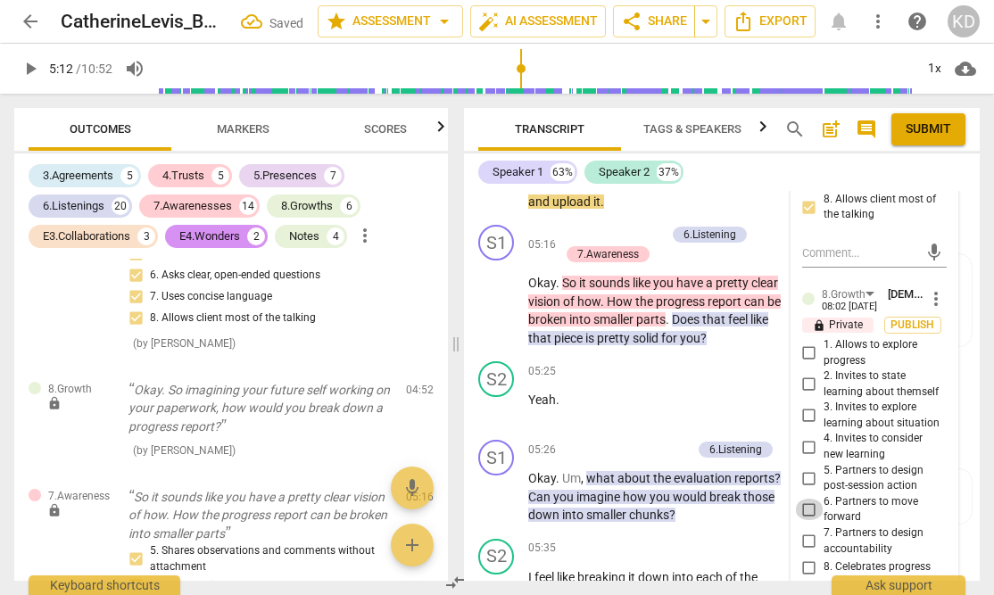
click at [808, 499] on input "6. Partners to move forward" at bounding box center [809, 509] width 29 height 21
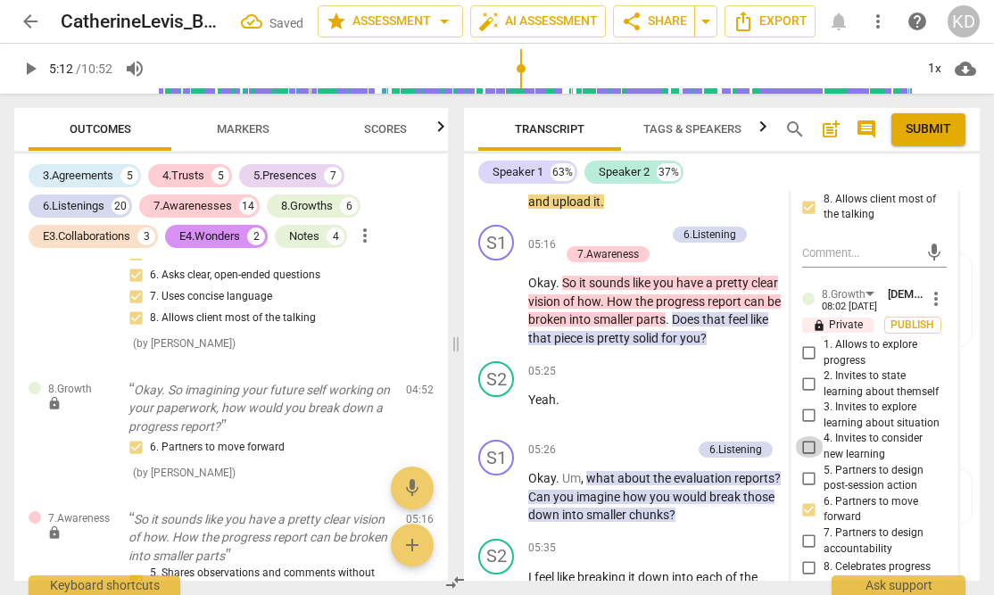
click at [807, 436] on input "4. Invites to consider new learning" at bounding box center [809, 446] width 29 height 21
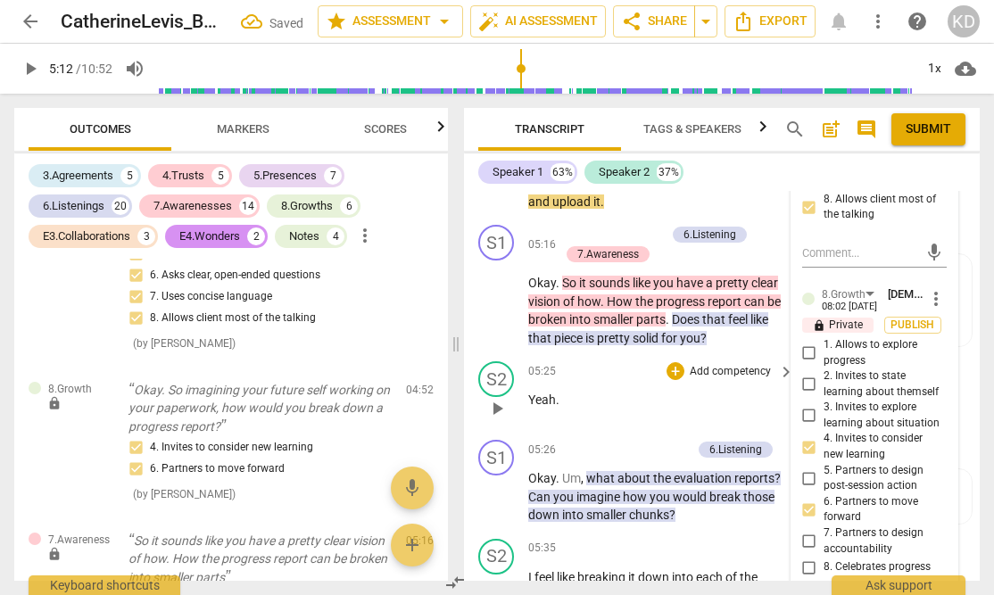
click at [474, 354] on div "S2 play_arrow pause 05:25 + Add competency keyboard_arrow_right Yeah ." at bounding box center [722, 393] width 516 height 79
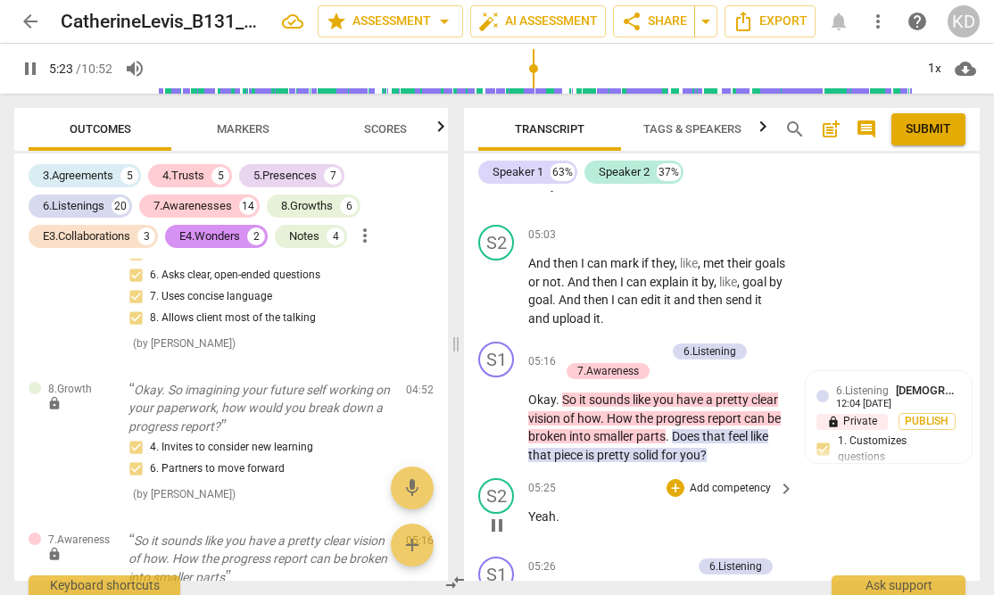
scroll to position [5263, 0]
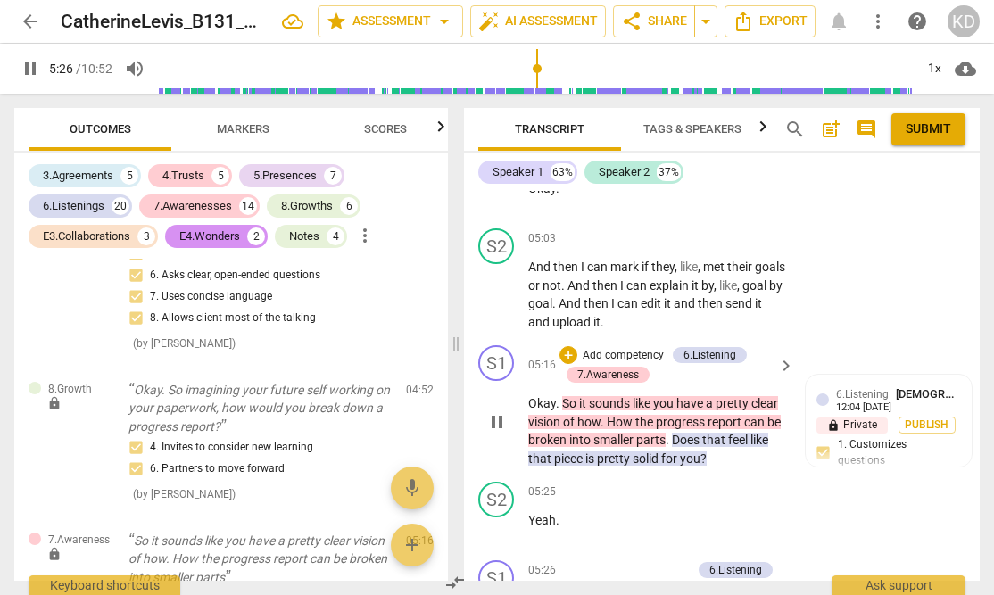
click at [645, 348] on p "Add competency" at bounding box center [623, 356] width 85 height 16
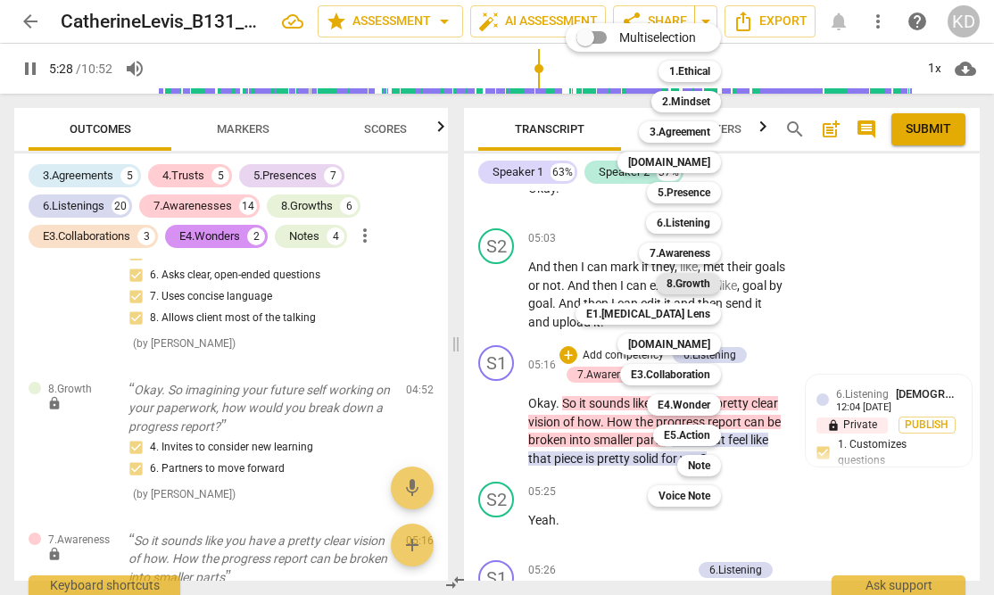
click at [700, 282] on b "8.Growth" at bounding box center [689, 283] width 44 height 21
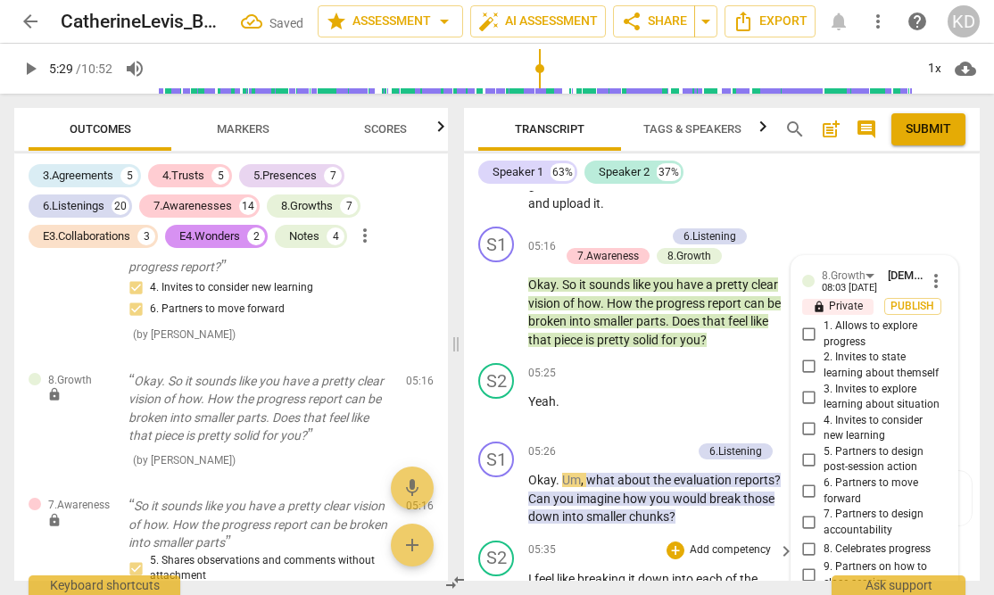
scroll to position [5376, 0]
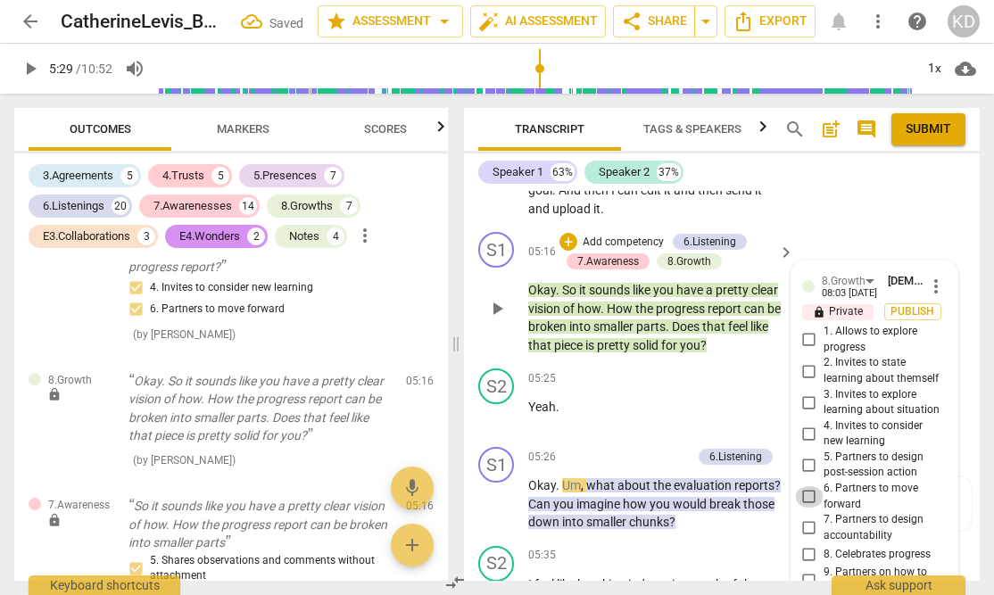
click at [808, 486] on input "6. Partners to move forward" at bounding box center [809, 496] width 29 height 21
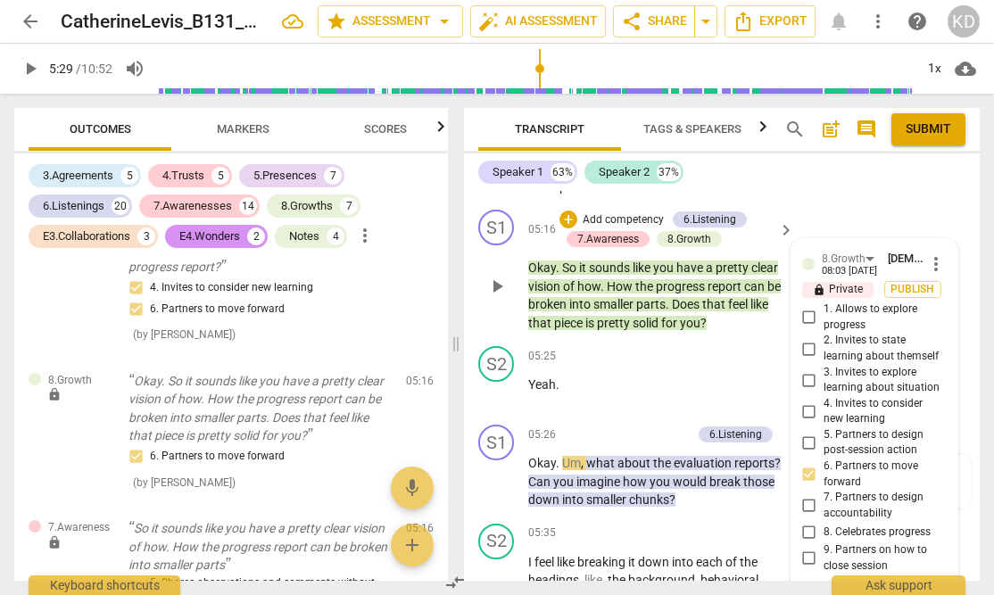
scroll to position [5412, 0]
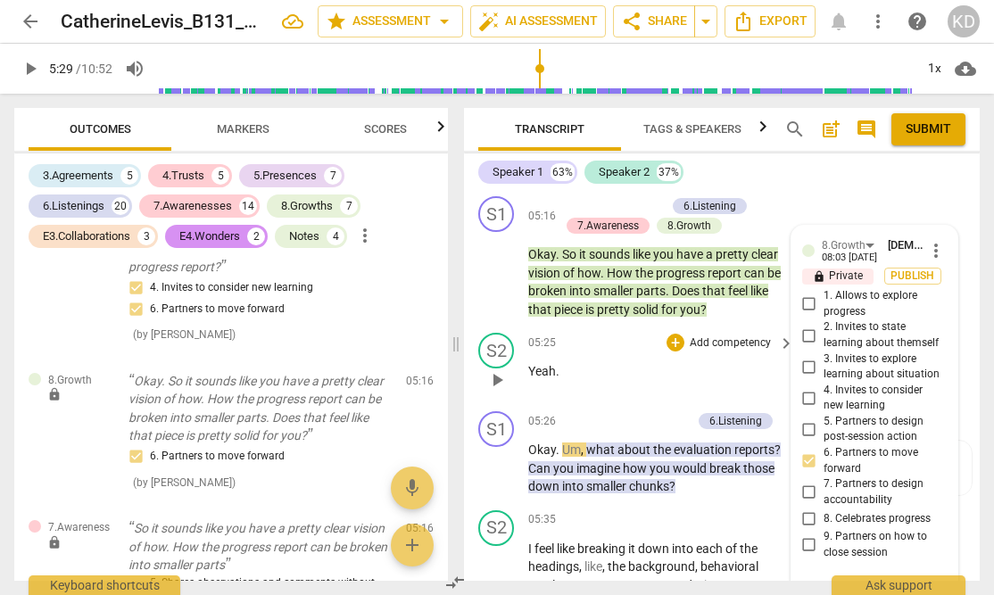
click at [474, 326] on div "S2 play_arrow pause 05:25 + Add competency keyboard_arrow_right Yeah ." at bounding box center [722, 365] width 516 height 79
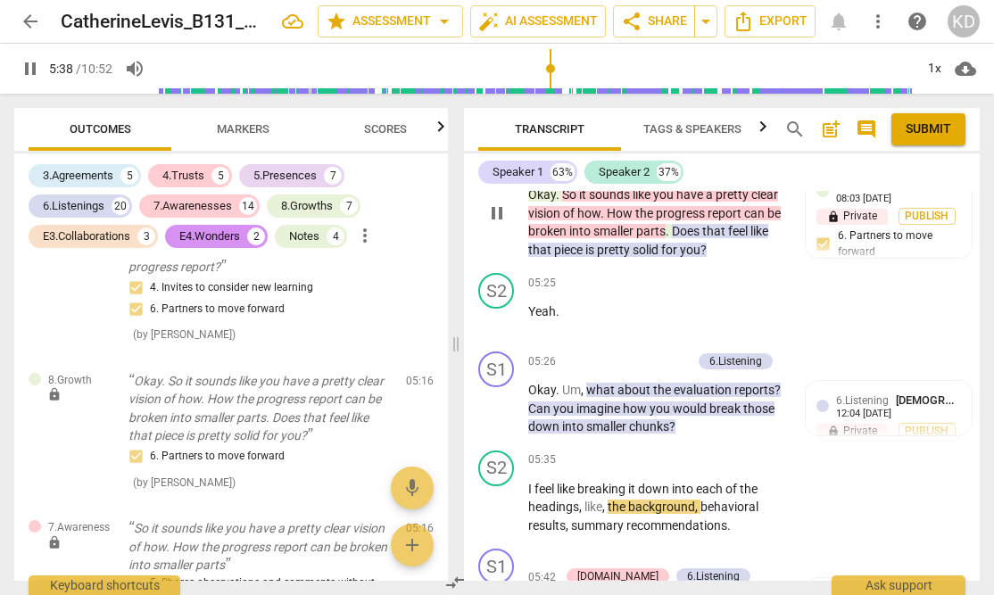
scroll to position [5484, 0]
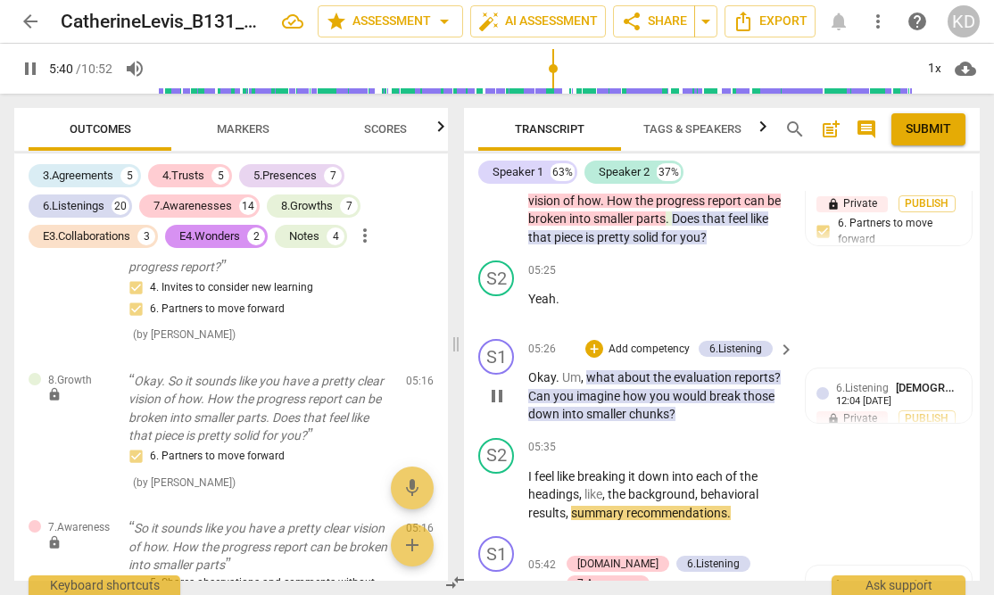
click at [659, 342] on p "Add competency" at bounding box center [649, 350] width 85 height 16
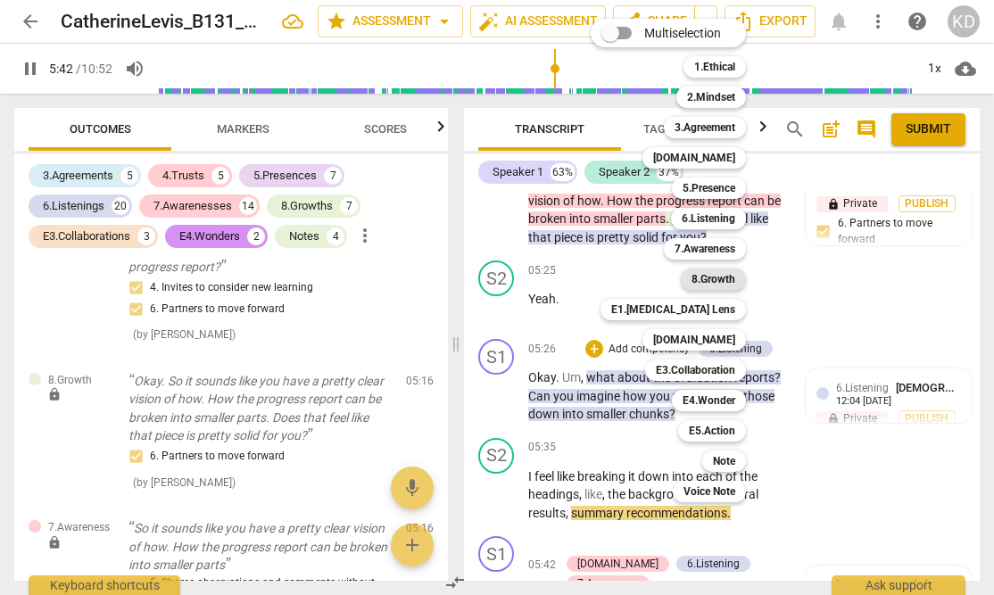
click at [714, 278] on b "8.Growth" at bounding box center [714, 279] width 44 height 21
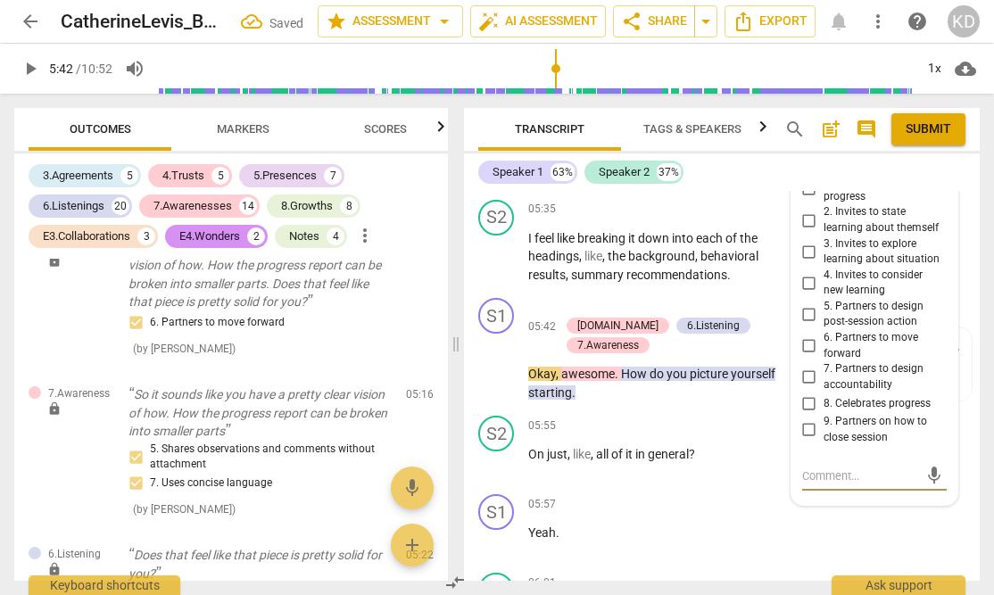
scroll to position [5797, 0]
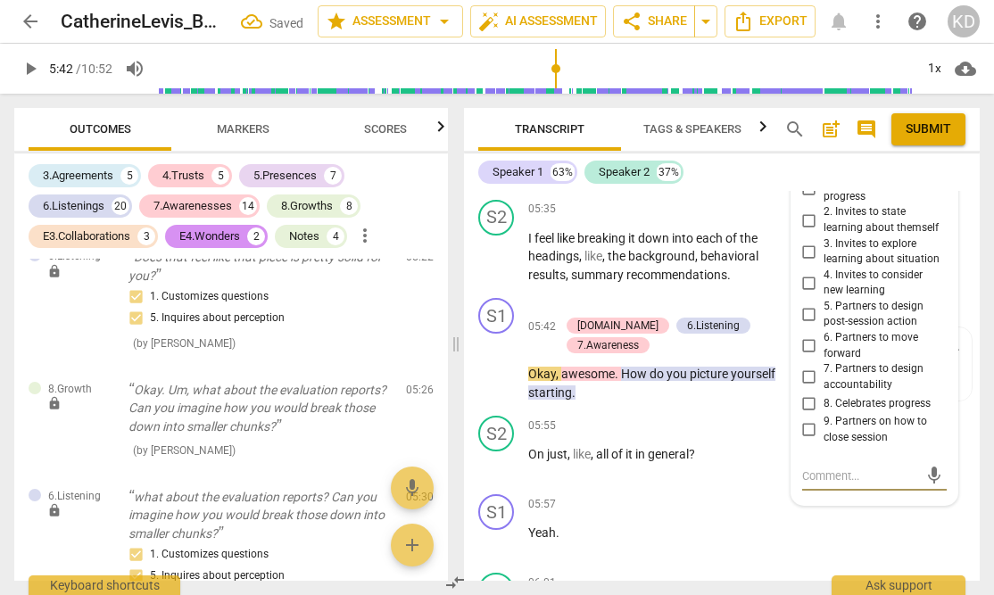
click at [803, 336] on input "6. Partners to move forward" at bounding box center [809, 346] width 29 height 21
click at [467, 293] on div "S1 play_arrow pause 05:42 + Add competency [DOMAIN_NAME] 6.Listening 7.Awarenes…" at bounding box center [722, 350] width 516 height 118
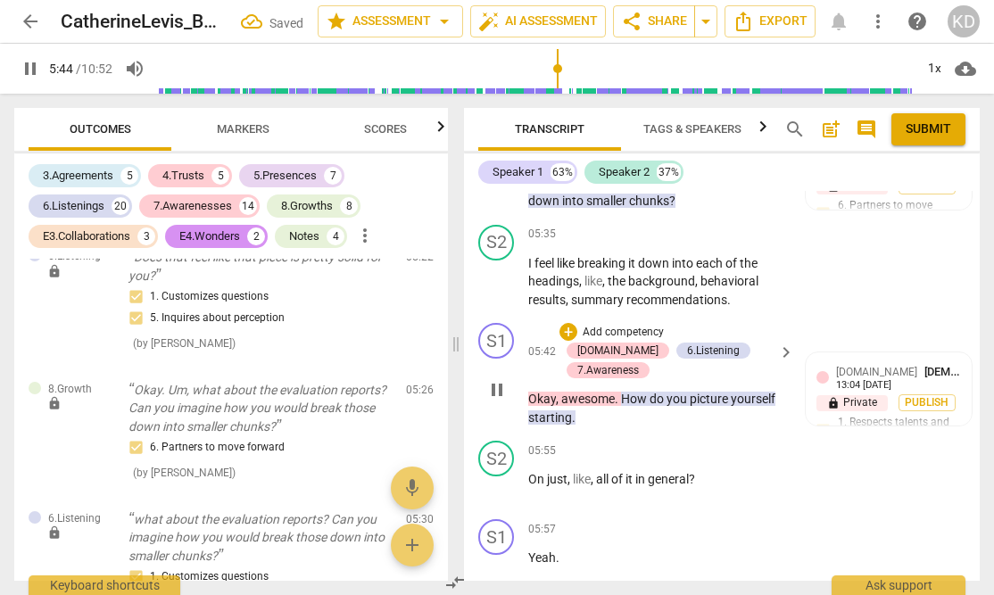
scroll to position [5713, 0]
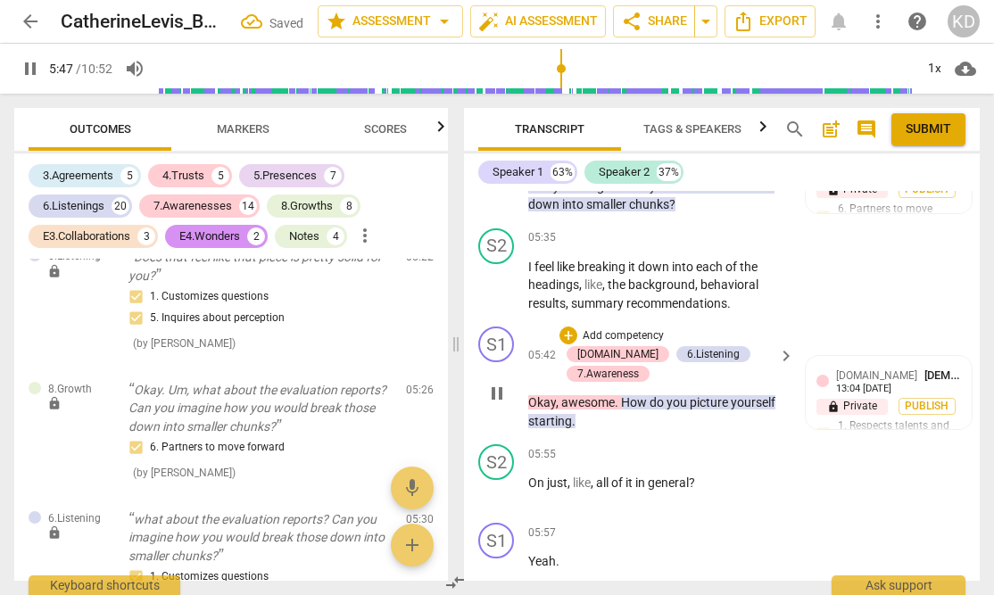
click at [630, 328] on p "Add competency" at bounding box center [623, 336] width 85 height 16
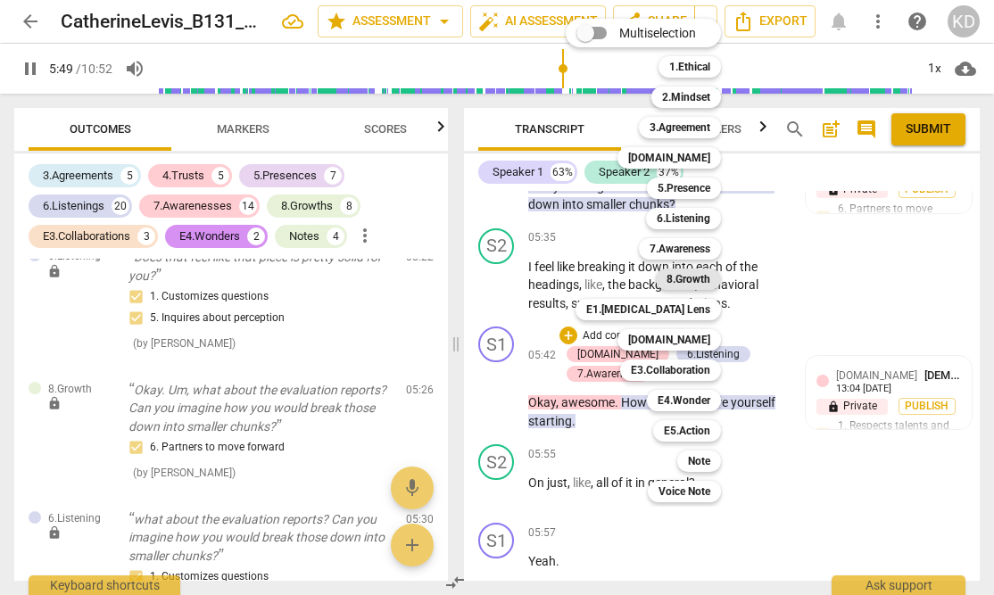
click at [700, 273] on b "8.Growth" at bounding box center [689, 279] width 44 height 21
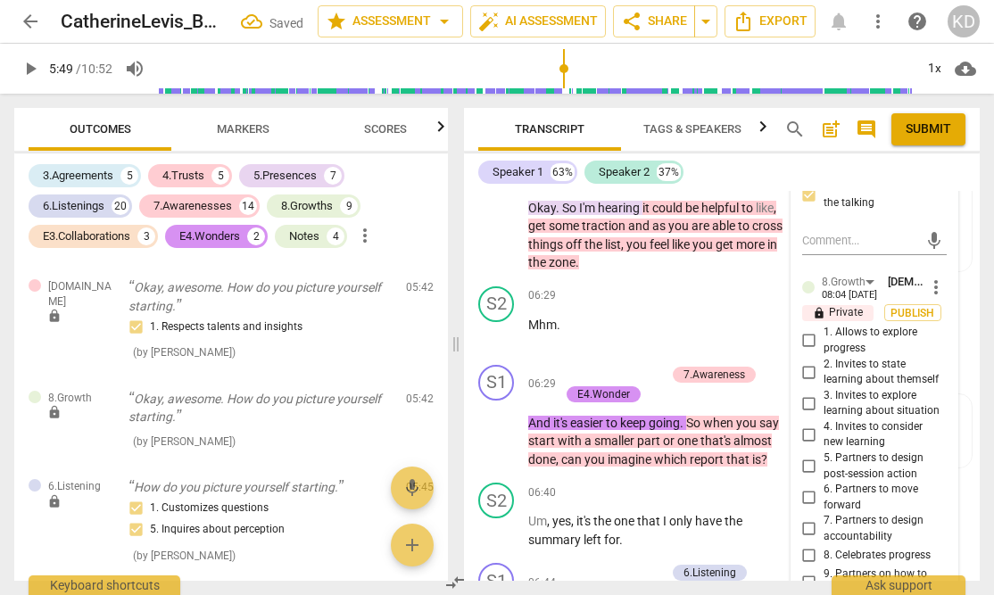
scroll to position [6476, 0]
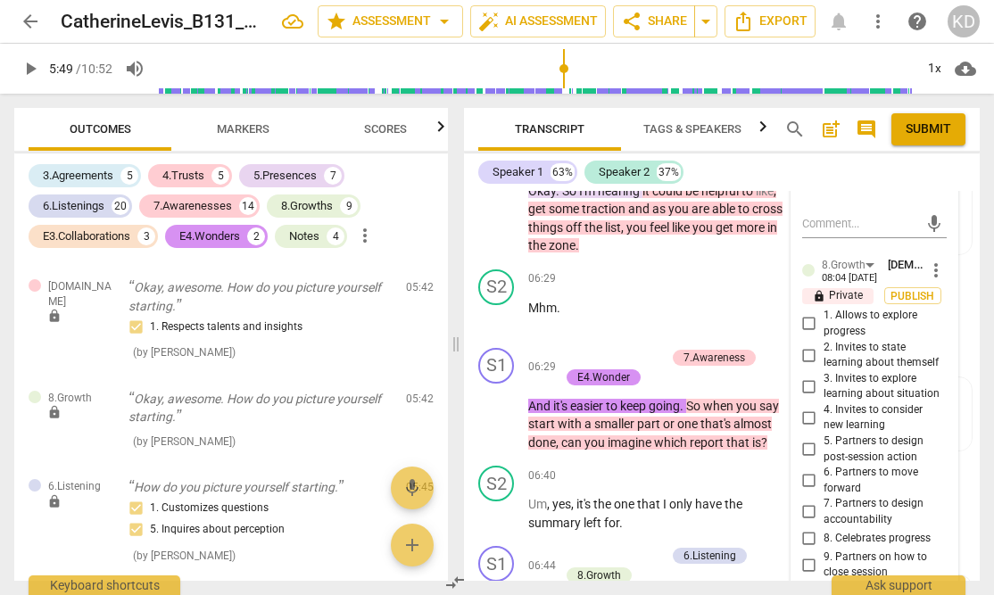
click at [807, 470] on input "6. Partners to move forward" at bounding box center [809, 480] width 29 height 21
click at [468, 341] on div "S1 play_arrow pause 06:29 + Add competency 7.Awareness E4.Wonder keyboard_arrow…" at bounding box center [722, 400] width 516 height 119
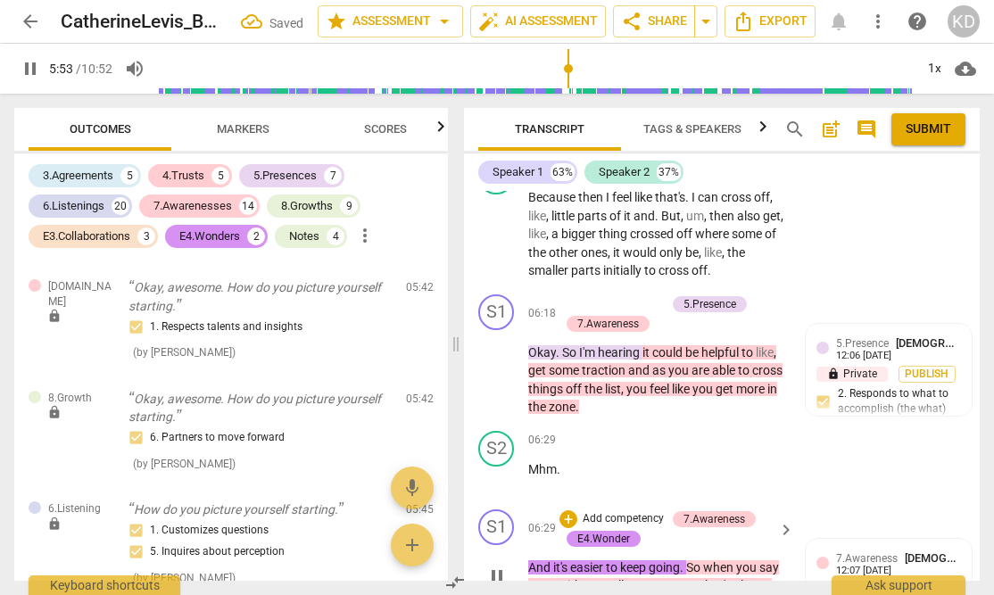
scroll to position [6339, 0]
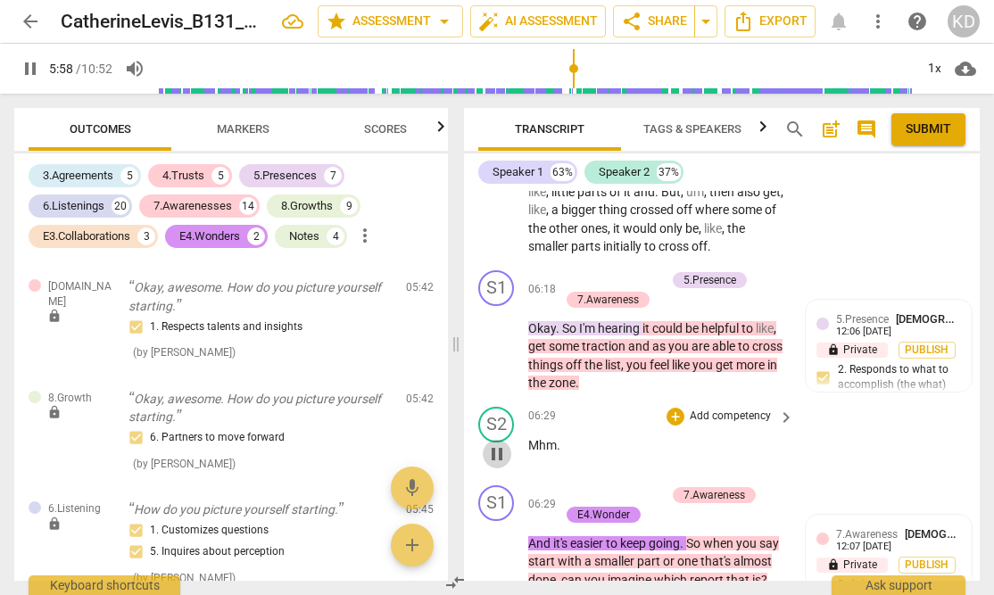
click at [496, 443] on span "pause" at bounding box center [496, 453] width 21 height 21
click at [496, 336] on span "play_arrow" at bounding box center [496, 346] width 21 height 21
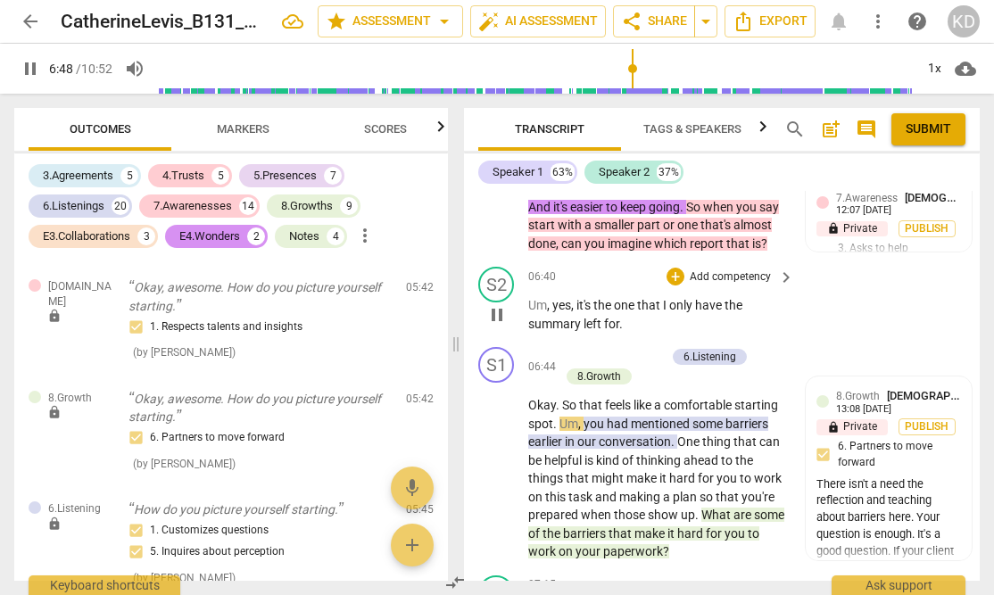
scroll to position [6681, 0]
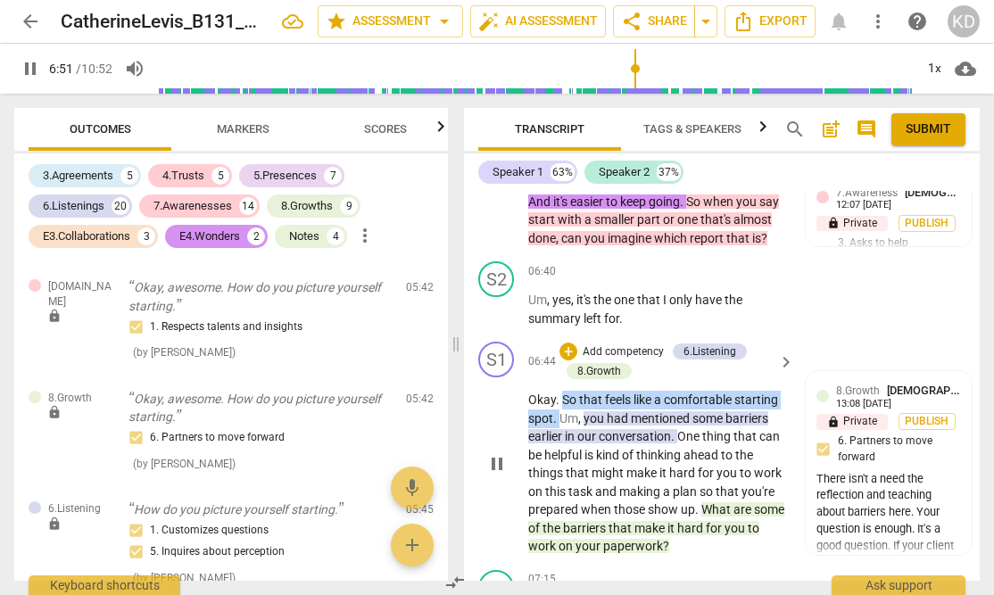
drag, startPoint x: 561, startPoint y: 330, endPoint x: 561, endPoint y: 347, distance: 17.0
click at [561, 391] on p "Okay . So that feels like a comfortable starting spot . Um , you had mentioned …" at bounding box center [656, 473] width 257 height 165
click at [618, 344] on p "Add competency" at bounding box center [623, 352] width 85 height 16
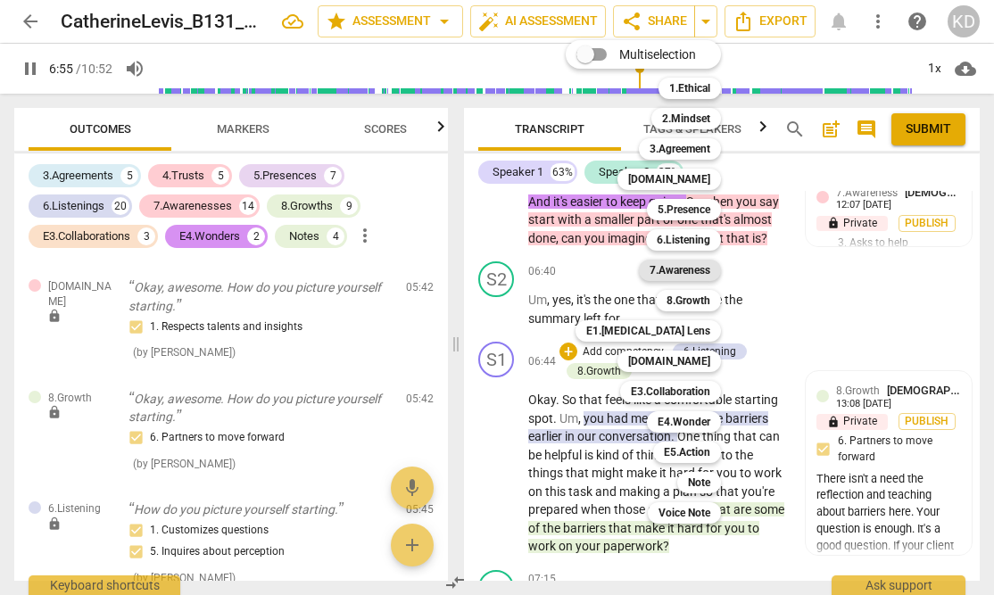
click at [683, 272] on b "7.Awareness" at bounding box center [680, 270] width 61 height 21
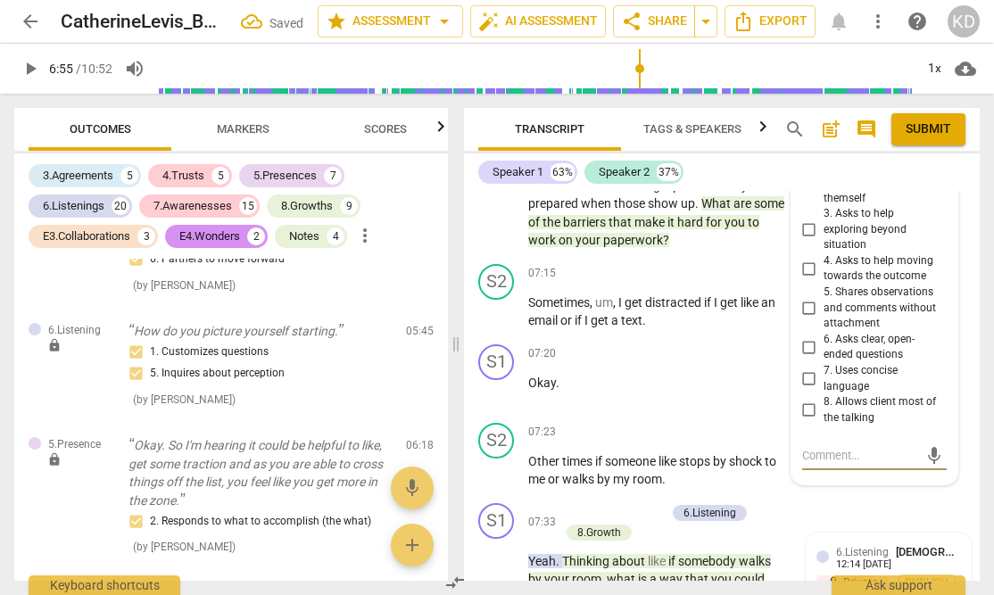
scroll to position [7273, 0]
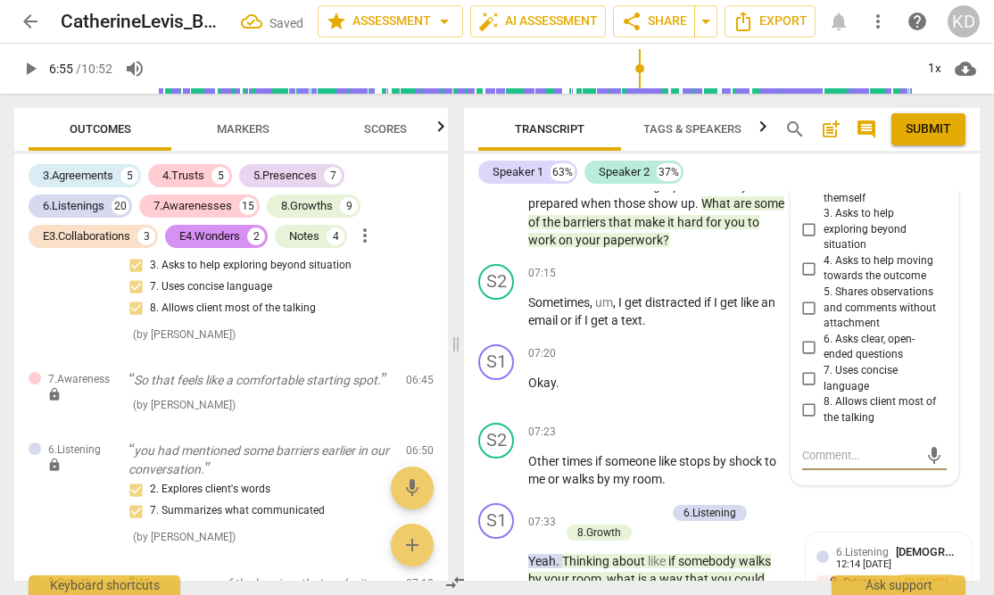
click at [808, 297] on input "5. Shares observations and comments without attachment" at bounding box center [809, 307] width 29 height 21
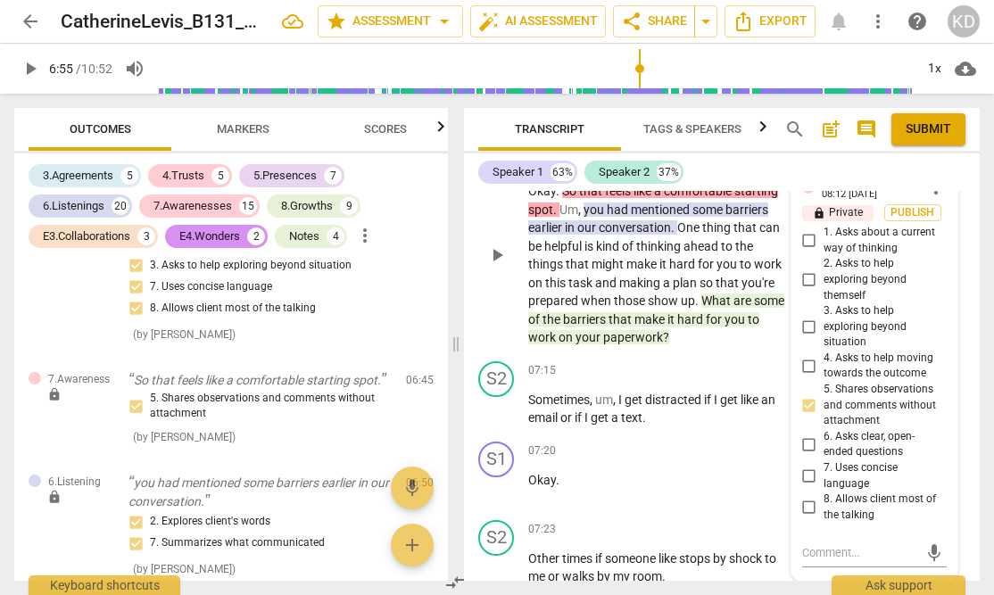
scroll to position [6889, 0]
click at [806, 467] on input "7. Uses concise language" at bounding box center [809, 477] width 29 height 21
click at [806, 435] on input "6. Asks clear, open-ended questions" at bounding box center [809, 445] width 29 height 21
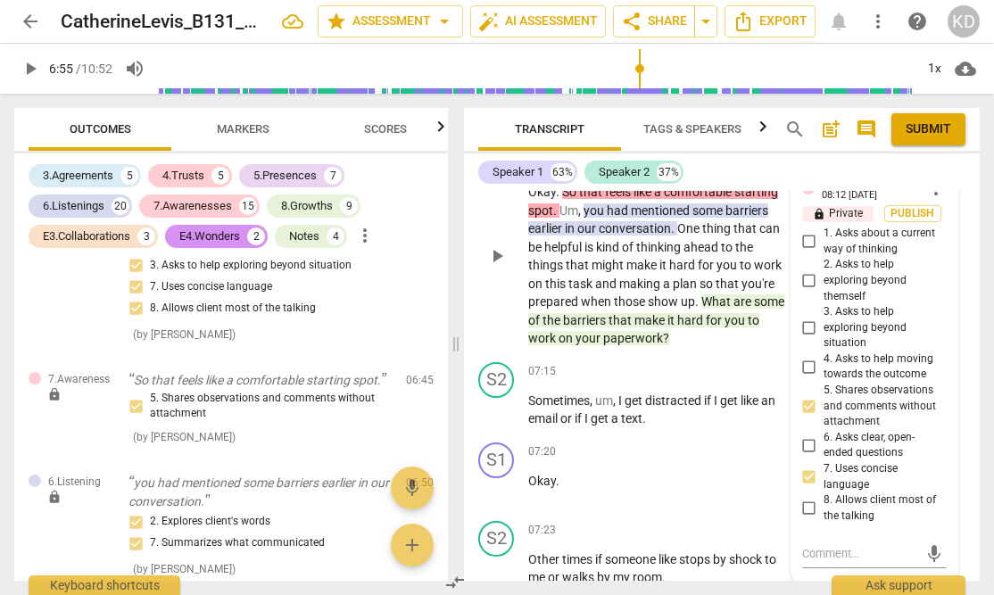
click at [479, 264] on div "S1 play_arrow pause" at bounding box center [503, 241] width 50 height 214
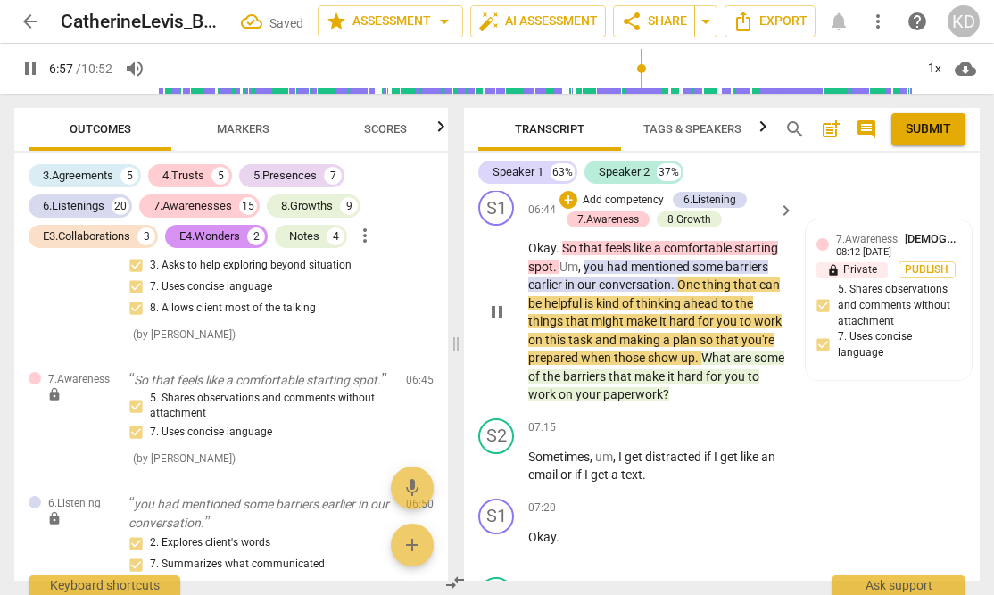
scroll to position [6812, 0]
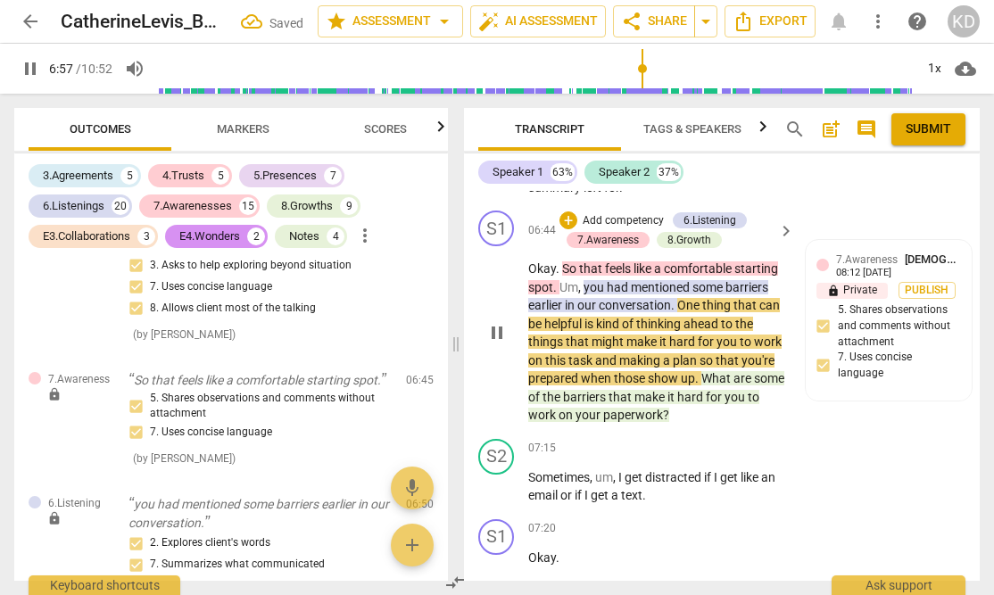
click at [495, 322] on span "pause" at bounding box center [496, 332] width 21 height 21
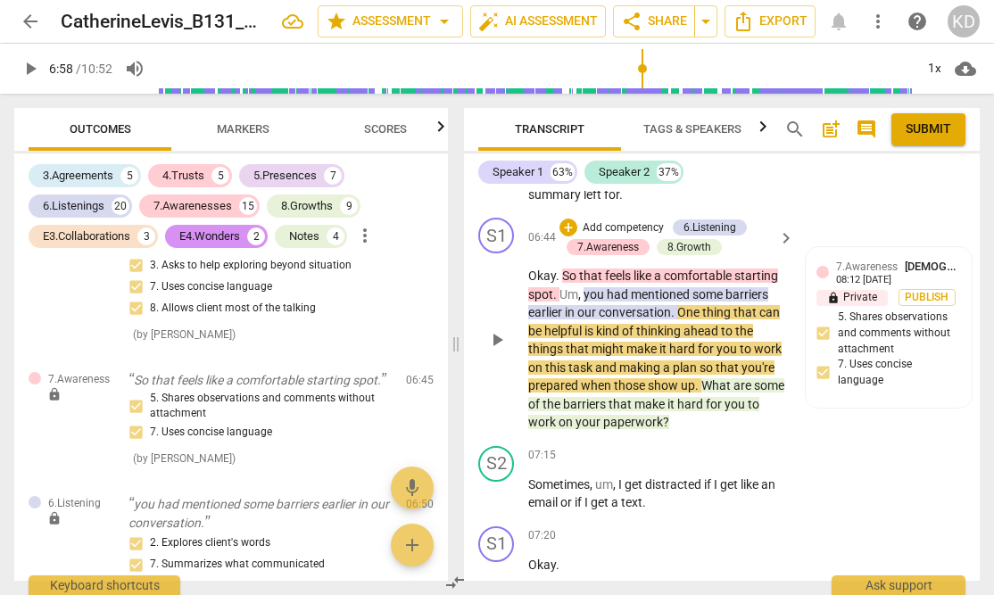
click at [703, 269] on span "comfortable" at bounding box center [699, 276] width 70 height 14
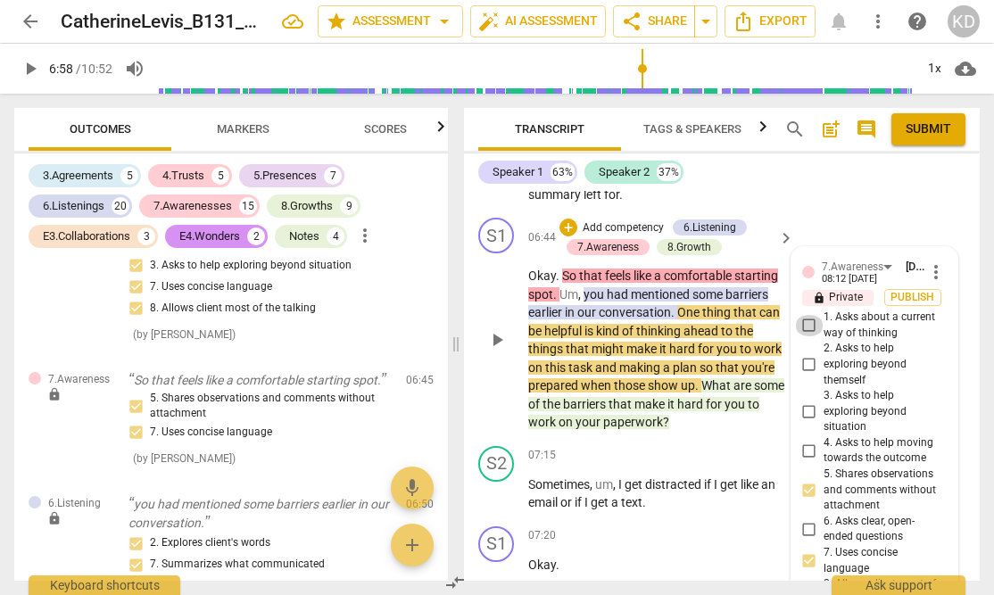
click at [805, 315] on input "1. Asks about a current way of thinking" at bounding box center [809, 325] width 29 height 21
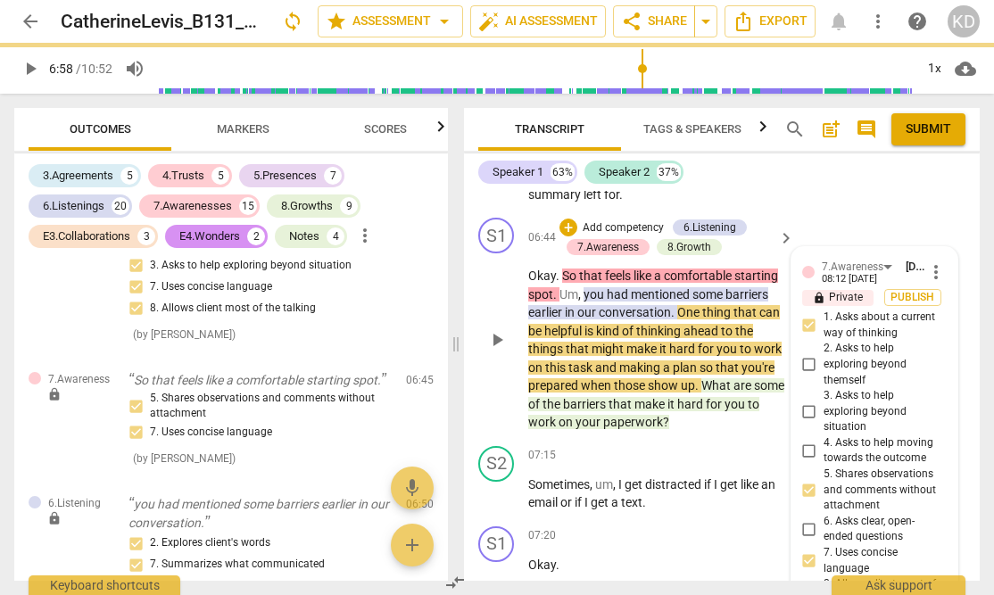
click at [469, 245] on div "S1 play_arrow pause 06:44 + Add competency 6.Listening 7.Awareness 8.Growth key…" at bounding box center [722, 325] width 516 height 228
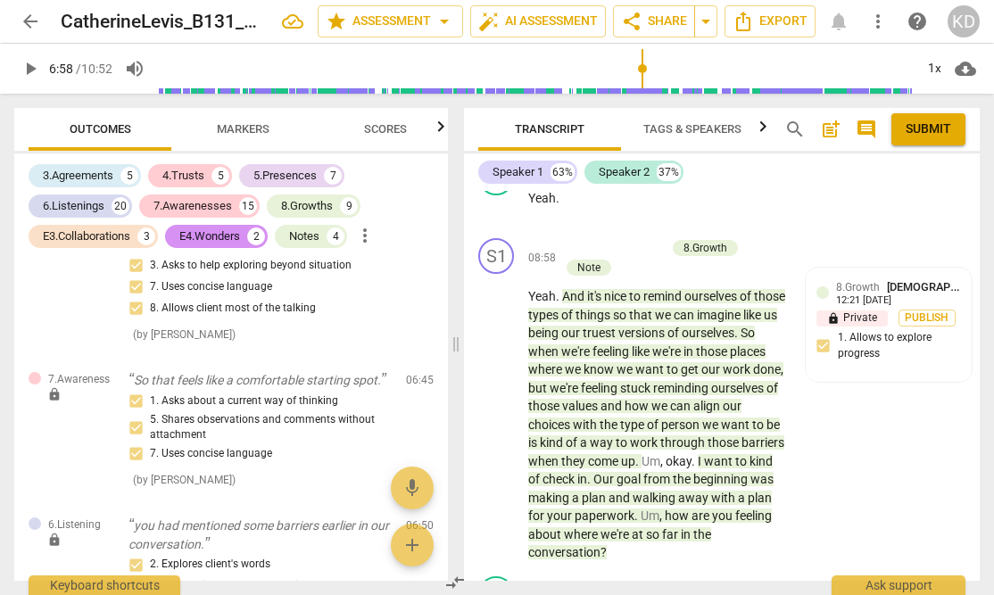
scroll to position [8421, 0]
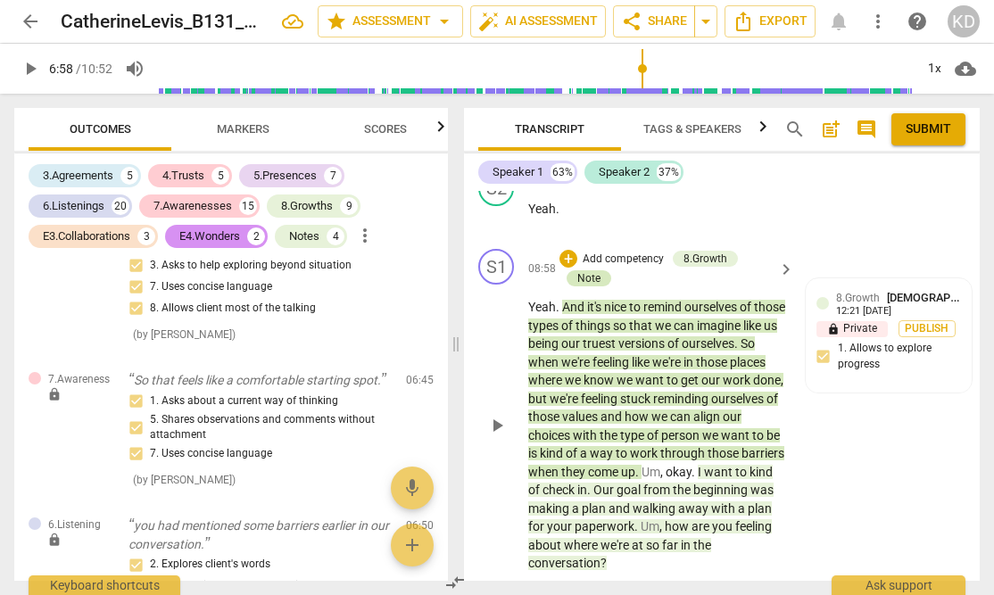
click at [585, 270] on div "Note" at bounding box center [588, 278] width 23 height 16
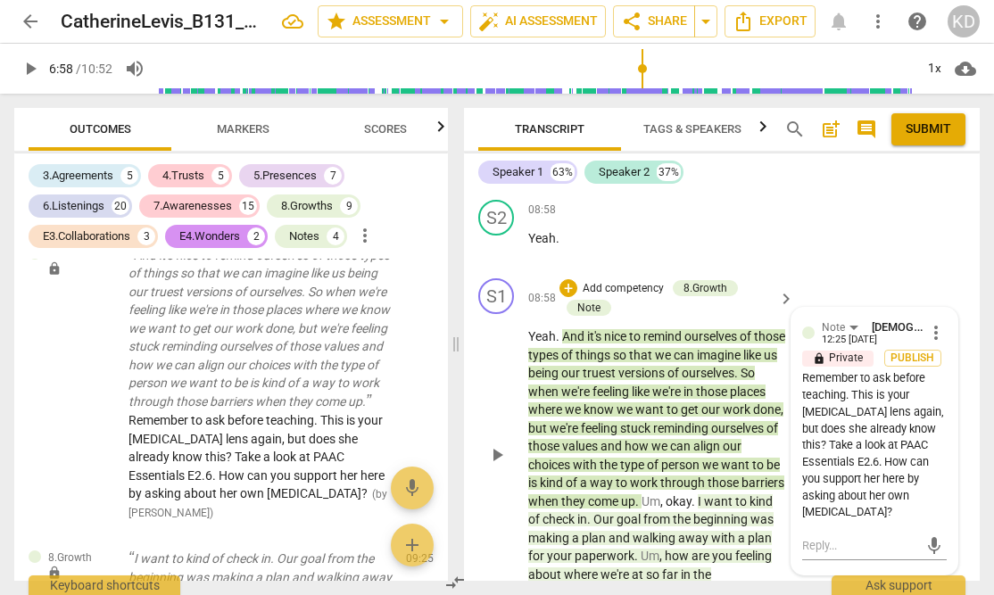
scroll to position [8392, 0]
click at [472, 364] on div "S1 play_arrow pause 08:58 + Add competency 8.Growth Note keyboard_arrow_right Y…" at bounding box center [722, 439] width 516 height 338
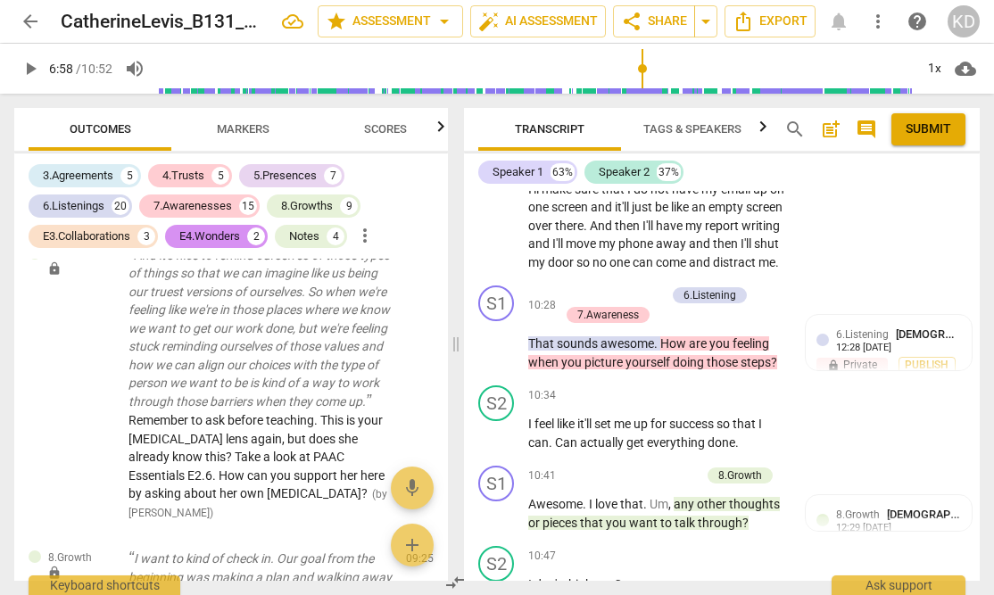
scroll to position [9400, 0]
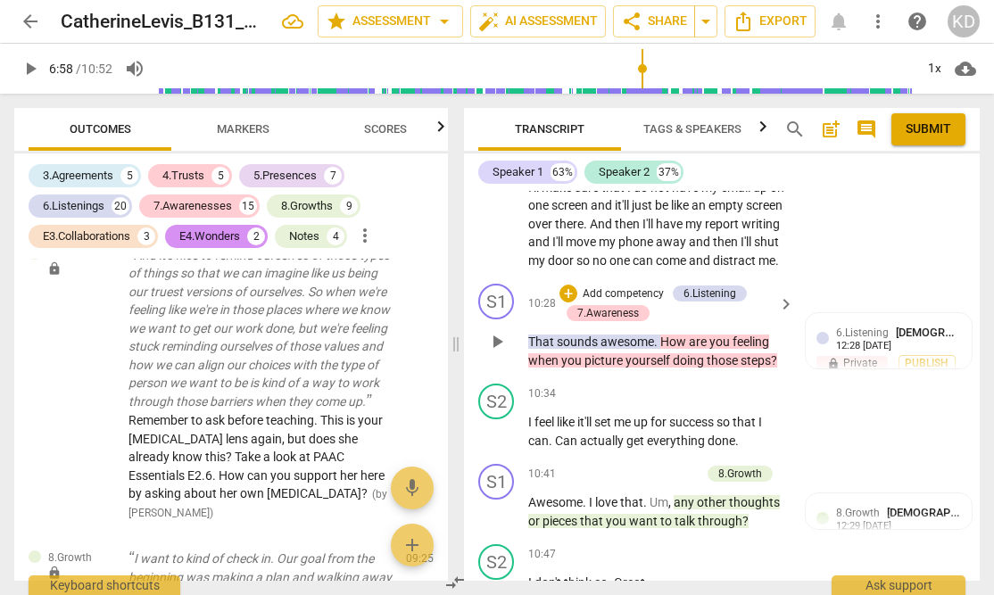
click at [617, 286] on p "Add competency" at bounding box center [623, 294] width 85 height 16
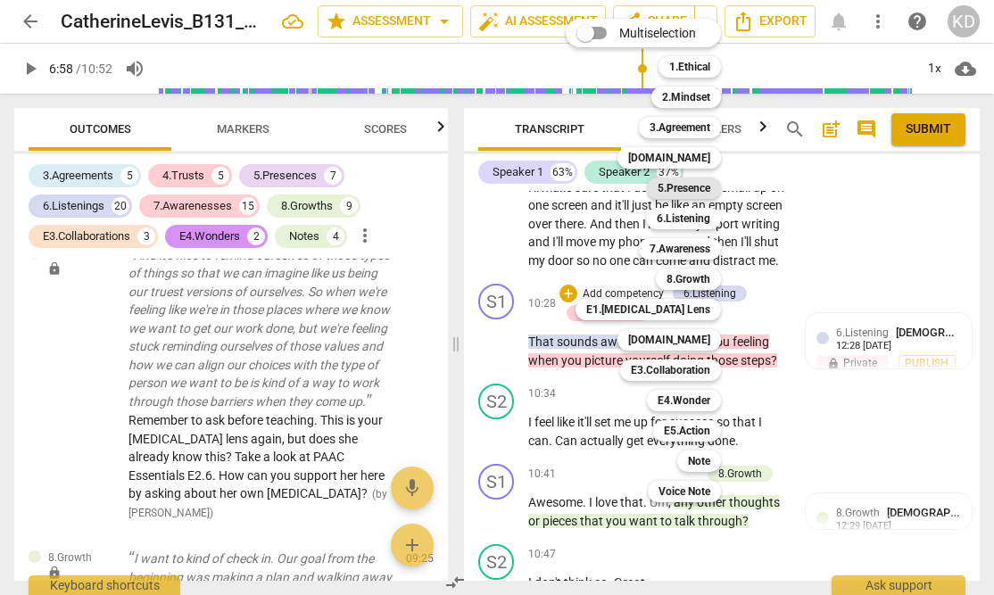
click at [692, 183] on b "5.Presence" at bounding box center [684, 188] width 53 height 21
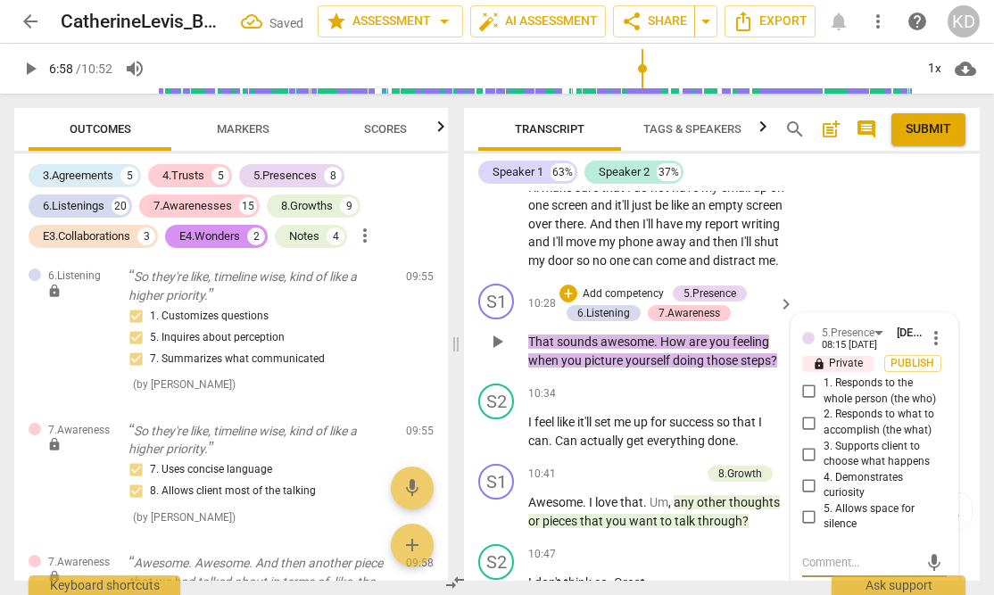
scroll to position [10515, 0]
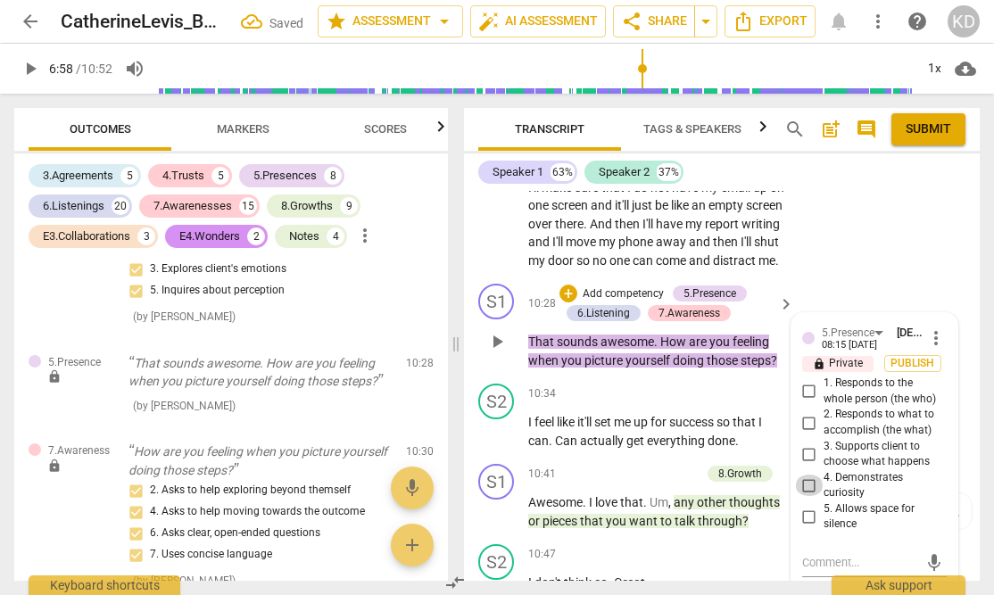
click at [805, 475] on input "4. Demonstrates curiosity" at bounding box center [809, 485] width 29 height 21
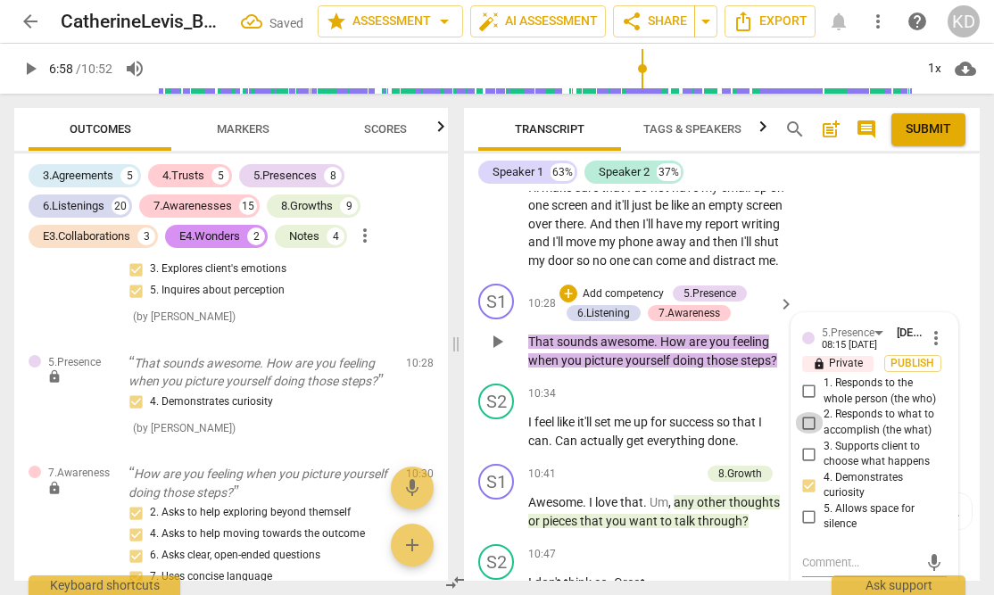
click at [806, 412] on input "2. Responds to what to accomplish (the what)" at bounding box center [809, 422] width 29 height 21
click at [468, 378] on div "S2 play_arrow pause 10:34 + Add competency keyboard_arrow_right I feel like it'…" at bounding box center [722, 417] width 516 height 80
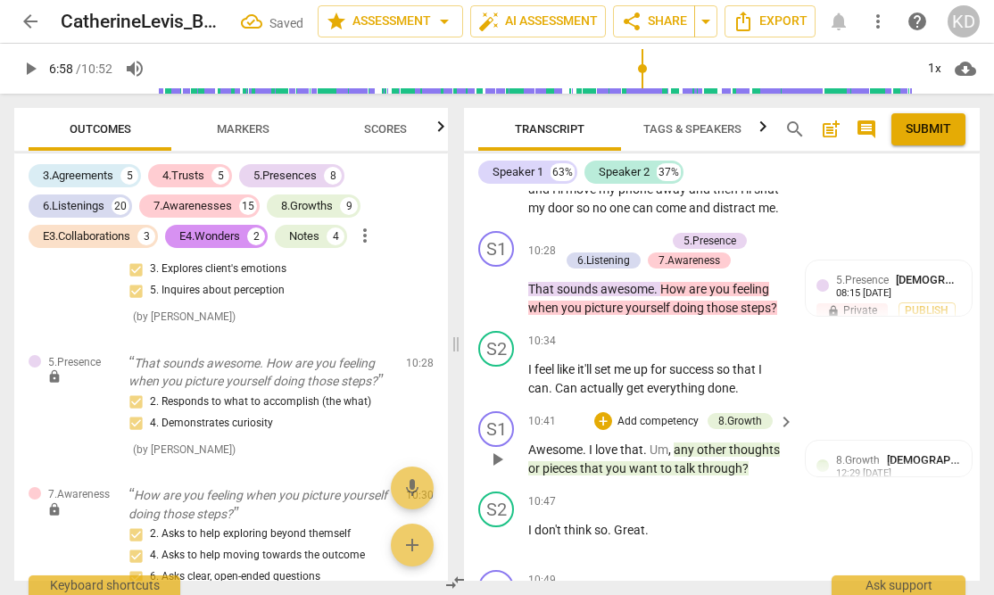
scroll to position [9455, 0]
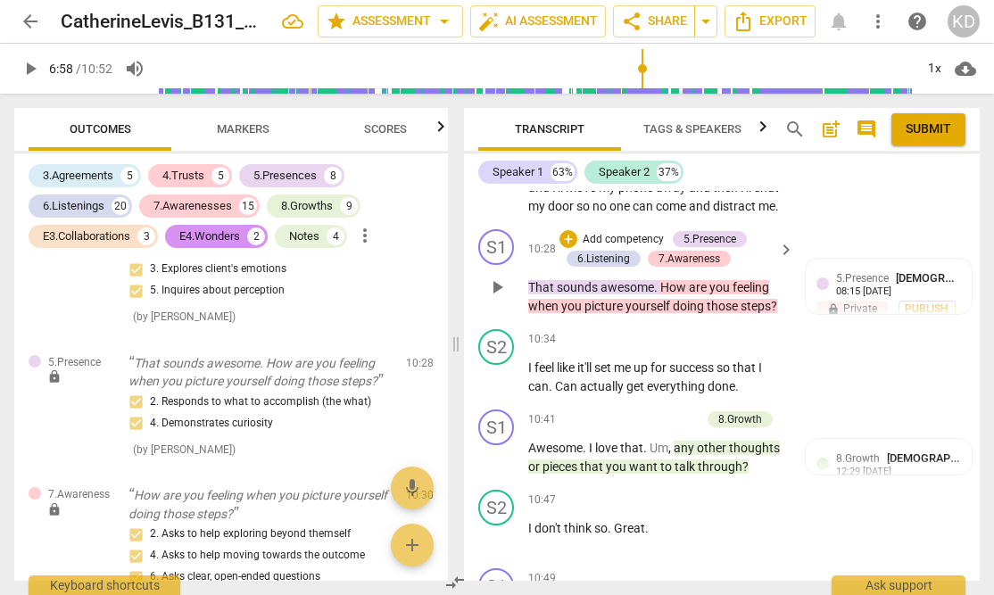
click at [493, 277] on span "play_arrow" at bounding box center [496, 287] width 21 height 21
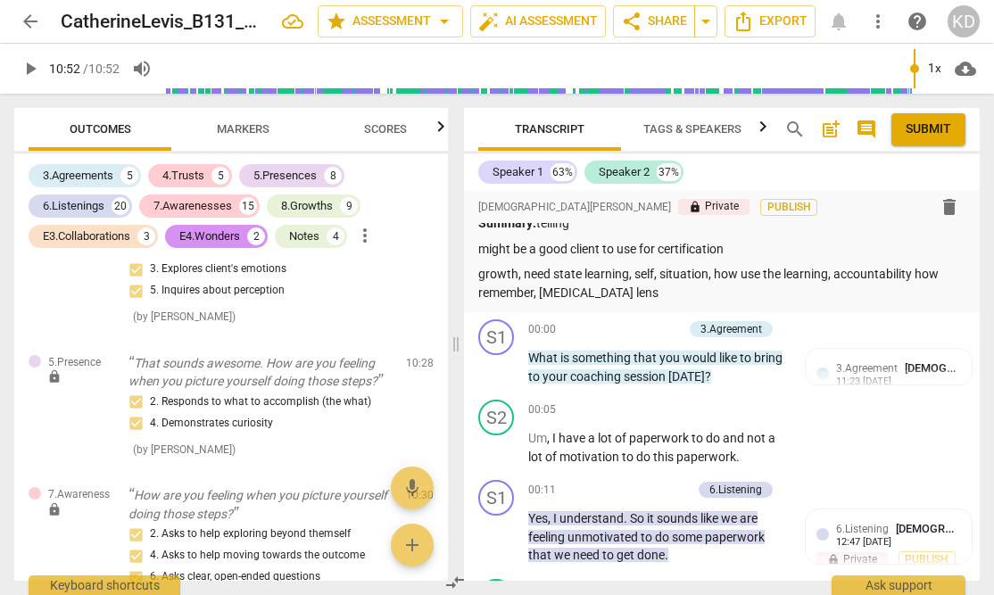
scroll to position [27, 0]
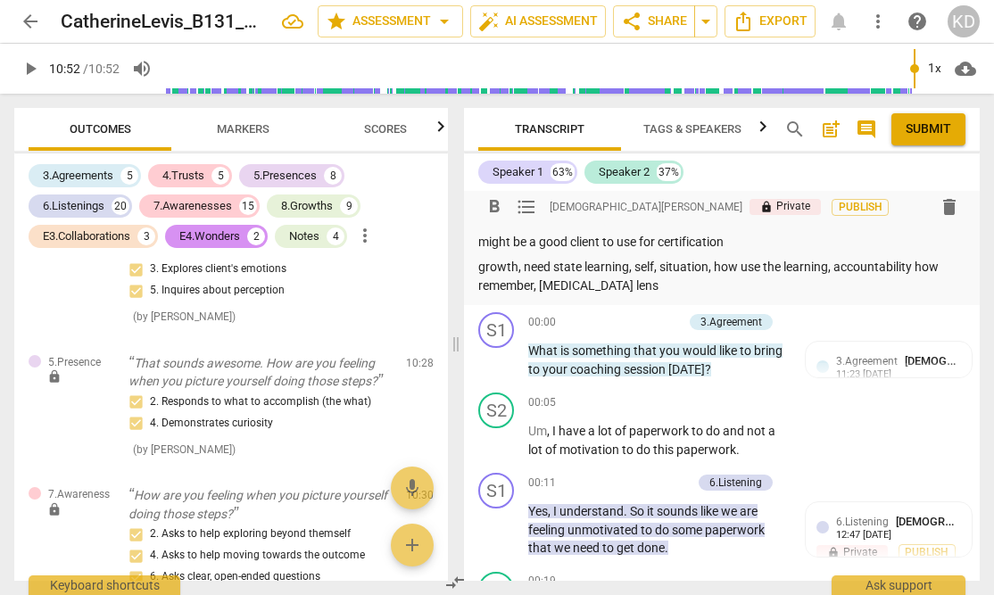
click at [596, 290] on p "growth, need state learning, self, situation, how use the learning, accountabil…" at bounding box center [721, 276] width 487 height 37
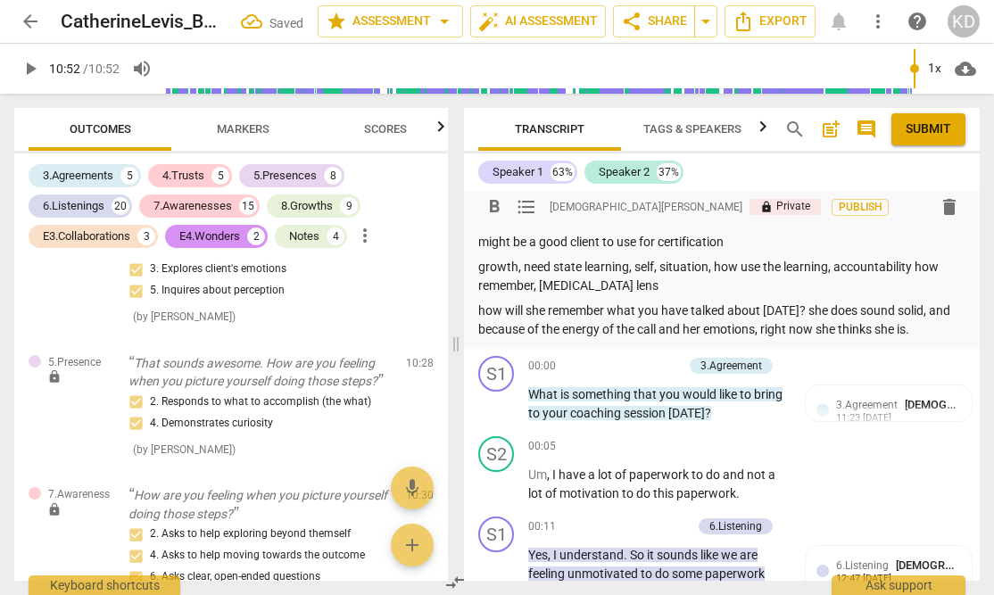
scroll to position [0, 0]
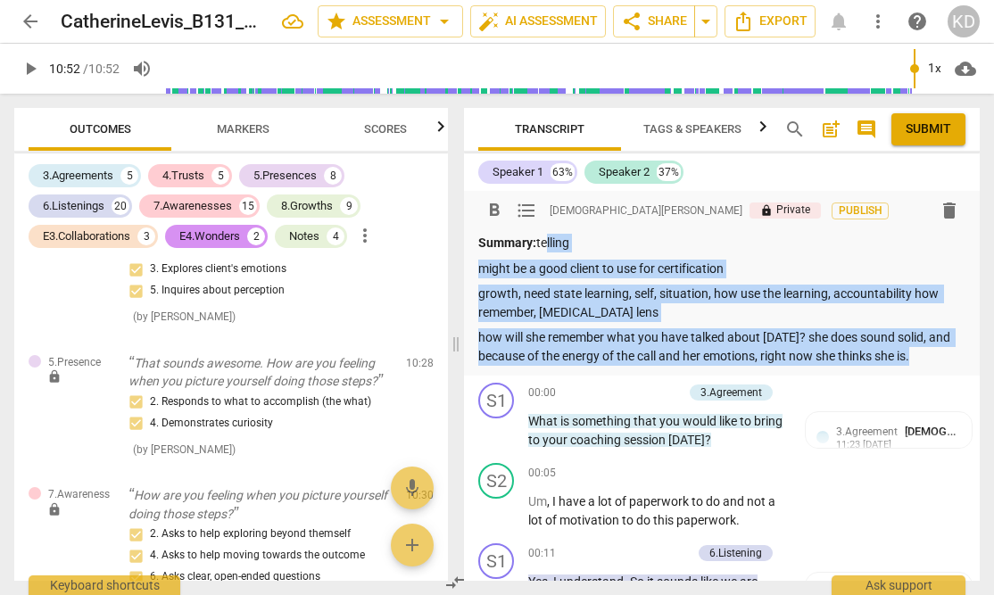
drag, startPoint x: 542, startPoint y: 244, endPoint x: 923, endPoint y: 358, distance: 397.8
click at [923, 358] on div "Summary: telling might be a good client to use for certification growth, need s…" at bounding box center [721, 299] width 487 height 131
copy div "telling might be a good client to use for certification growth, need state lear…"
click at [290, 177] on div "5.Presences" at bounding box center [284, 176] width 63 height 18
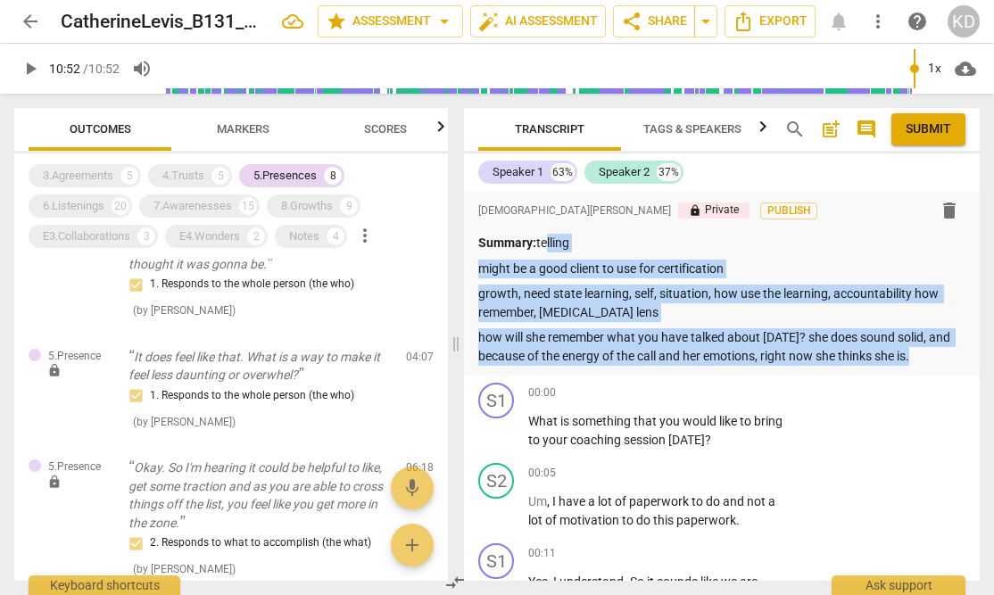
scroll to position [527, 0]
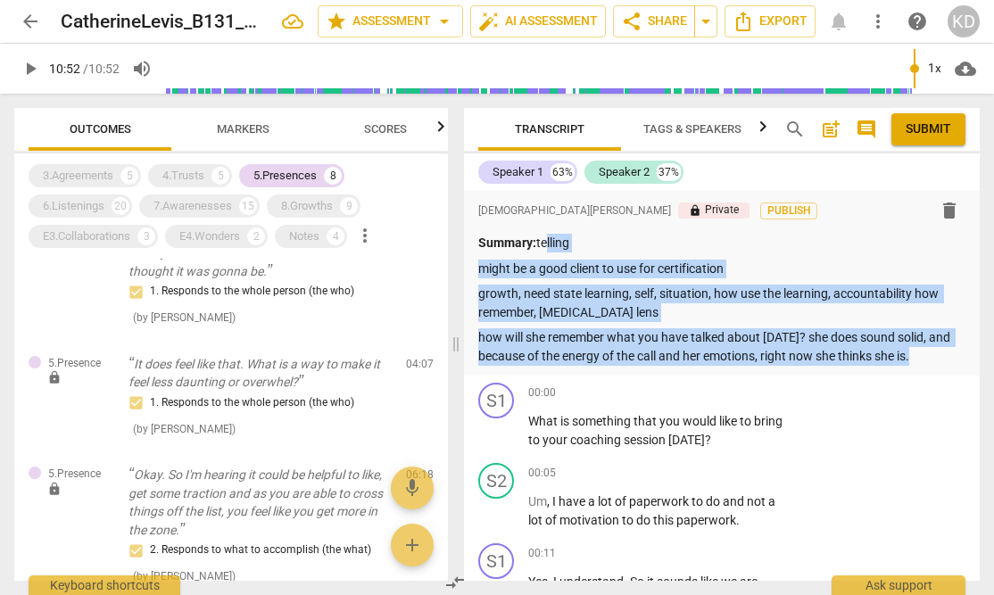
drag, startPoint x: 283, startPoint y: 173, endPoint x: 238, endPoint y: 172, distance: 44.6
click at [283, 173] on div "5.Presences" at bounding box center [284, 176] width 63 height 18
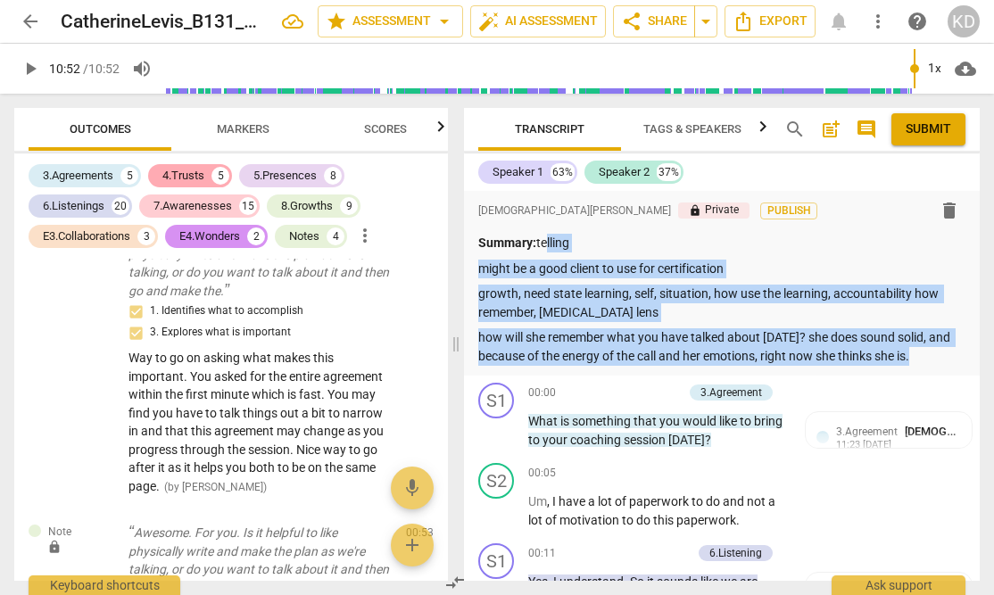
scroll to position [3585, 0]
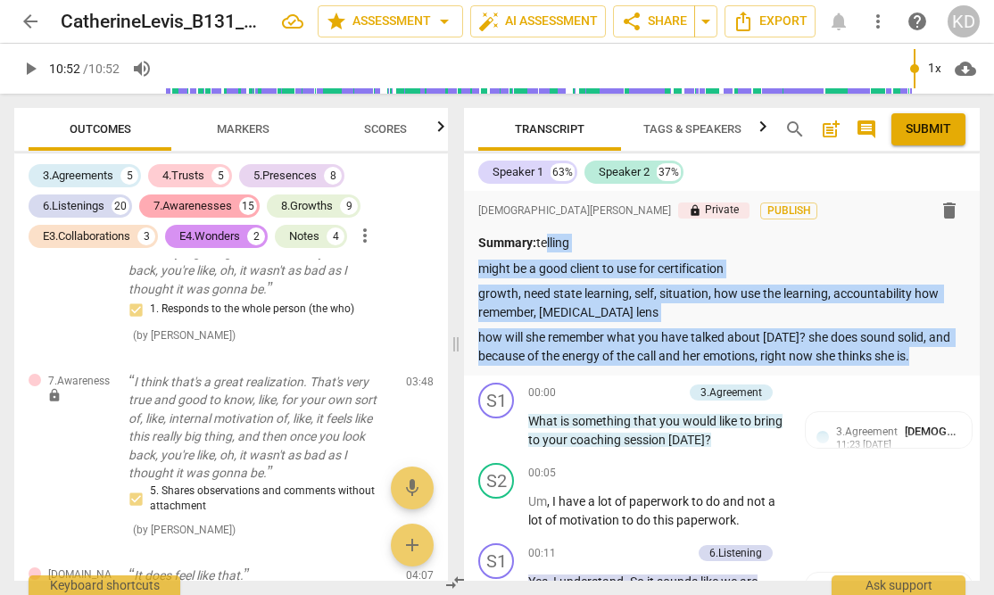
click at [184, 208] on div "7.Awarenesses" at bounding box center [192, 206] width 79 height 18
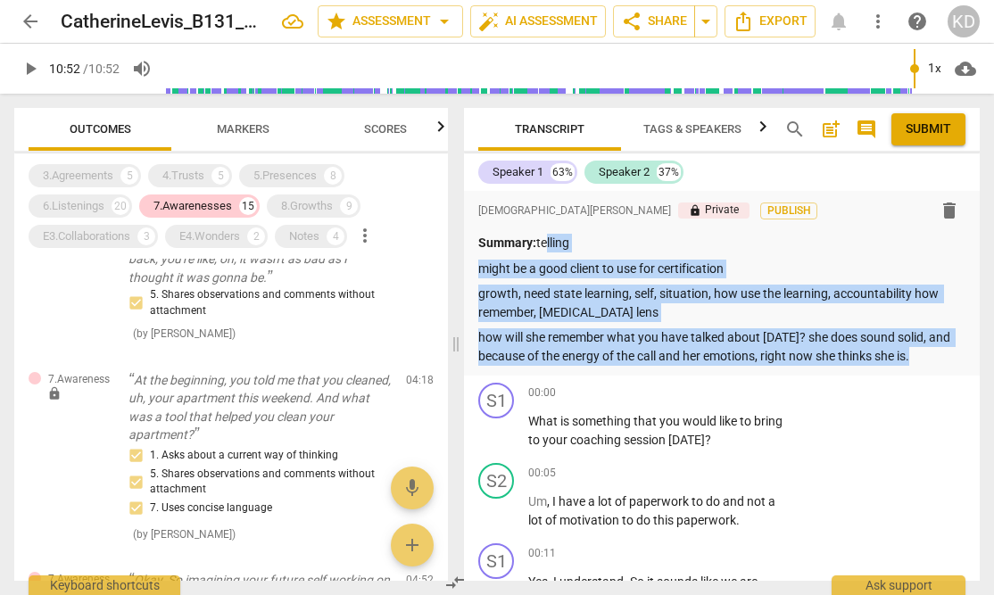
scroll to position [426, 0]
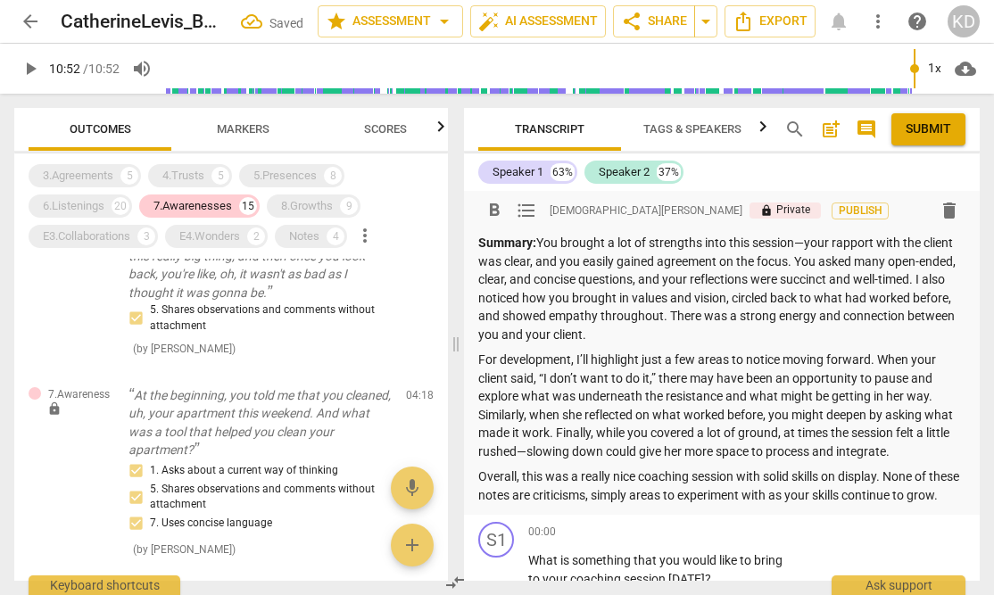
click at [534, 244] on strong "Summary:" at bounding box center [507, 243] width 58 height 14
click at [809, 246] on p "Summary: You brought a lot of strengths into this session—your rapport with the…" at bounding box center [721, 289] width 487 height 110
click at [811, 245] on p "Summary: You brought a lot of strengths into this session. your rapport with th…" at bounding box center [721, 289] width 487 height 110
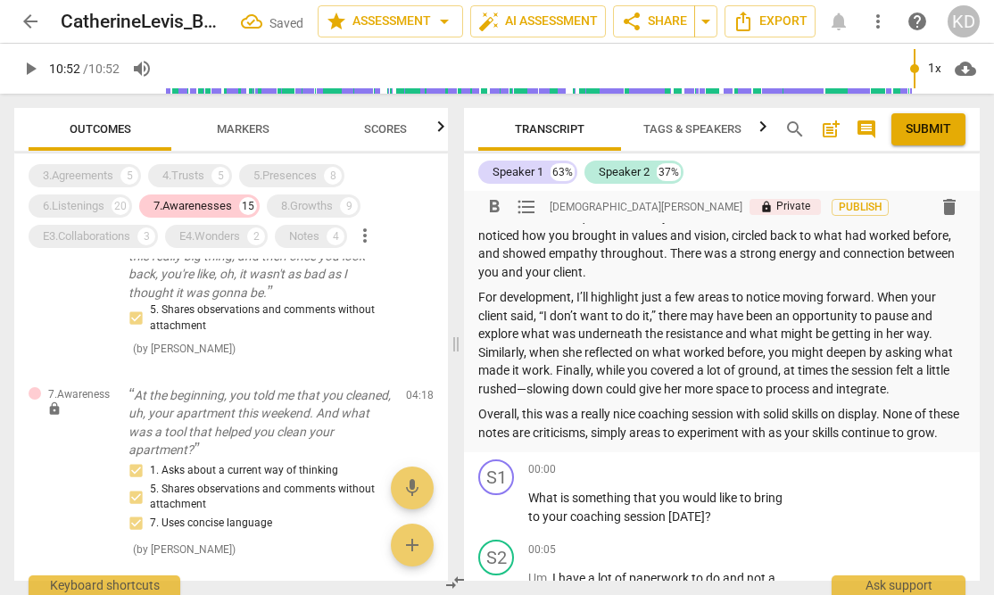
scroll to position [55, 0]
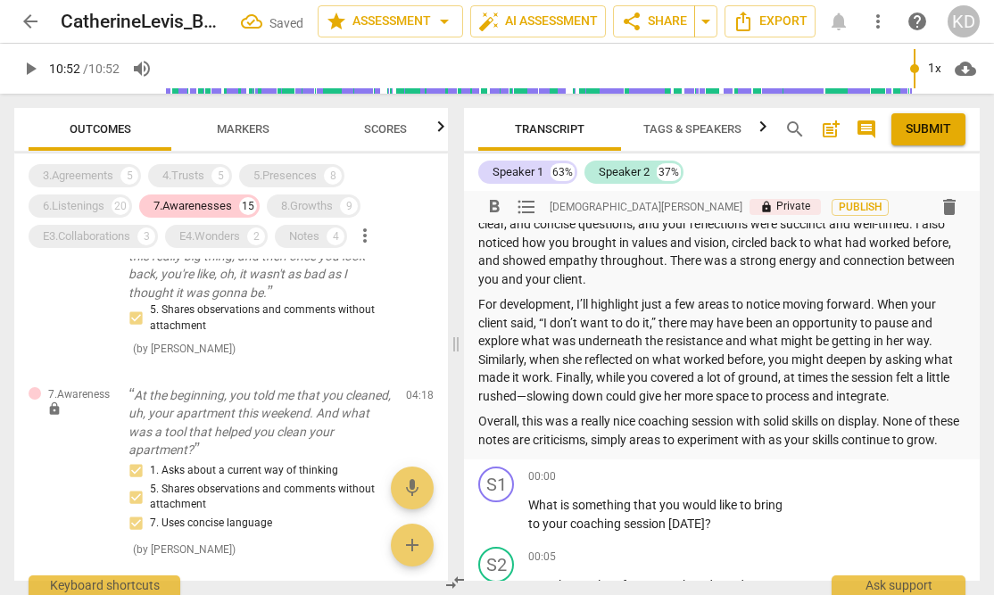
click at [527, 398] on p "For development, I’ll highlight just a few areas to notice moving forward. When…" at bounding box center [721, 350] width 487 height 110
click at [528, 398] on p "For development, I’ll highlight just a few areas to notice moving forward. When…" at bounding box center [721, 350] width 487 height 110
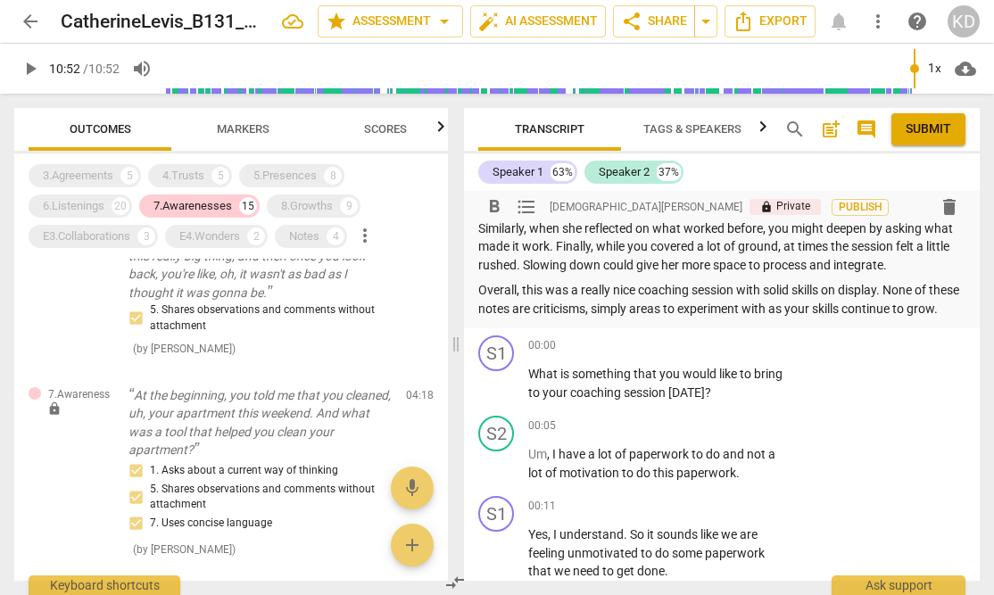
scroll to position [194, 0]
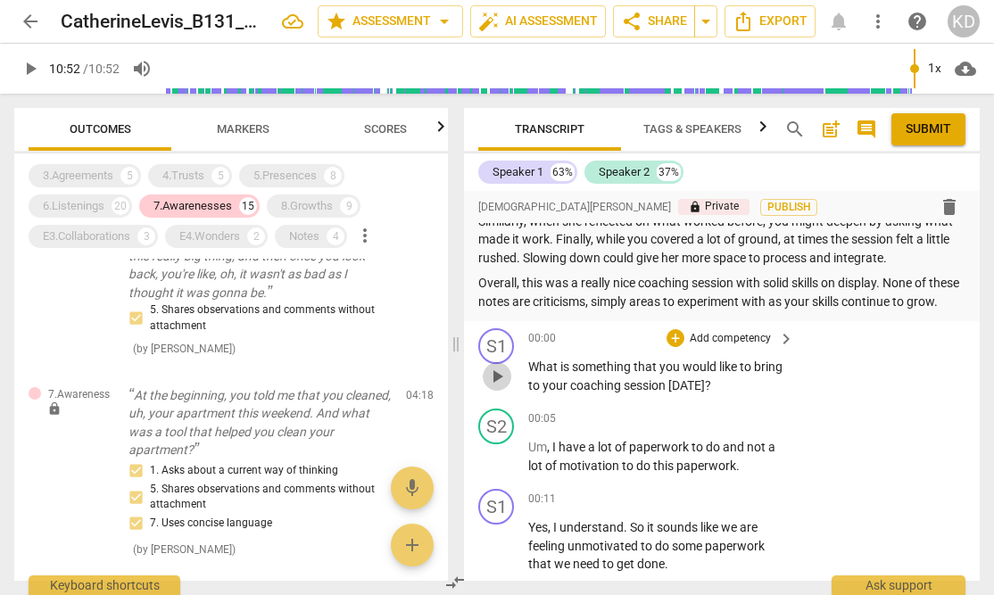
click at [501, 387] on span "play_arrow" at bounding box center [496, 376] width 21 height 21
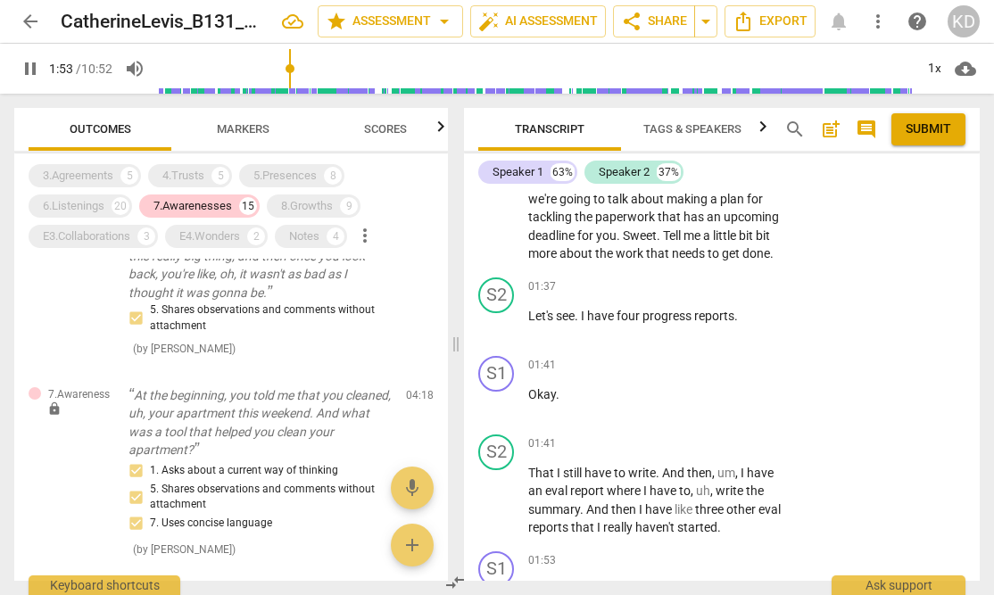
scroll to position [2296, 0]
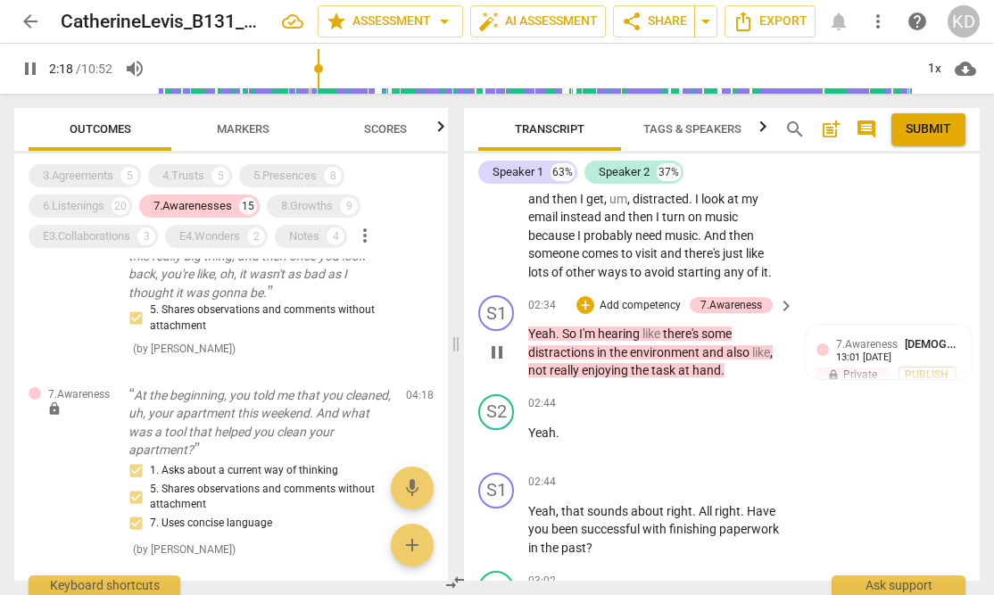
click at [502, 307] on div "S1 play_arrow pause 02:34 + Add competency 7.Awareness keyboard_arrow_right Yea…" at bounding box center [722, 337] width 516 height 99
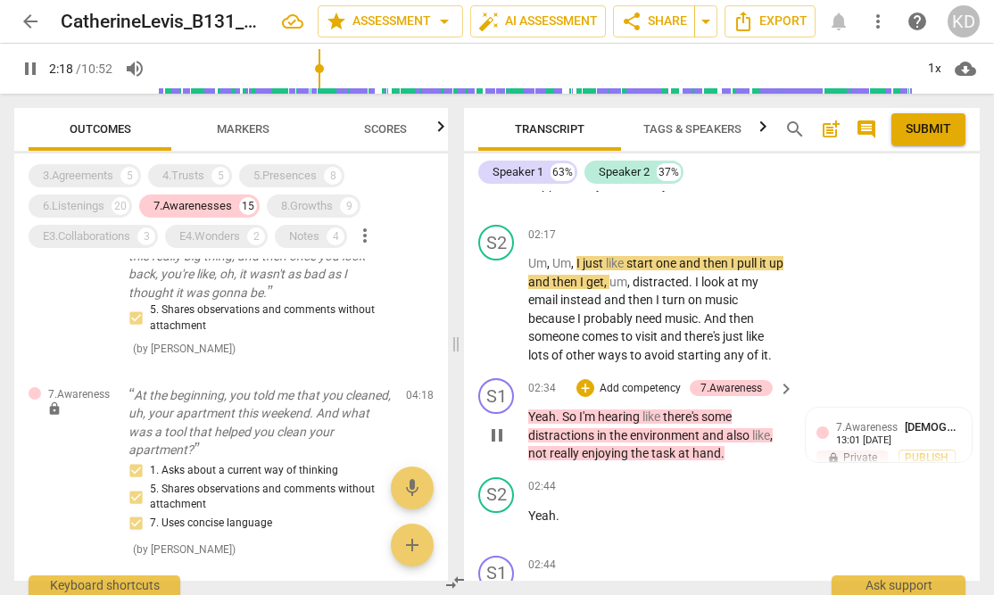
scroll to position [2597, 0]
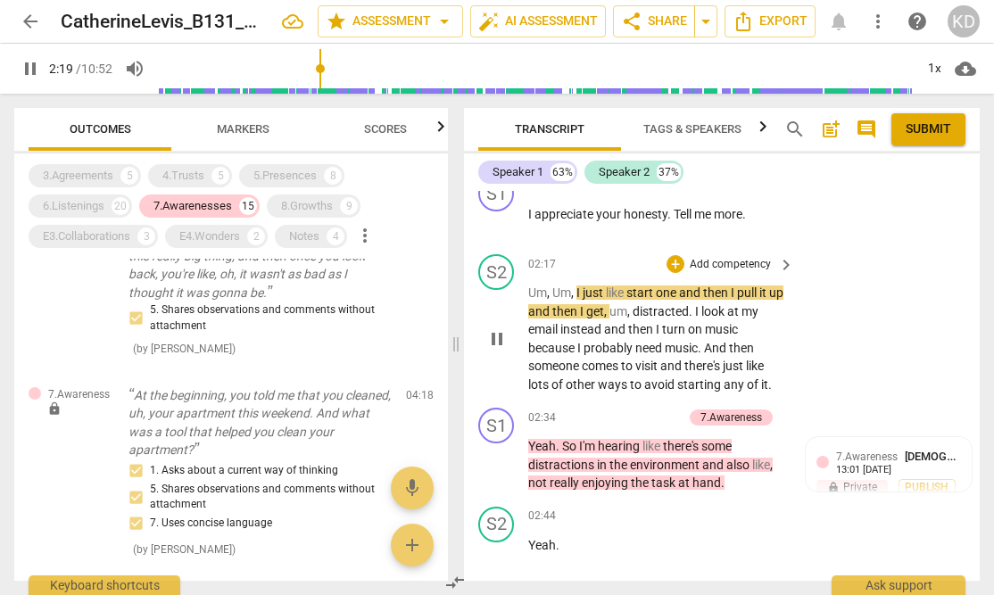
click at [503, 350] on span "pause" at bounding box center [496, 338] width 21 height 21
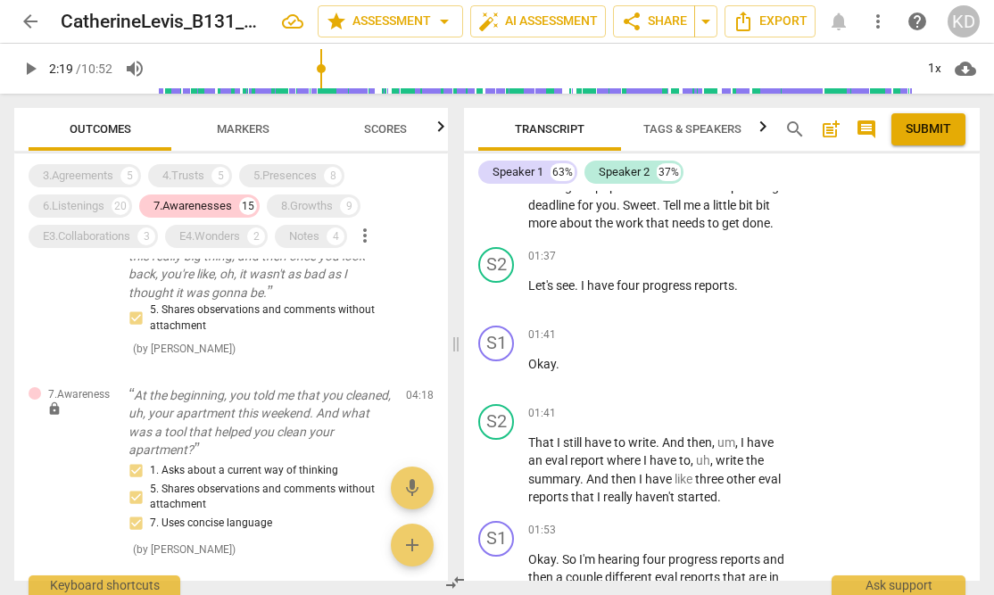
scroll to position [1918, 0]
click at [196, 206] on div "7.Awarenesses" at bounding box center [192, 206] width 79 height 18
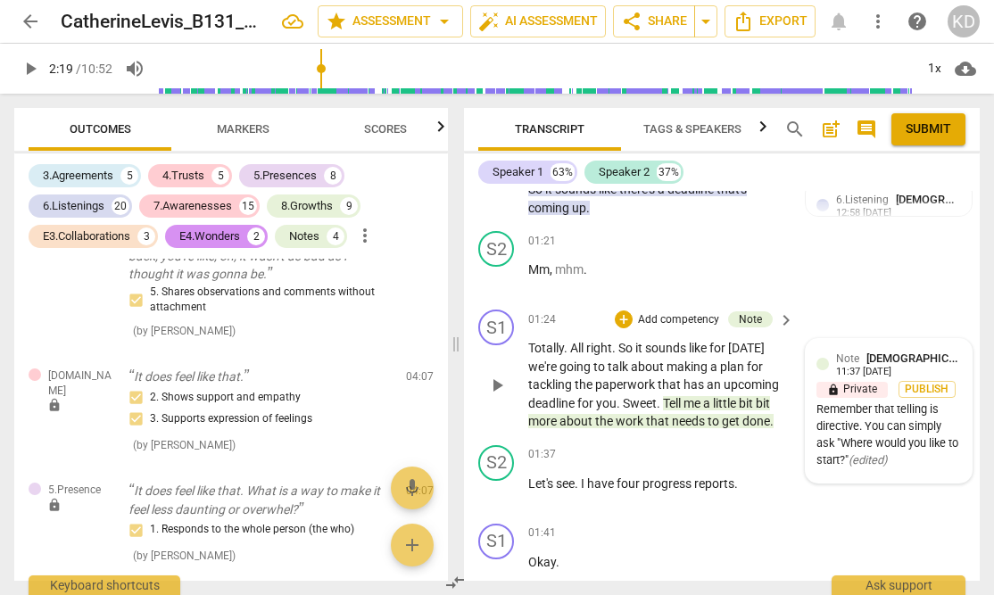
scroll to position [1761, 0]
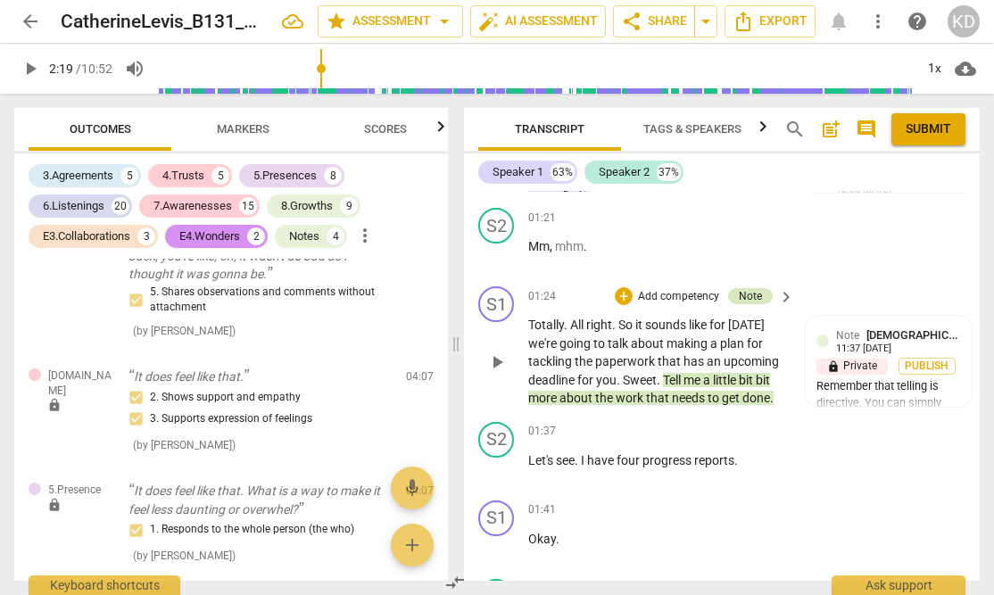
click at [750, 304] on div "Note" at bounding box center [750, 296] width 23 height 16
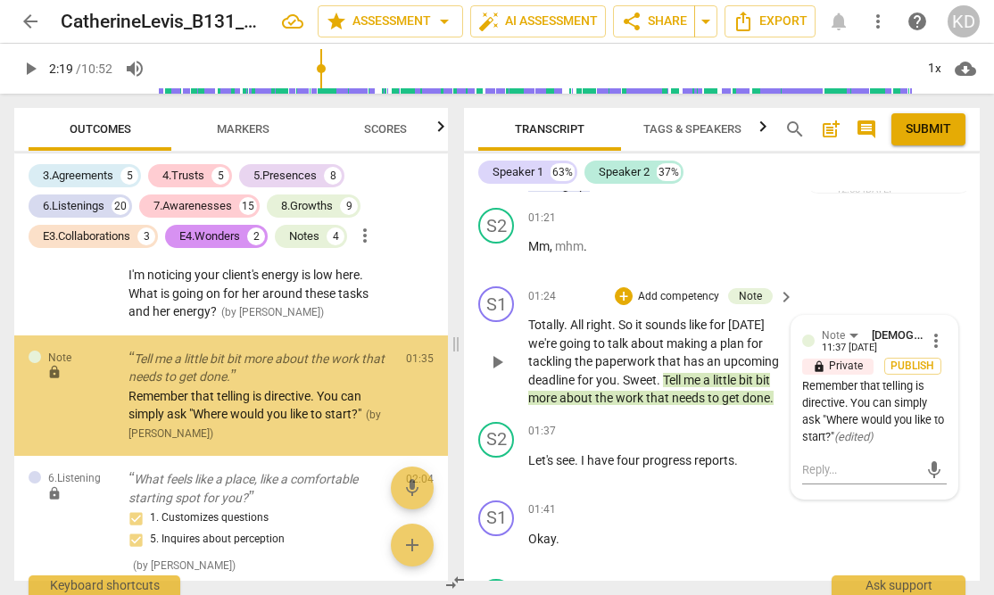
scroll to position [1416, 0]
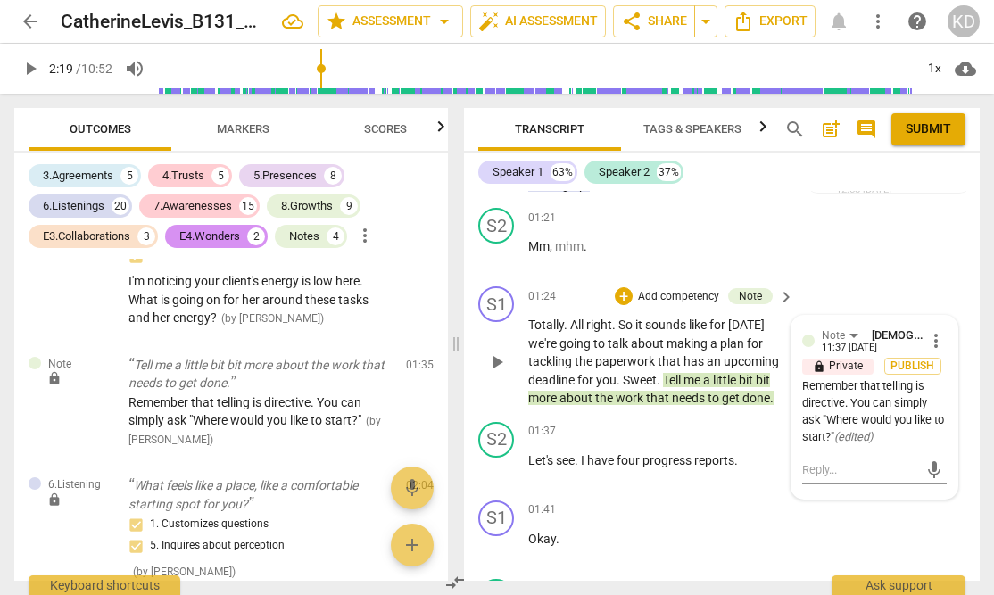
click at [911, 409] on div "Remember that telling is directive. You can simply ask "Where would you like to…" at bounding box center [874, 411] width 145 height 67
click at [933, 352] on span "more_vert" at bounding box center [935, 340] width 21 height 21
click at [946, 389] on li "Delete" at bounding box center [948, 392] width 62 height 34
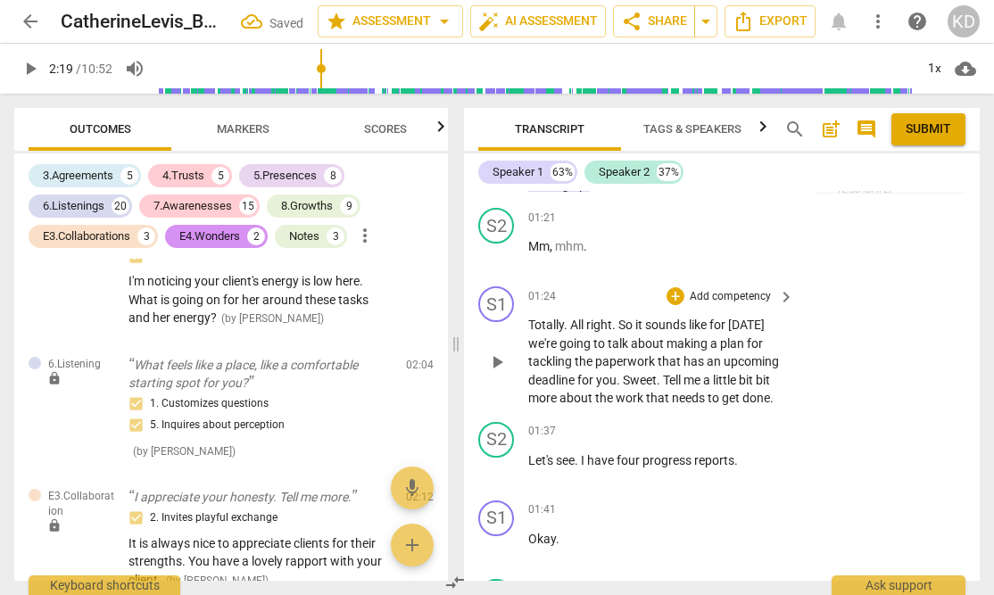
click at [722, 305] on p "Add competency" at bounding box center [730, 297] width 85 height 16
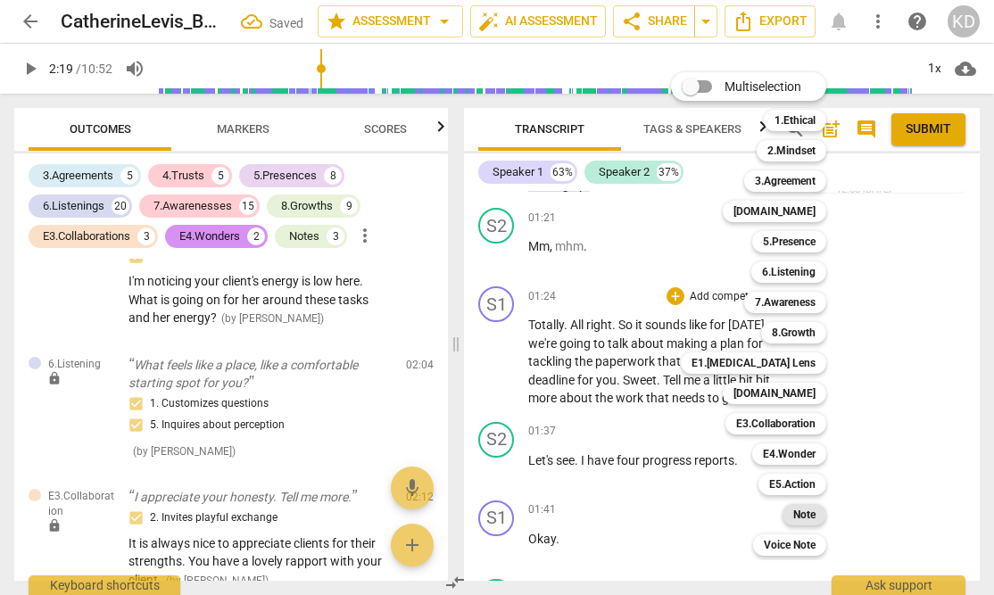
click at [806, 518] on b "Note" at bounding box center [804, 514] width 22 height 21
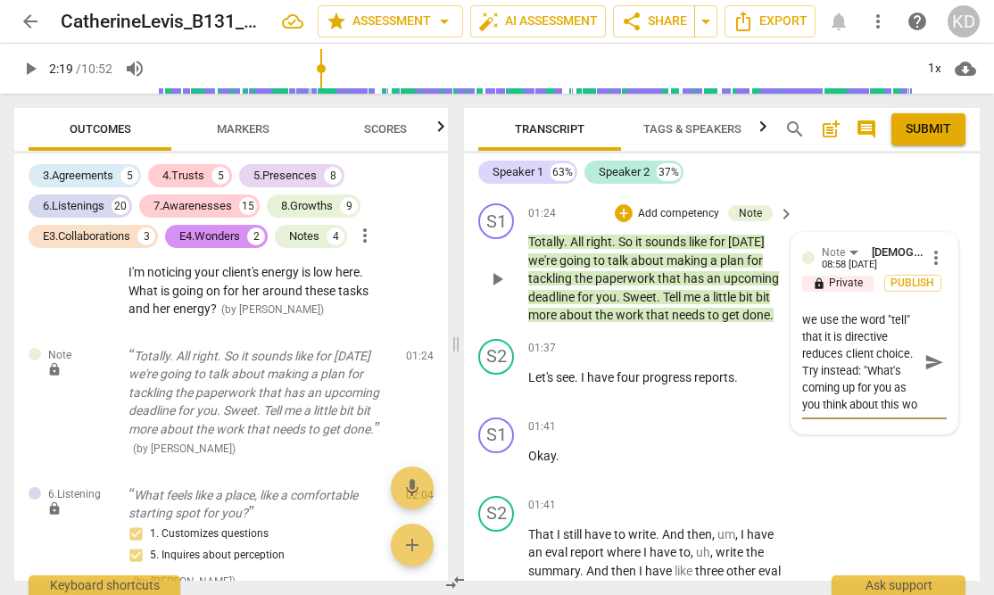
scroll to position [51, 0]
click at [835, 374] on textarea "Remember that when we use the word "tell" that it is directive reduces client c…" at bounding box center [860, 362] width 116 height 102
click at [894, 447] on textarea "Remember that when we use the word "tell" that it is directive reduces client c…" at bounding box center [860, 379] width 116 height 136
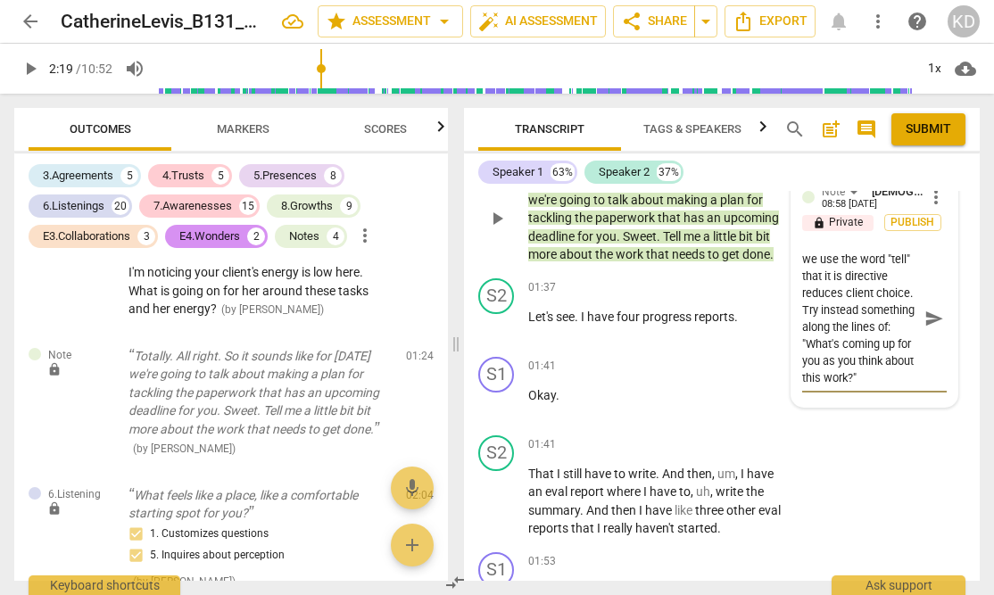
scroll to position [1907, 0]
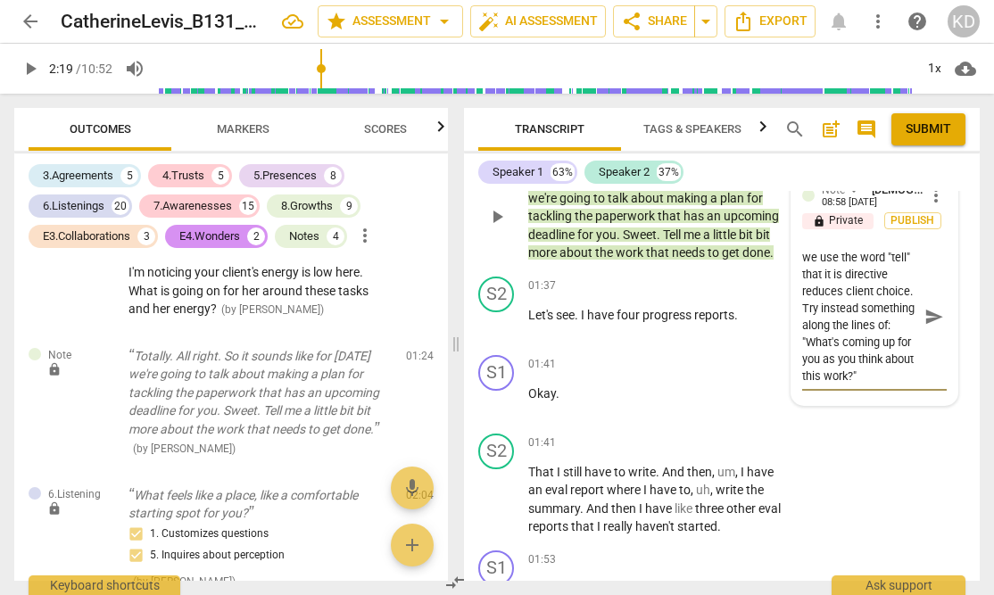
click at [467, 246] on div "S1 play_arrow pause 01:24 + Add competency Note keyboard_arrow_right Totally . …" at bounding box center [722, 202] width 516 height 136
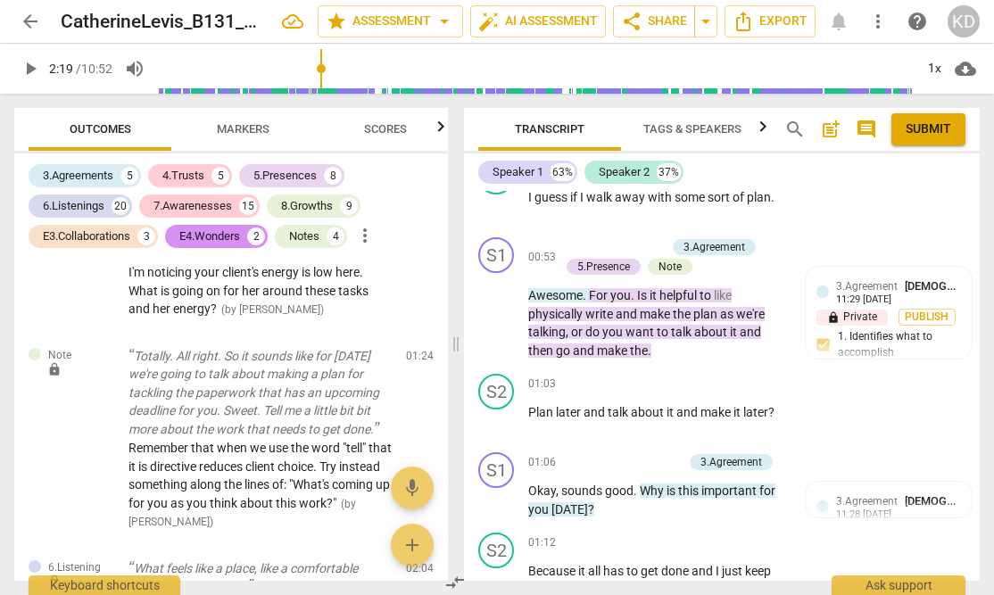
scroll to position [1140, 0]
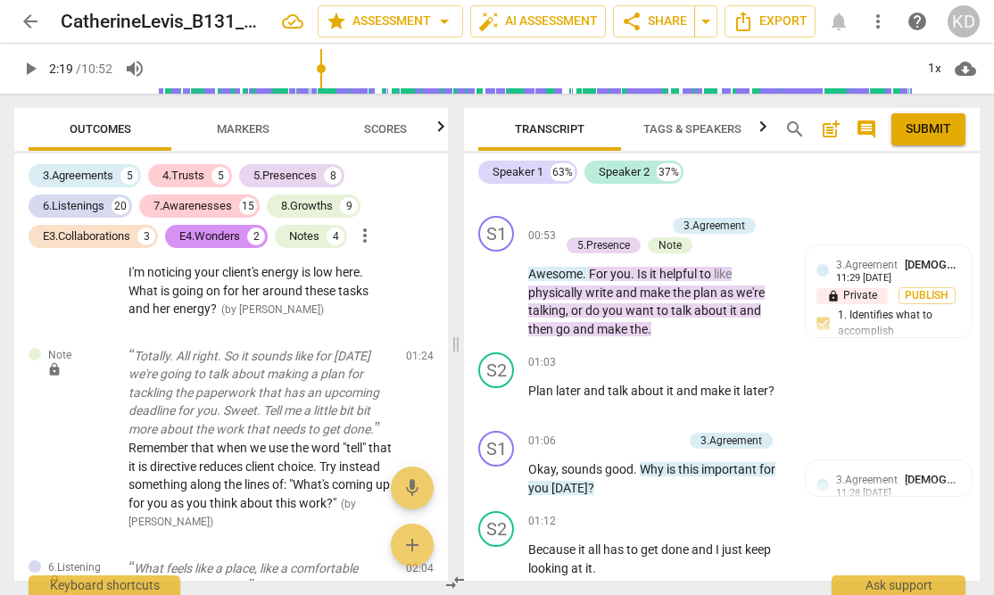
click at [929, 126] on span "Submit" at bounding box center [929, 129] width 46 height 18
click at [40, 19] on span "arrow_back" at bounding box center [30, 21] width 21 height 21
